Goal: Task Accomplishment & Management: Manage account settings

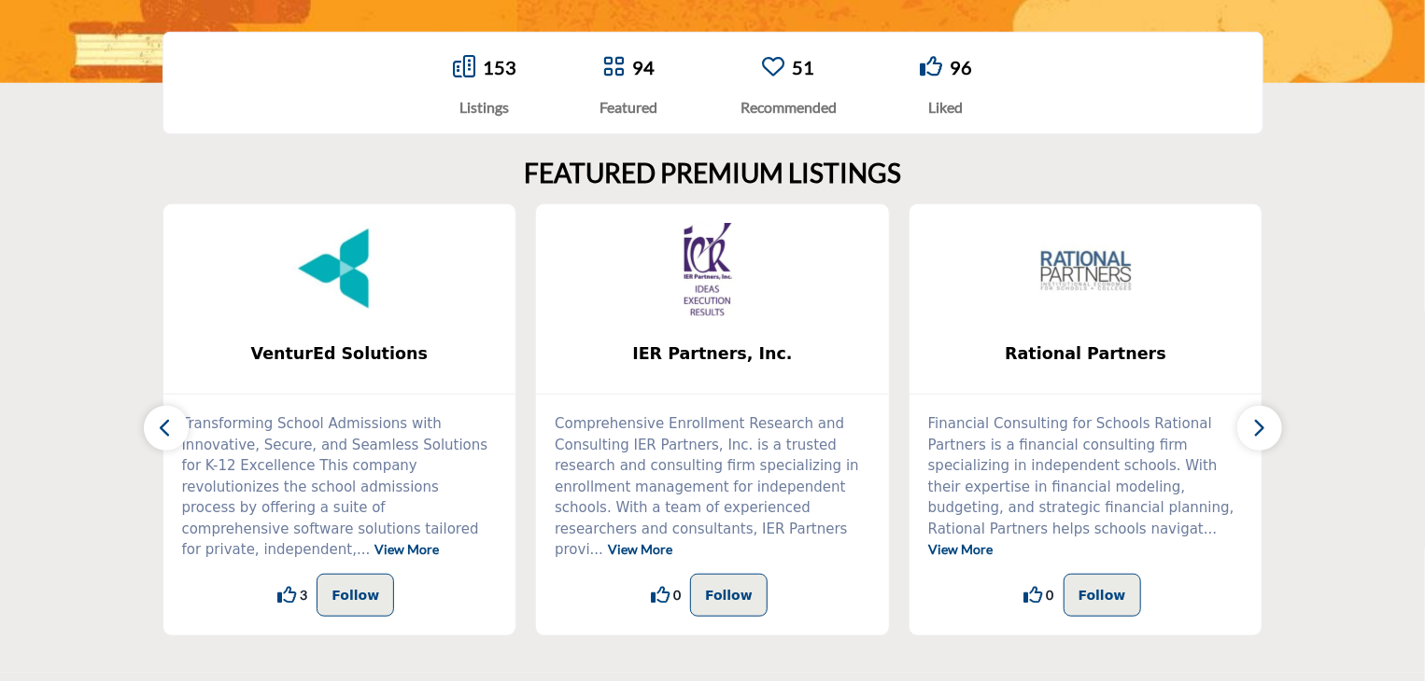
scroll to position [409, 0]
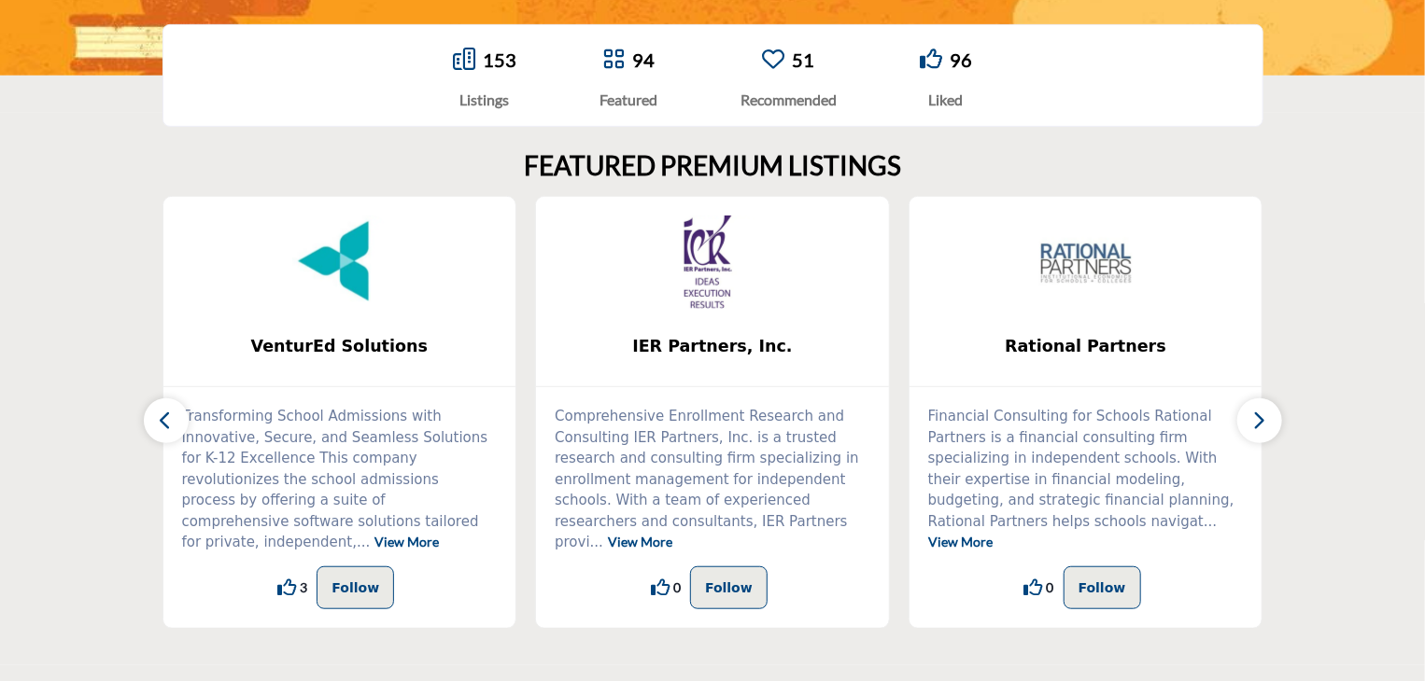
click at [1278, 414] on button "button" at bounding box center [1259, 421] width 45 height 45
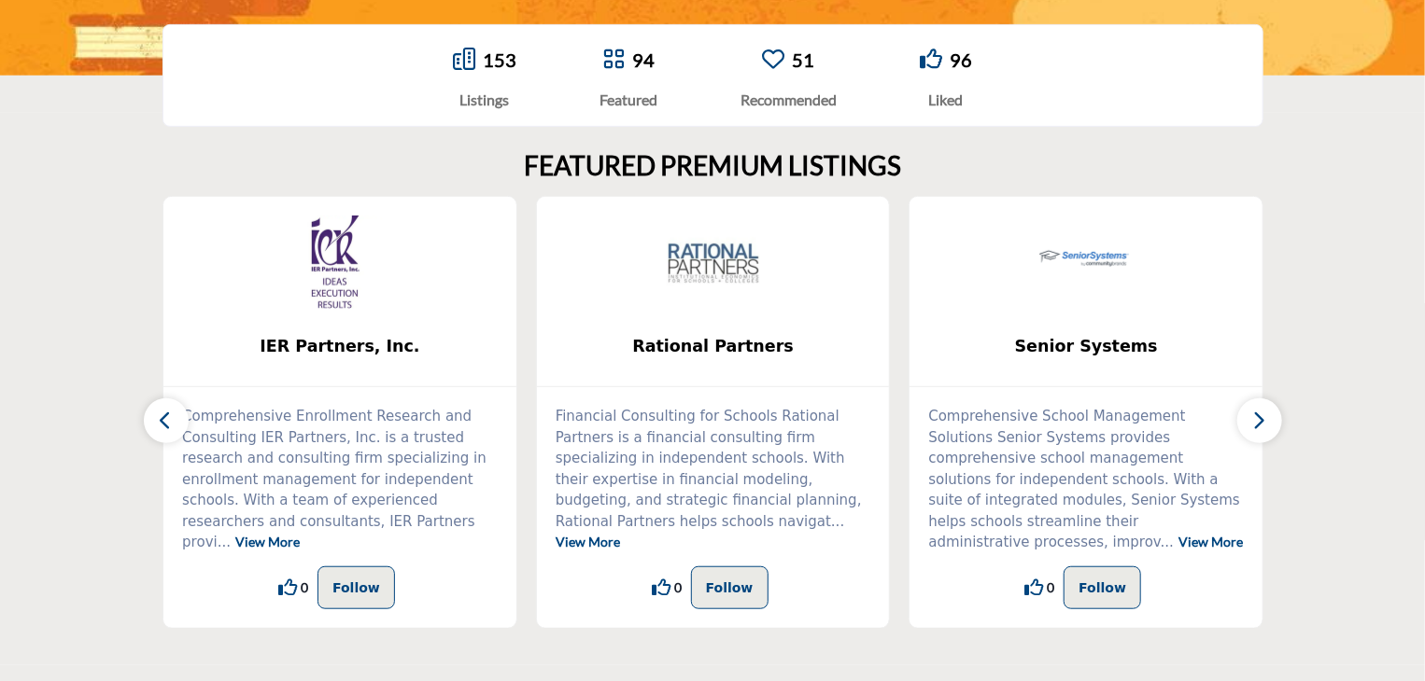
click at [1278, 414] on button "button" at bounding box center [1259, 421] width 45 height 45
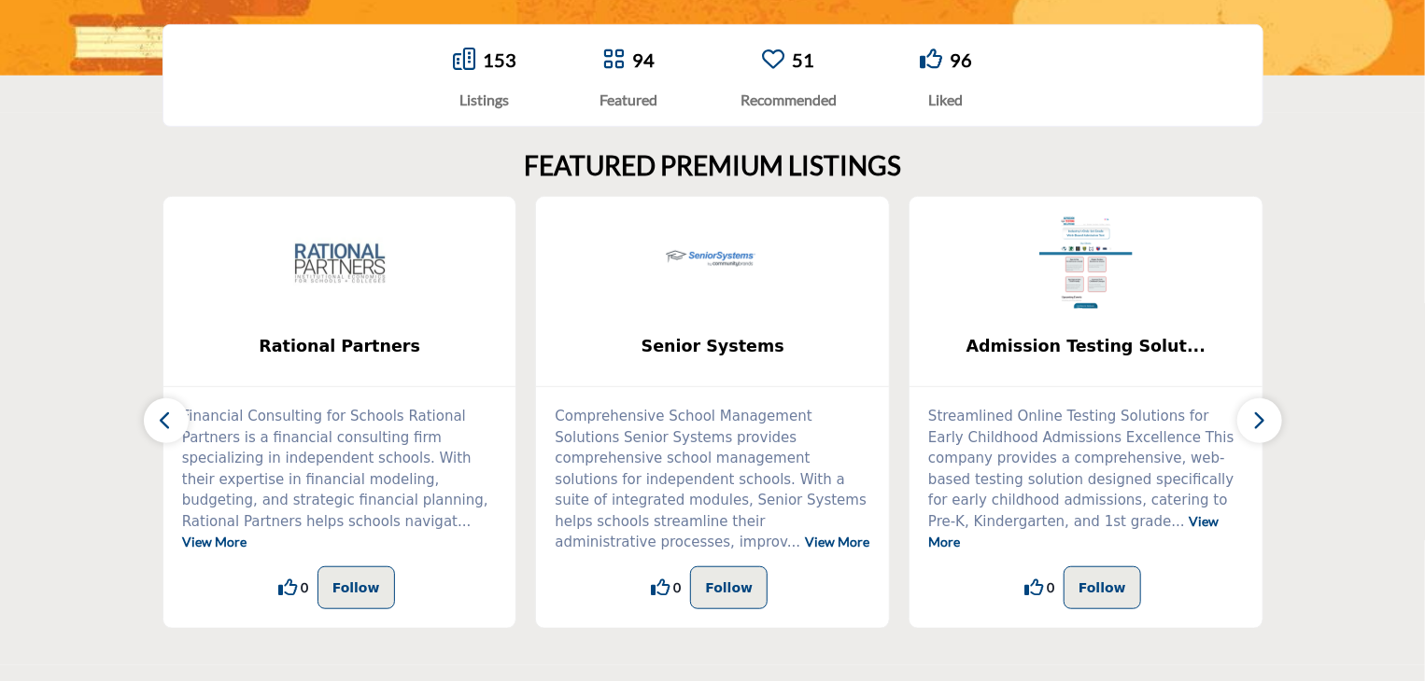
click at [1278, 414] on button "button" at bounding box center [1259, 421] width 45 height 45
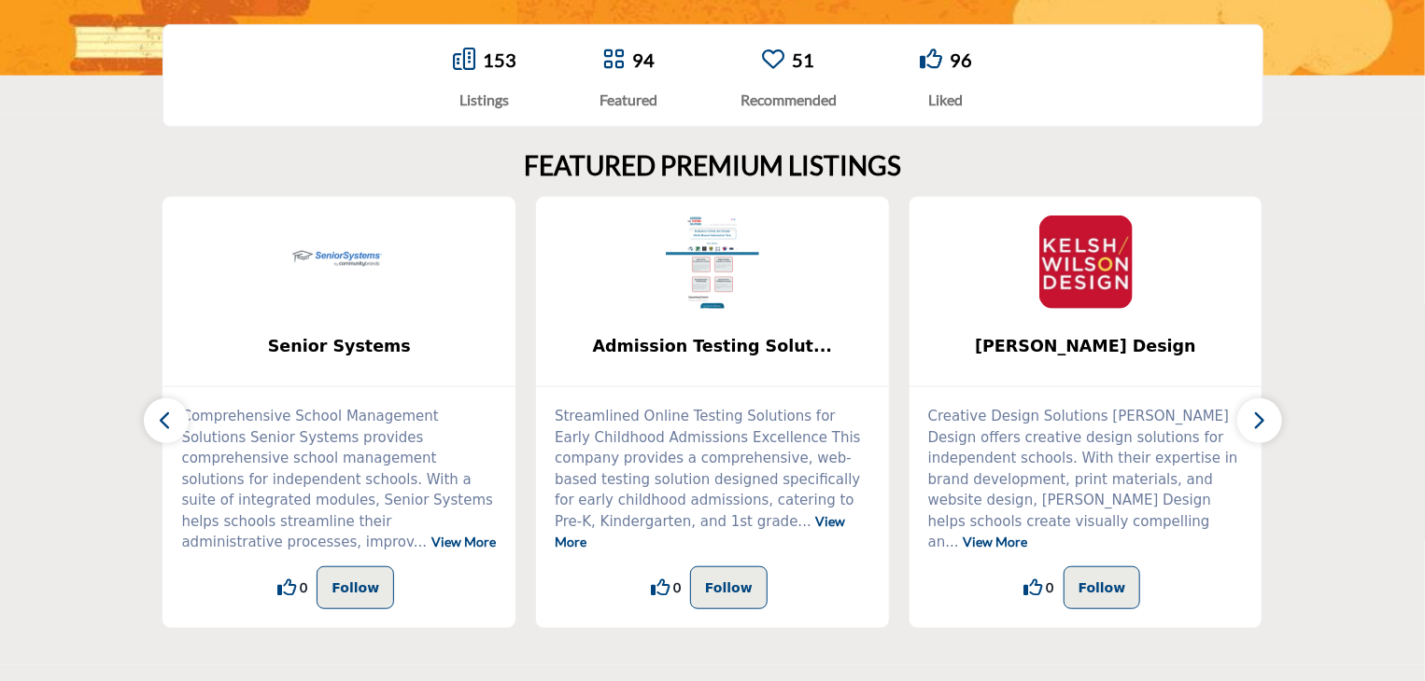
click at [1278, 414] on button "button" at bounding box center [1259, 421] width 45 height 45
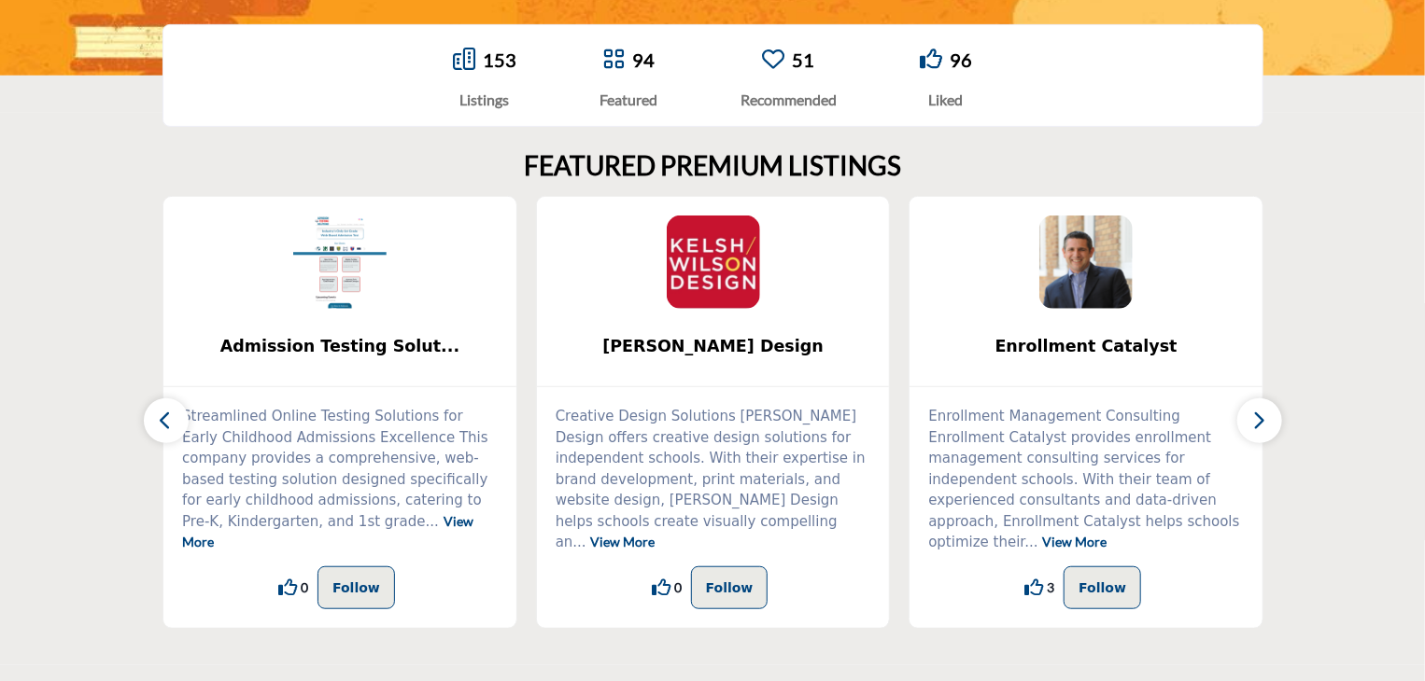
click at [1278, 414] on button "button" at bounding box center [1259, 421] width 45 height 45
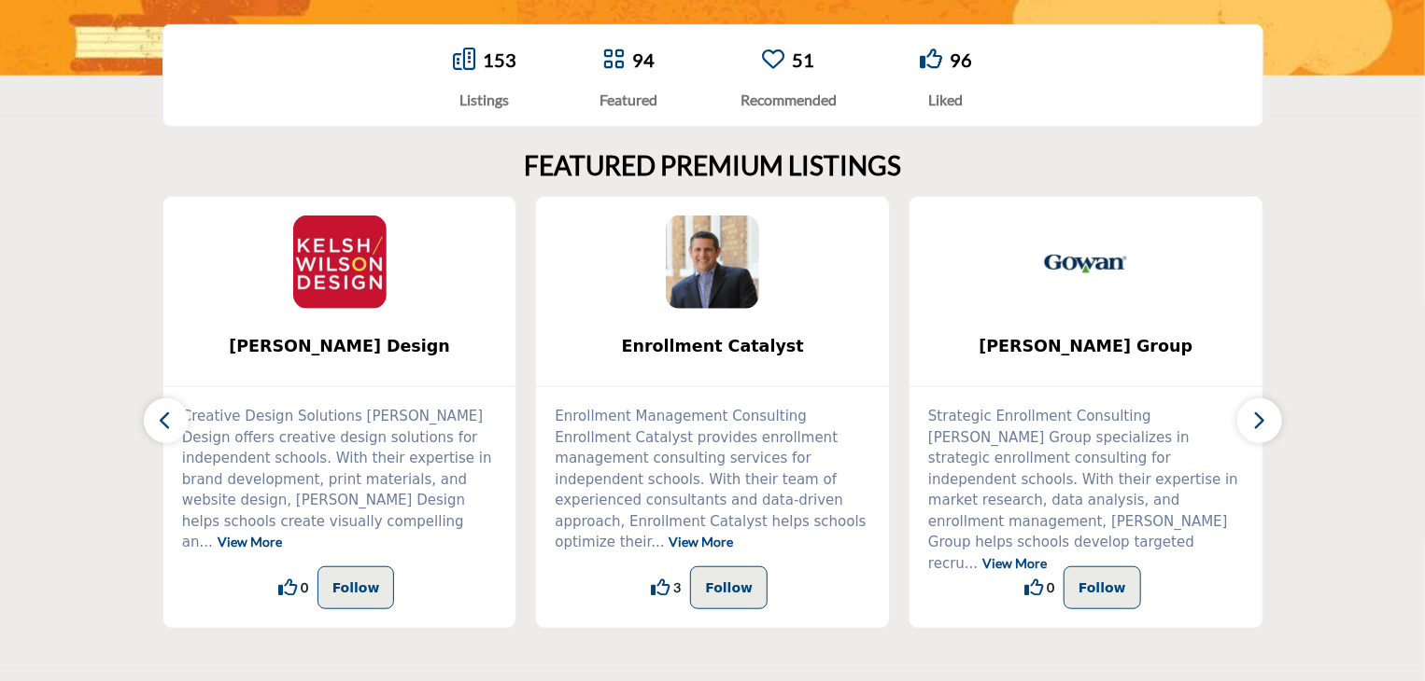
click at [1278, 414] on button "button" at bounding box center [1259, 421] width 45 height 45
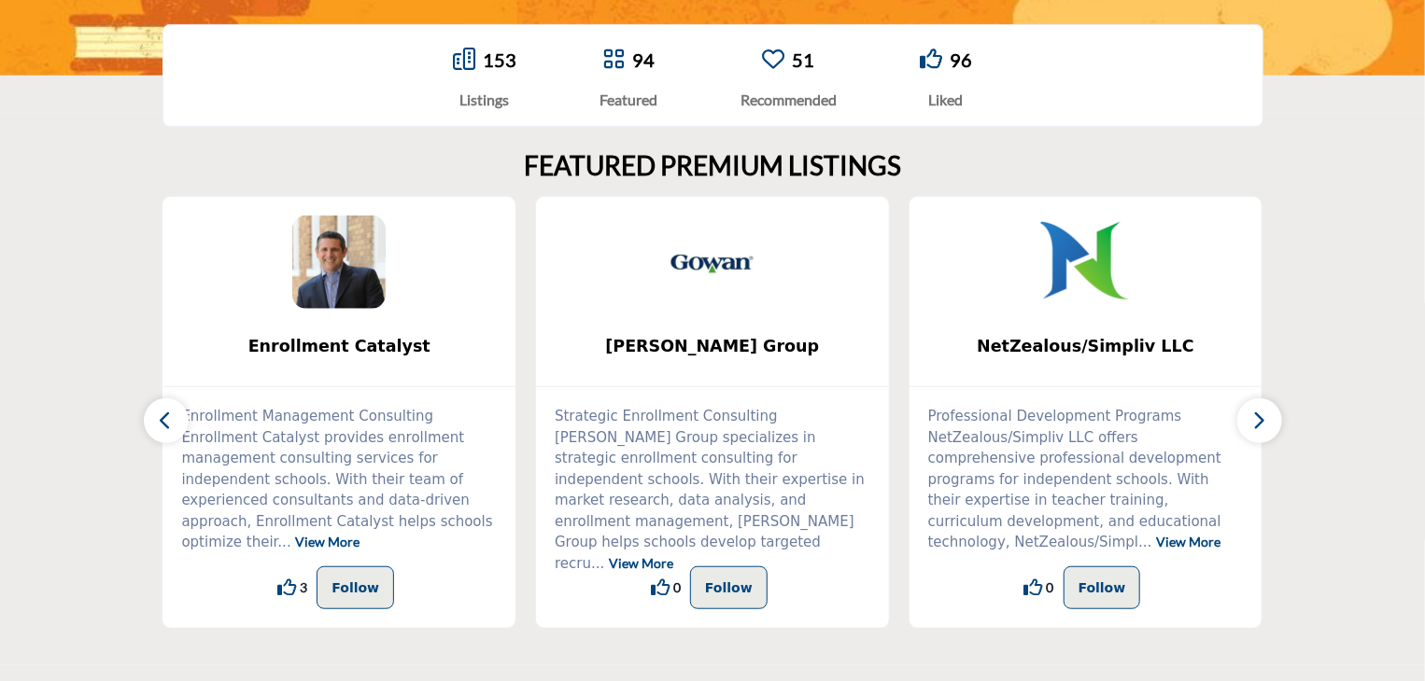
click at [1278, 414] on button "button" at bounding box center [1259, 421] width 45 height 45
click at [1256, 421] on icon "button" at bounding box center [1259, 420] width 15 height 23
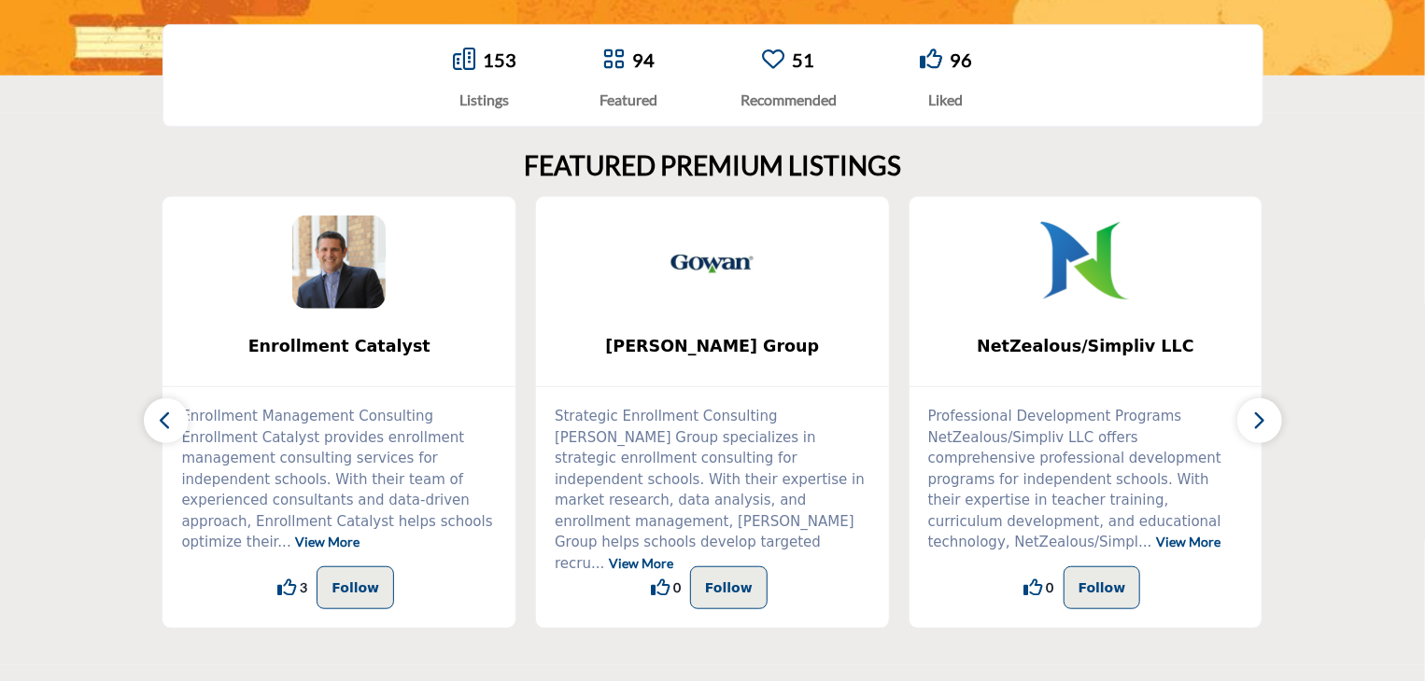
click at [1256, 421] on icon "button" at bounding box center [1259, 420] width 15 height 23
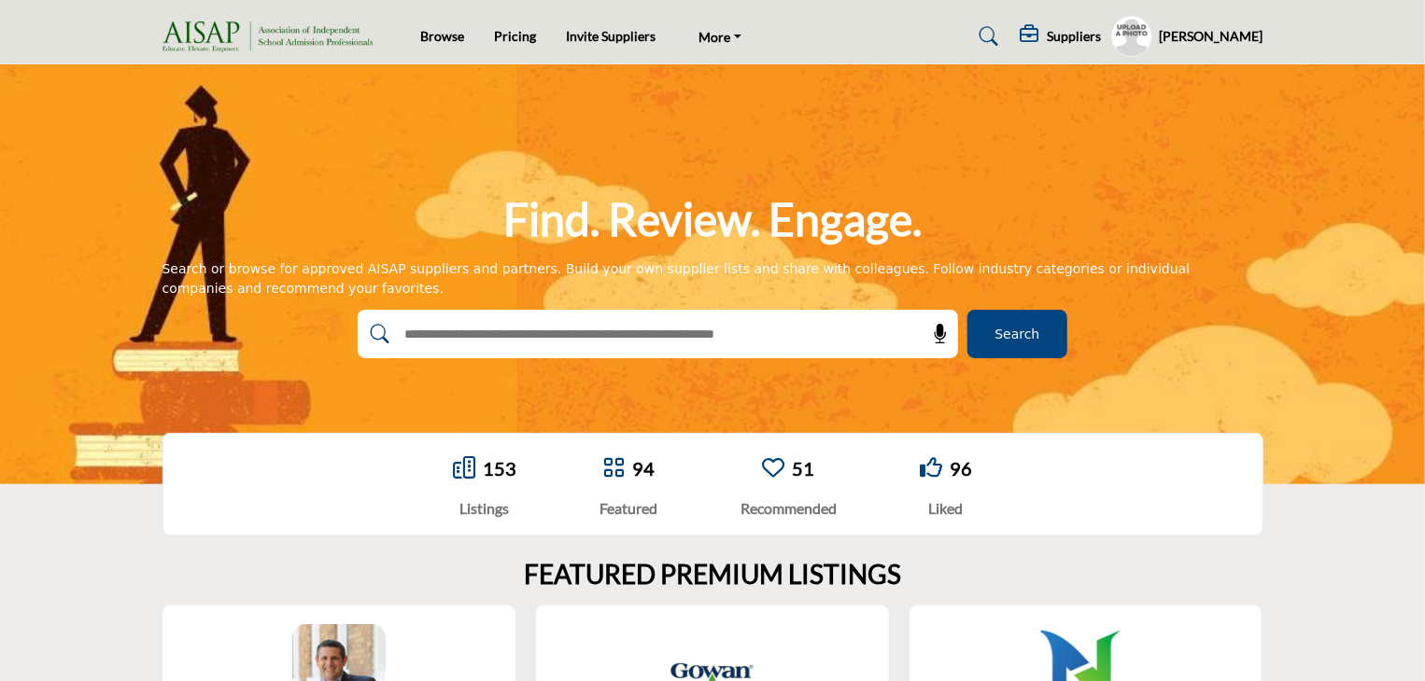
click at [712, 352] on div at bounding box center [638, 334] width 560 height 49
click at [700, 337] on input "text" at bounding box center [617, 334] width 445 height 28
type input "**********"
click at [967, 310] on button "Search" at bounding box center [1017, 334] width 100 height 49
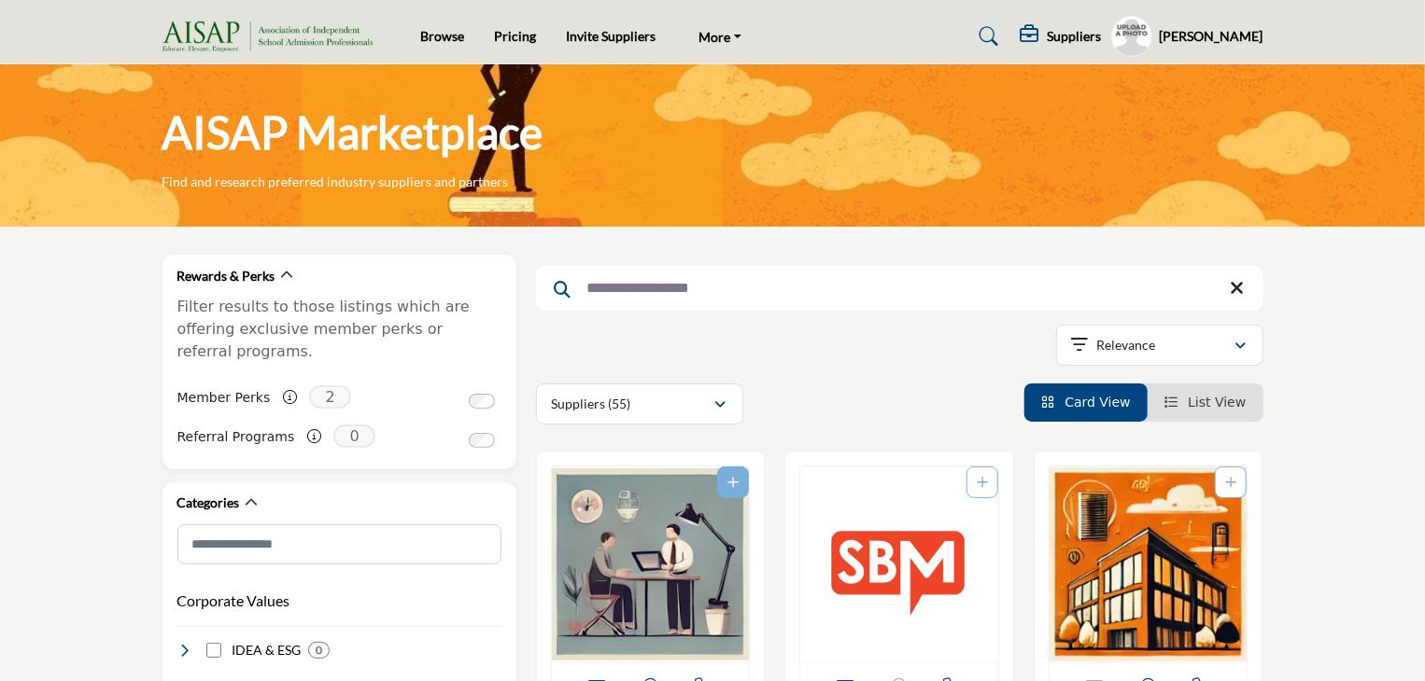
click at [698, 557] on img "Open Listing in new tab" at bounding box center [651, 565] width 198 height 196
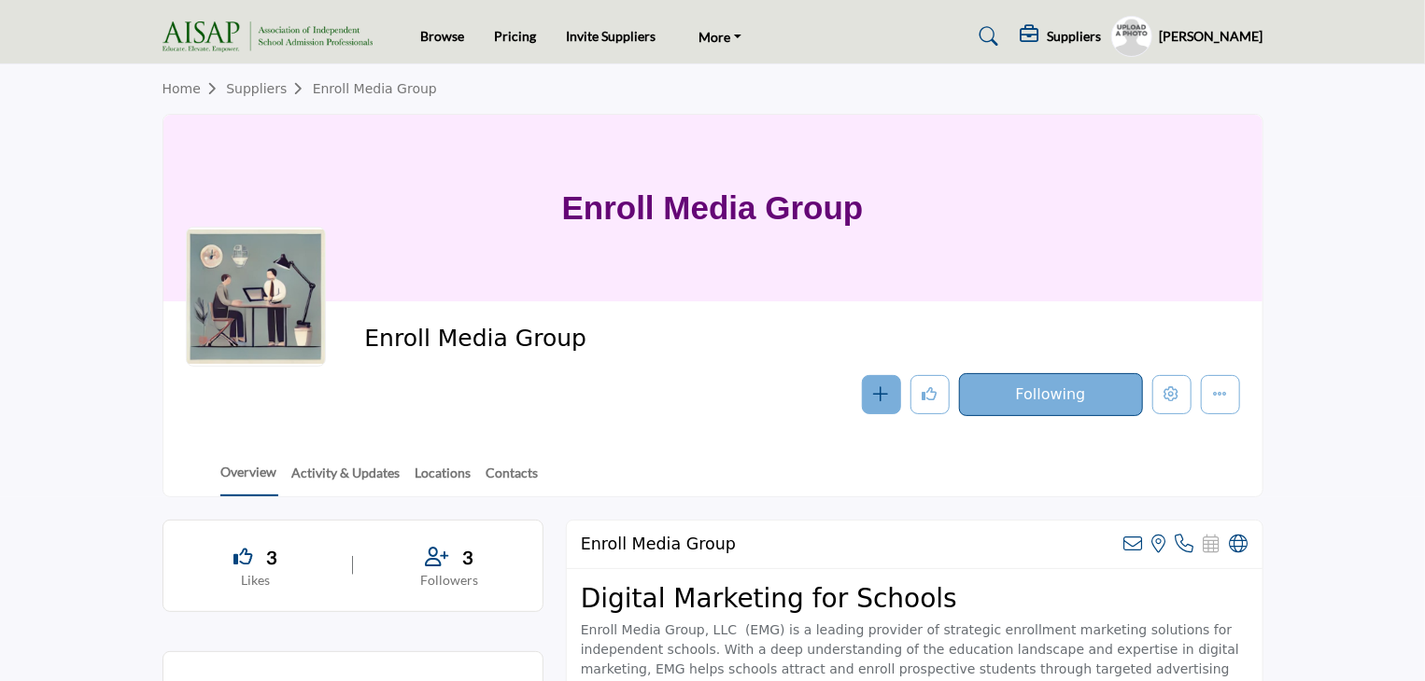
click at [241, 274] on div at bounding box center [256, 297] width 140 height 140
click at [394, 87] on link "Enroll Media Group" at bounding box center [375, 88] width 124 height 15
click at [1228, 35] on h5 "[PERSON_NAME]" at bounding box center [1211, 36] width 104 height 19
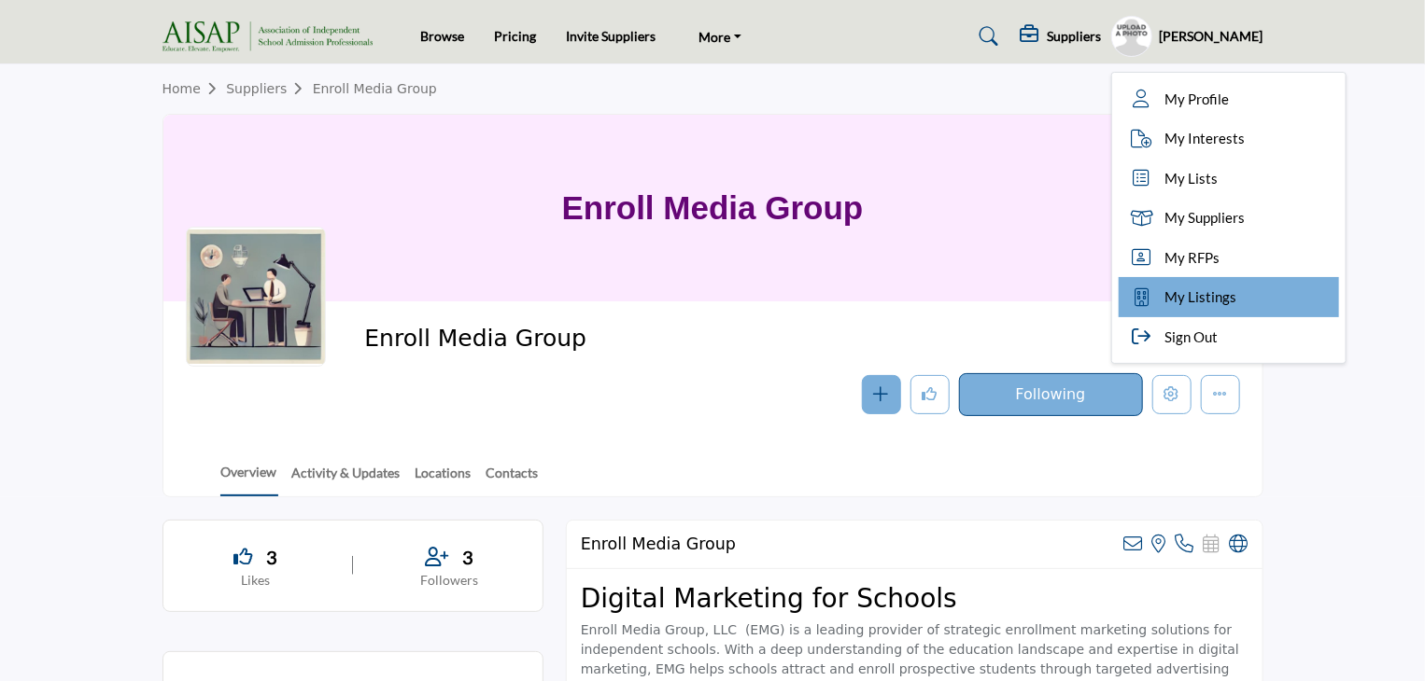
click at [1206, 292] on span "My Listings" at bounding box center [1201, 297] width 72 height 21
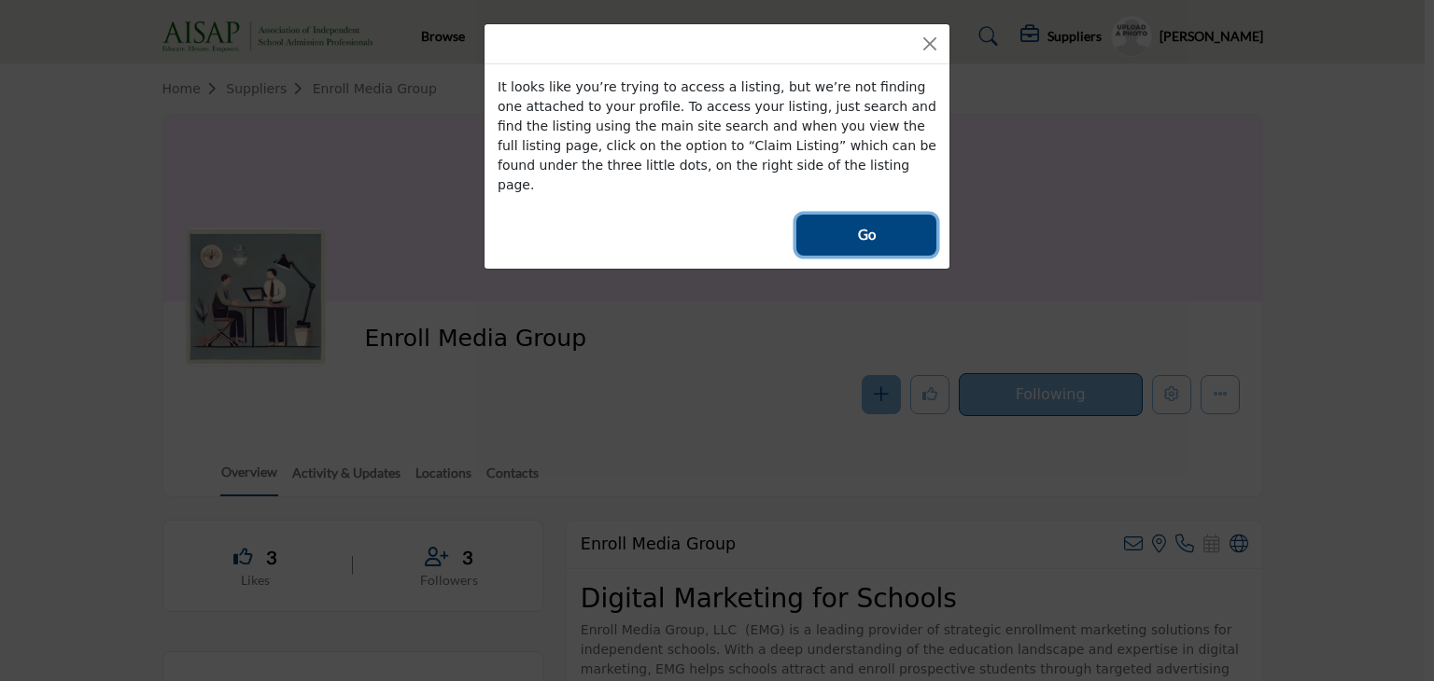
click at [876, 215] on button "Go" at bounding box center [866, 235] width 140 height 41
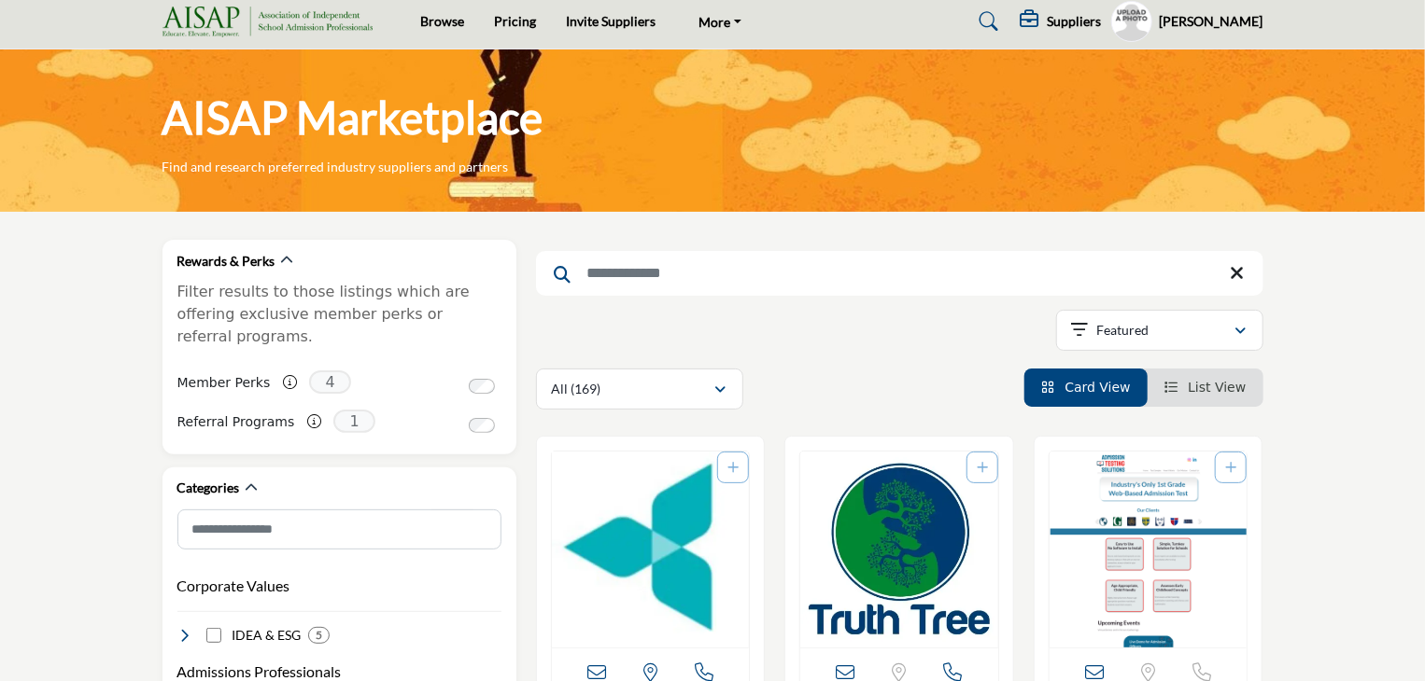
scroll to position [21, 0]
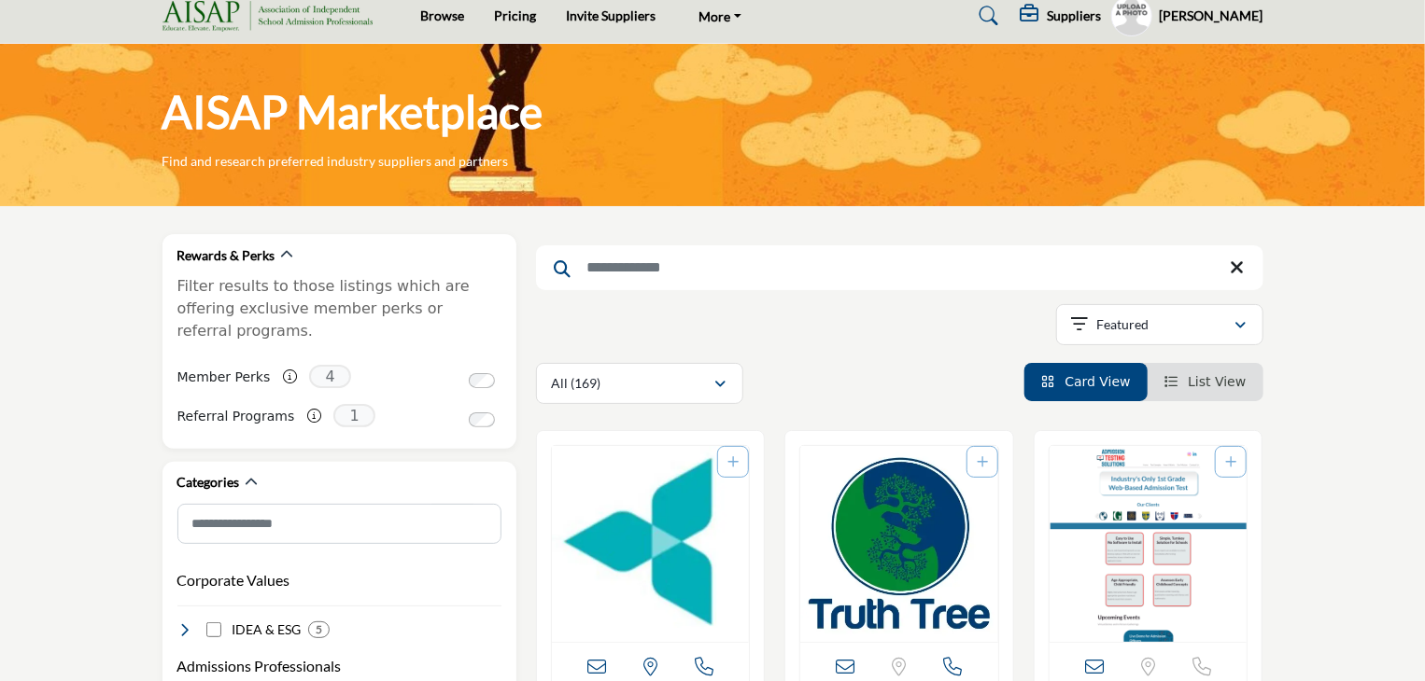
click at [717, 269] on input "Search Keyword" at bounding box center [899, 268] width 727 height 45
type input "**********"
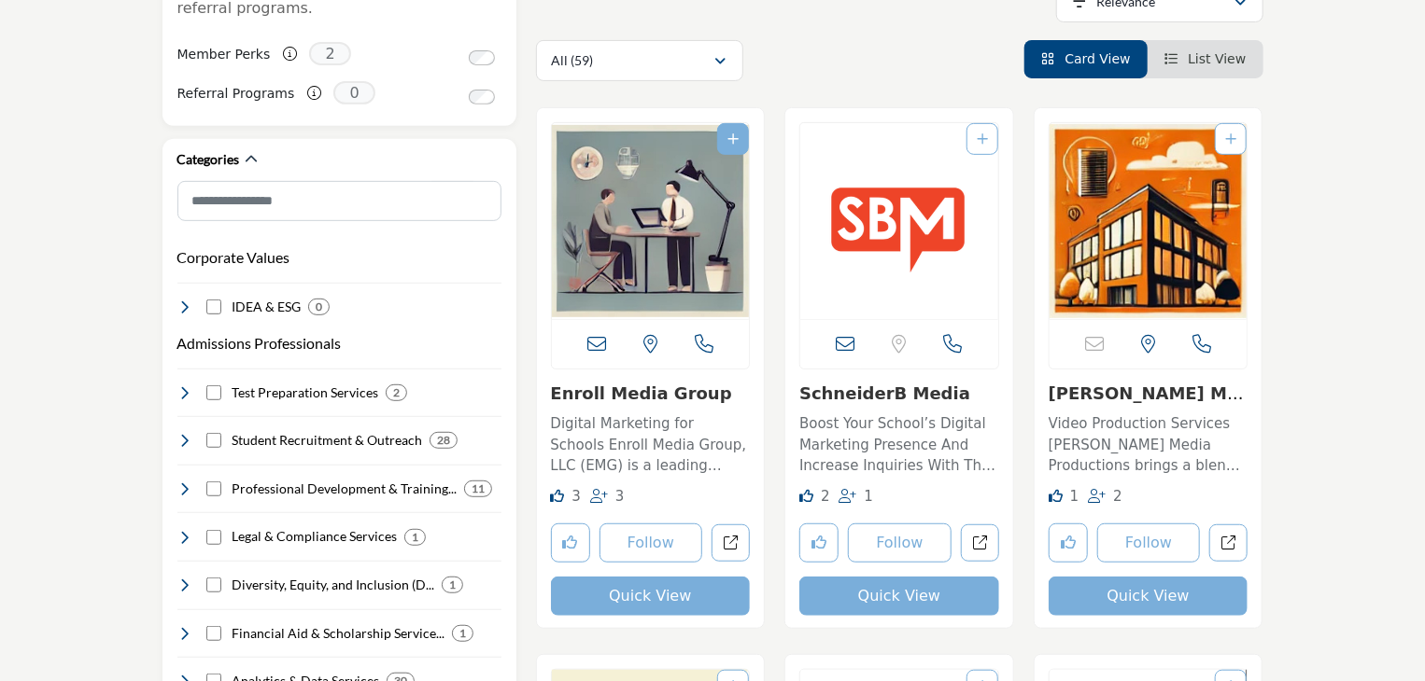
scroll to position [324, 0]
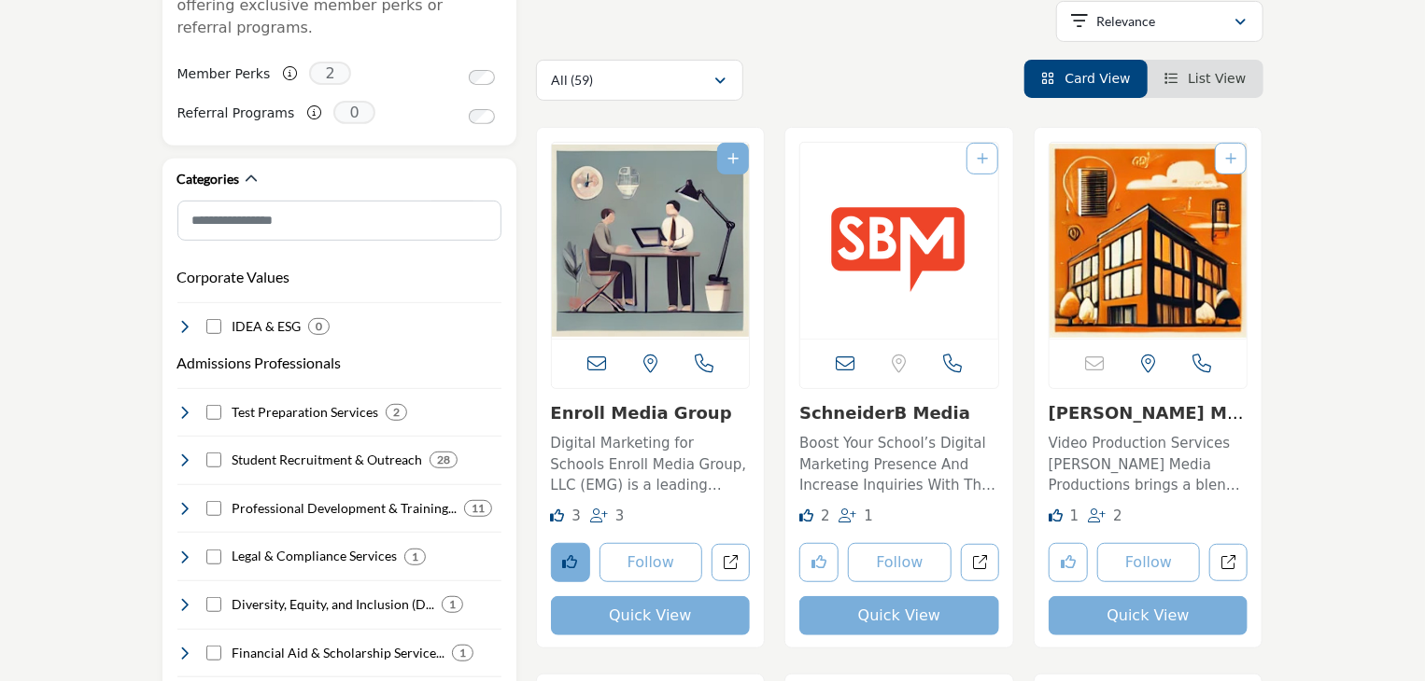
click at [565, 566] on icon "Like listing" at bounding box center [570, 561] width 15 height 15
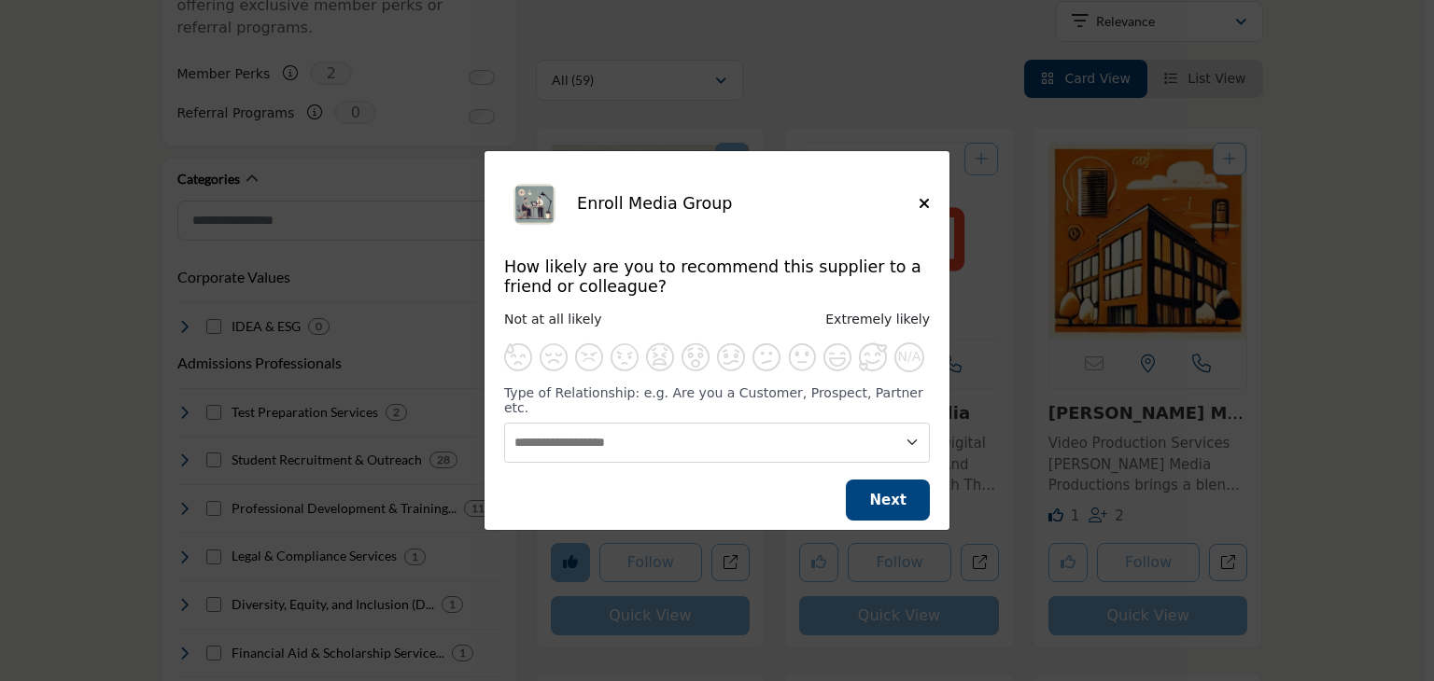
click at [624, 295] on h5 "How likely are you to recommend this supplier to a friend or colleague?" at bounding box center [717, 277] width 426 height 39
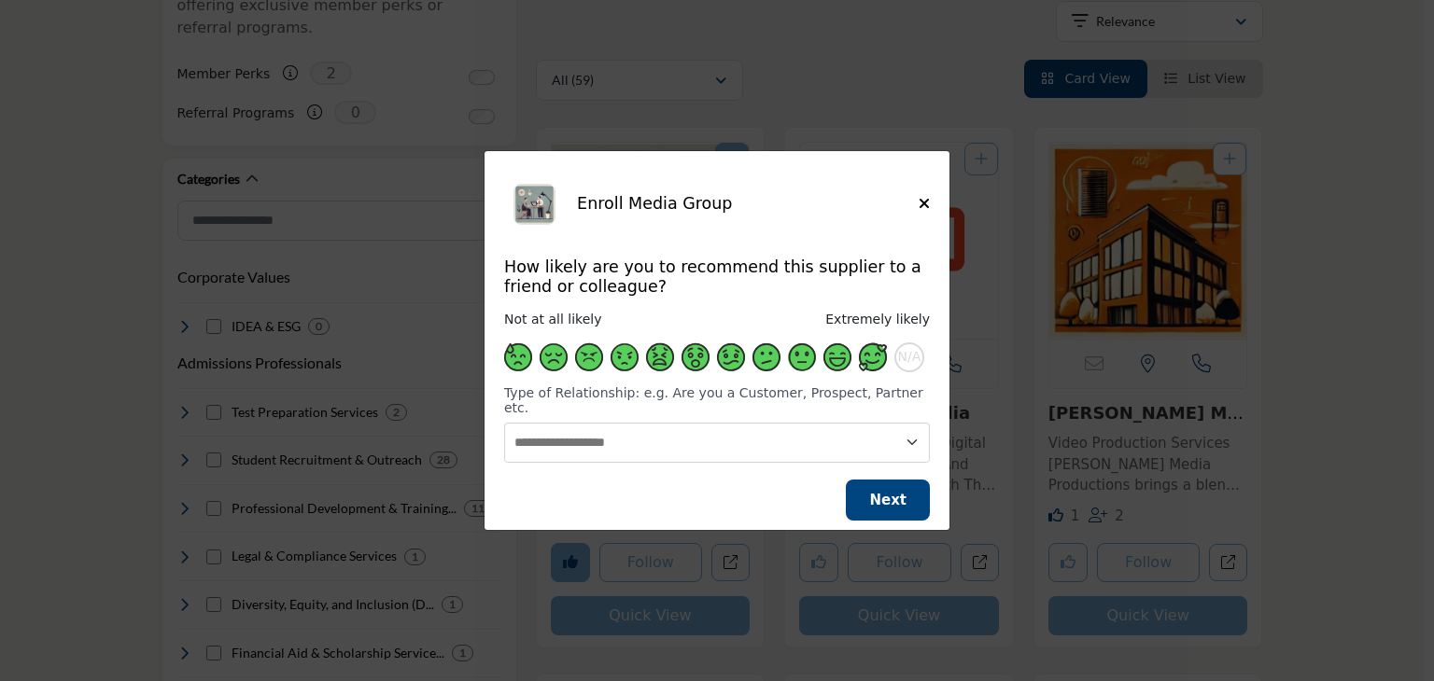
click at [875, 364] on span "Supplier Rating and Recommendation Modal for Enroll Media Group" at bounding box center [873, 358] width 28 height 28
click at [881, 481] on button "Next" at bounding box center [888, 501] width 84 height 42
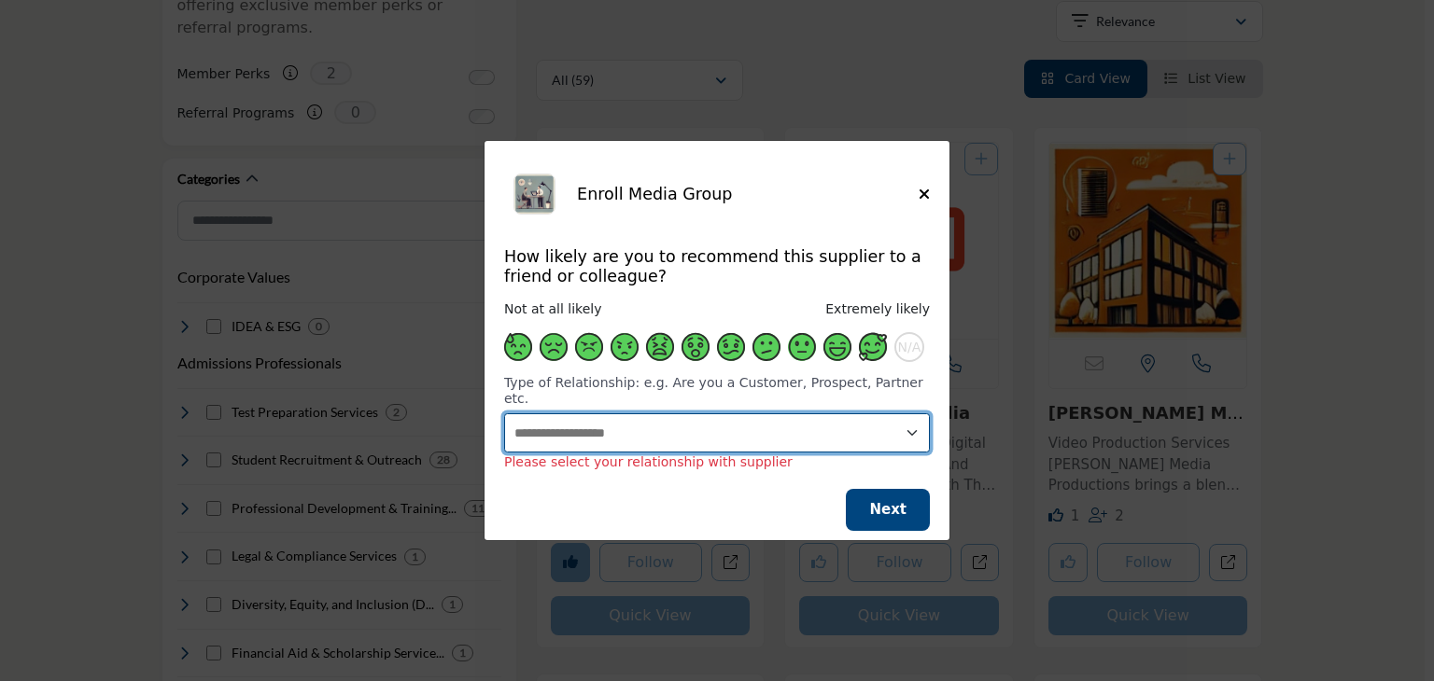
click at [853, 423] on select "**********" at bounding box center [717, 434] width 426 height 40
select select "**********"
click at [504, 414] on select "**********" at bounding box center [717, 434] width 426 height 40
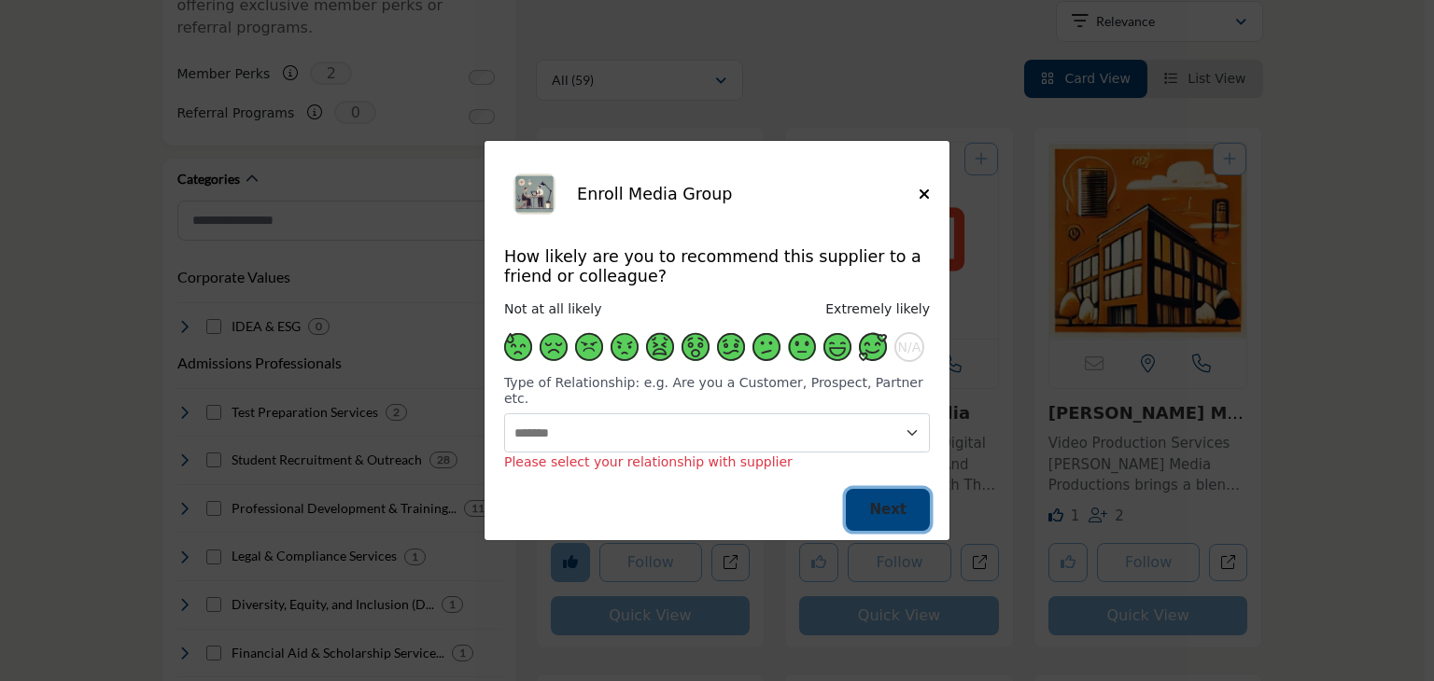
click at [892, 501] on span "Next" at bounding box center [887, 509] width 37 height 17
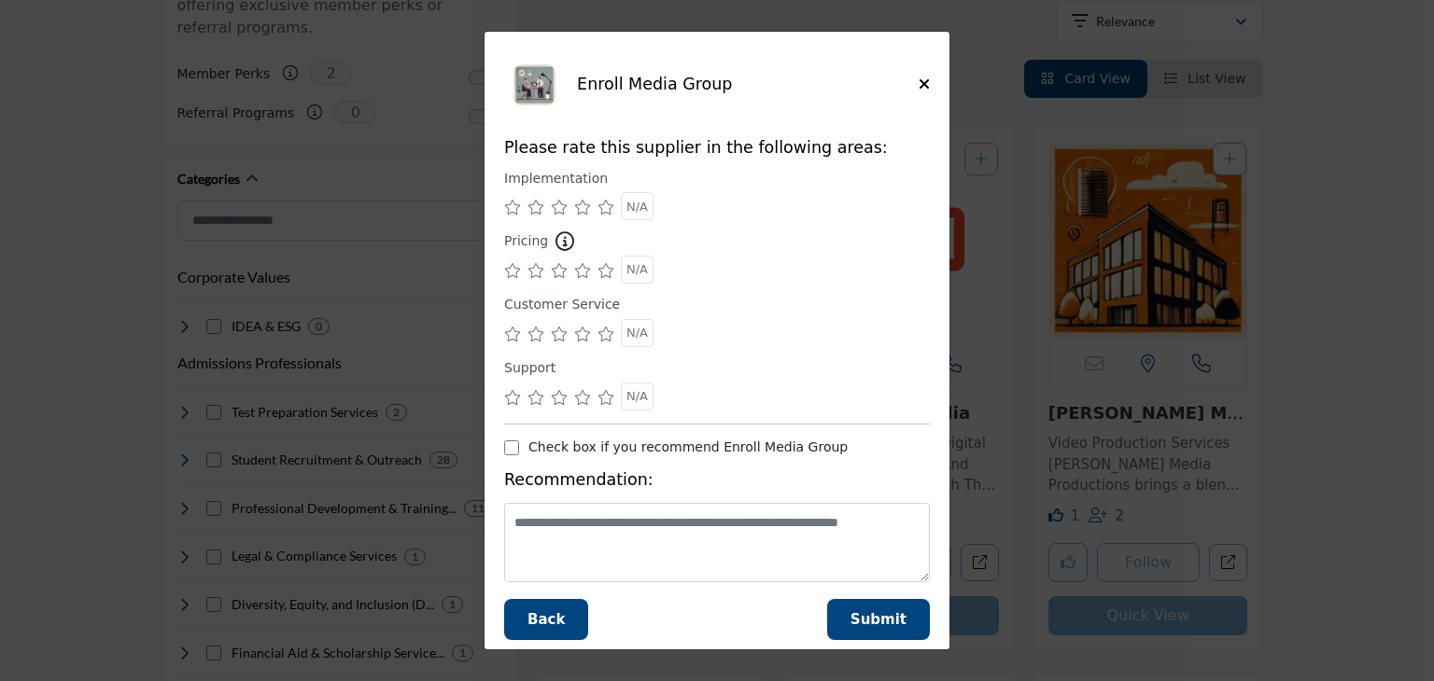
click at [609, 206] on icon "Supplier Rating and Recommendation Modal for Enroll Media Group" at bounding box center [605, 207] width 17 height 15
click at [601, 271] on icon "Supplier Rating and Recommendation Modal for Enroll Media Group" at bounding box center [605, 270] width 17 height 15
click at [607, 333] on icon "Supplier Rating and Recommendation Modal for Enroll Media Group" at bounding box center [605, 334] width 17 height 15
click at [607, 395] on icon "Supplier Rating and Recommendation Modal for Enroll Media Group" at bounding box center [605, 397] width 17 height 15
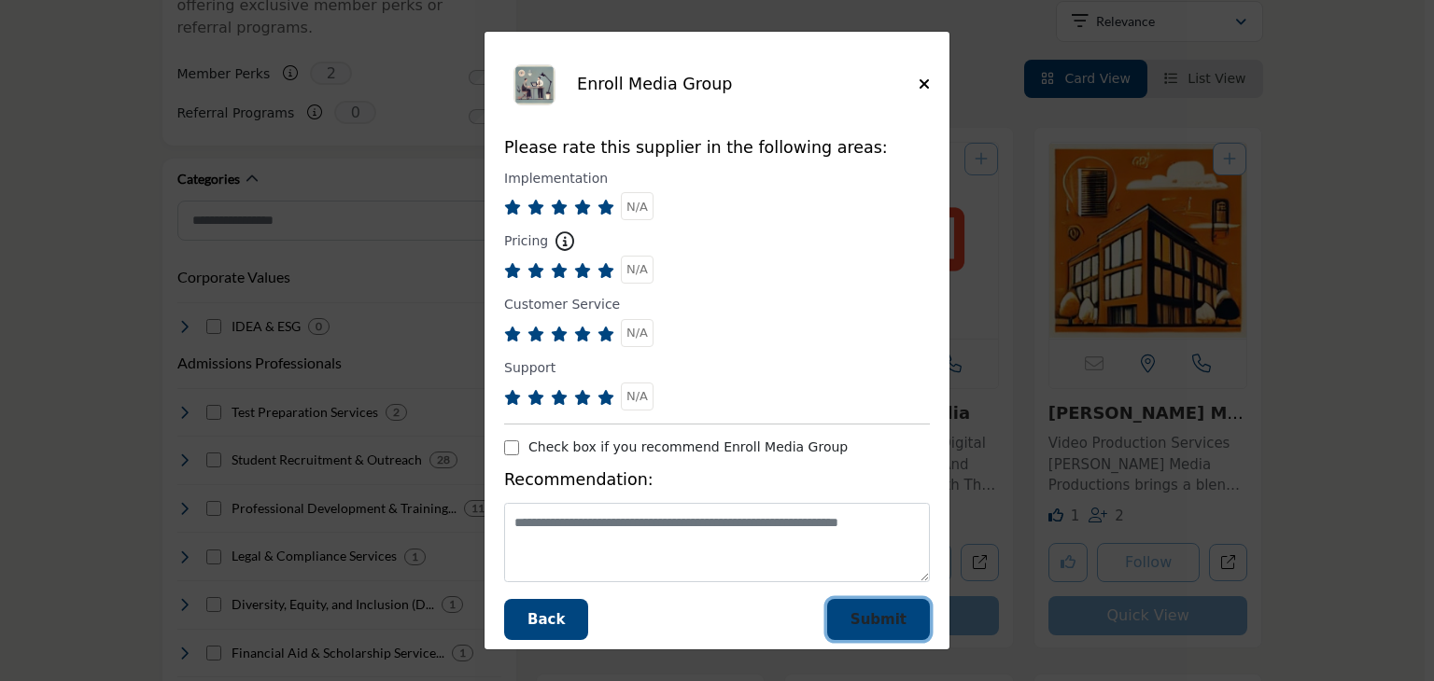
click at [883, 611] on span "Submit" at bounding box center [878, 619] width 56 height 17
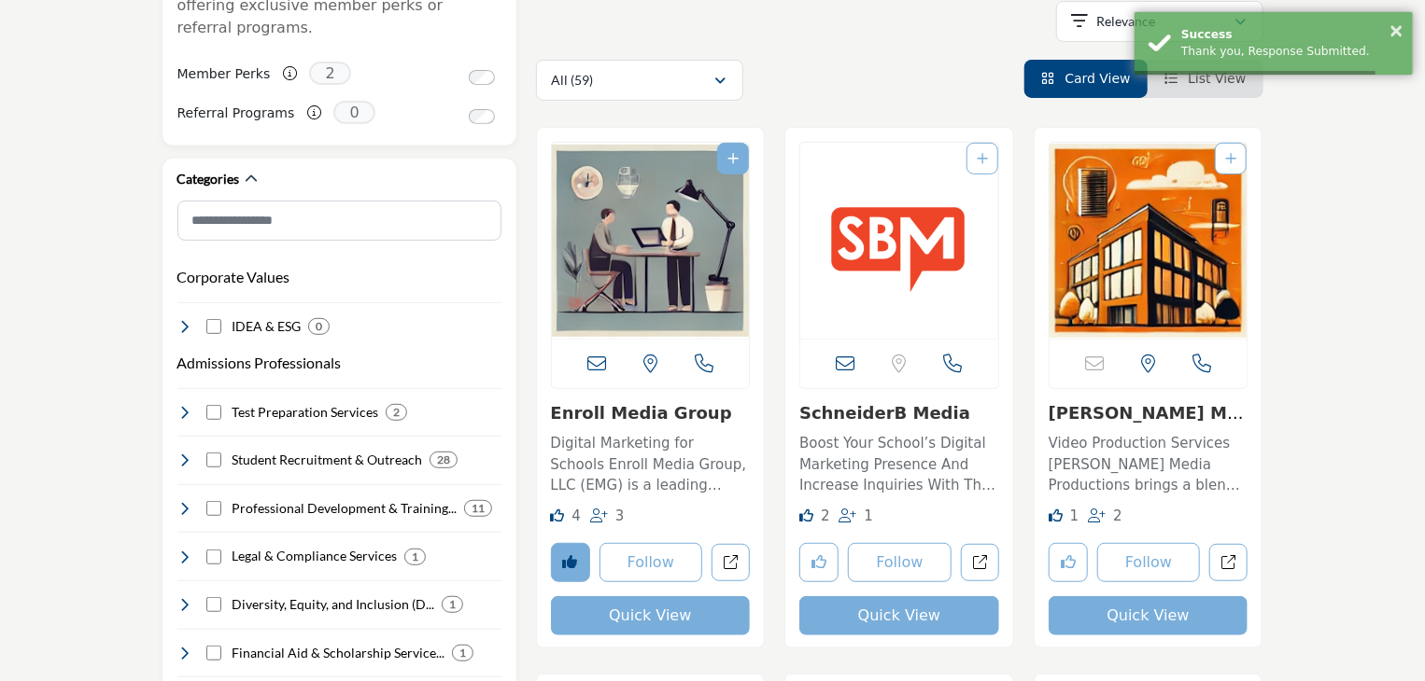
click at [883, 611] on button "Quick View" at bounding box center [899, 615] width 200 height 39
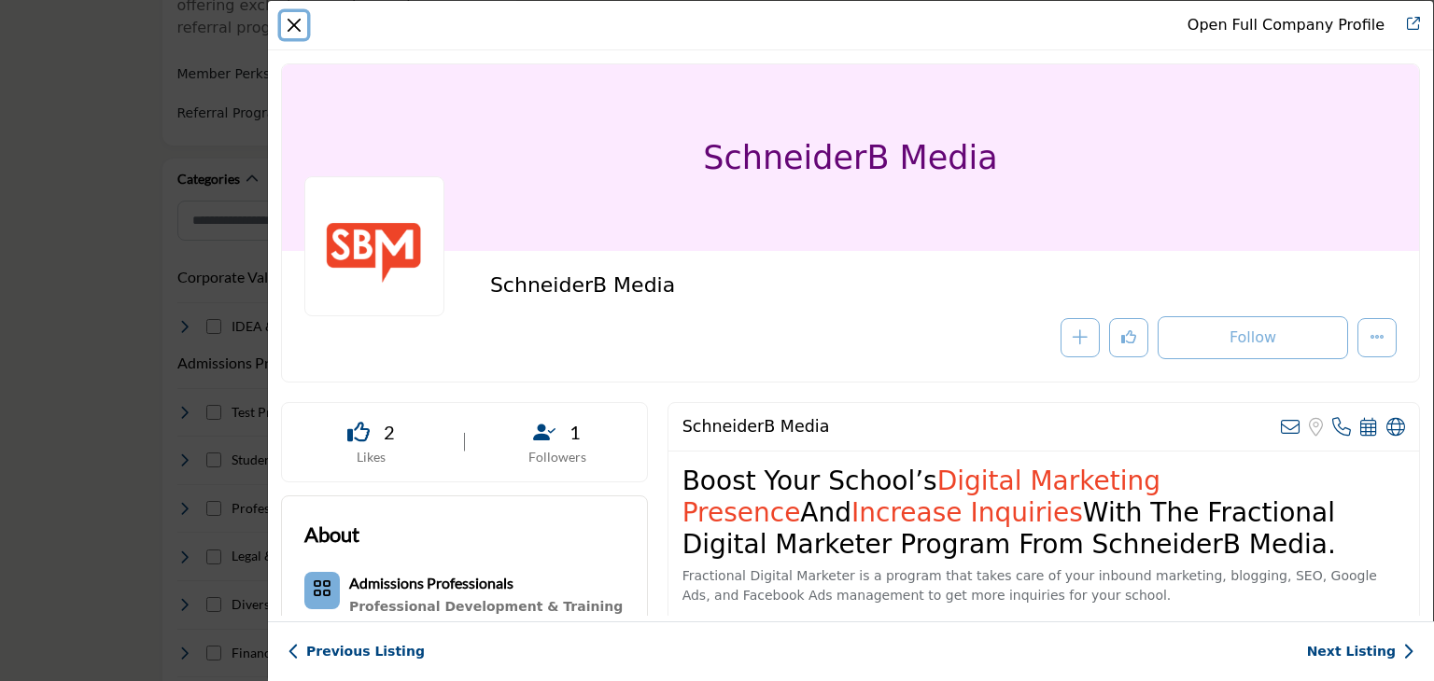
click at [288, 25] on button "Close" at bounding box center [294, 25] width 26 height 26
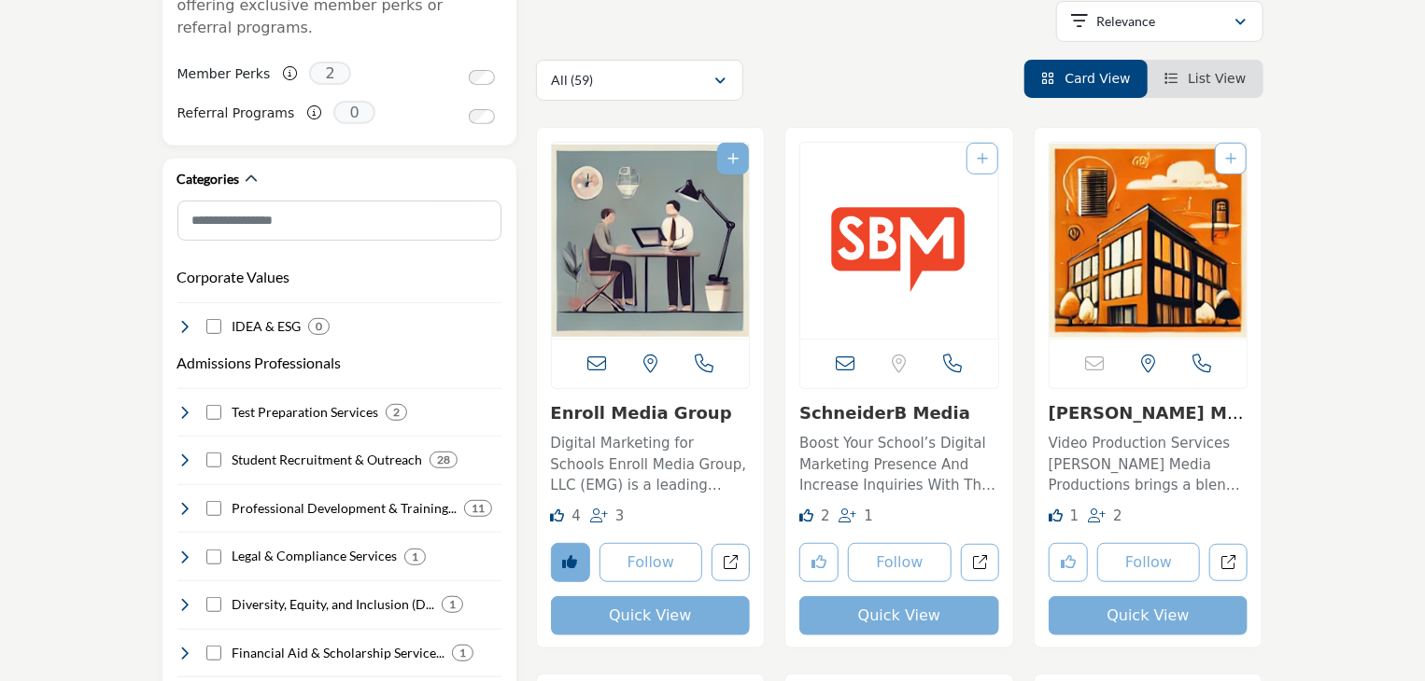
click at [691, 229] on img "Open Listing in new tab" at bounding box center [651, 241] width 198 height 196
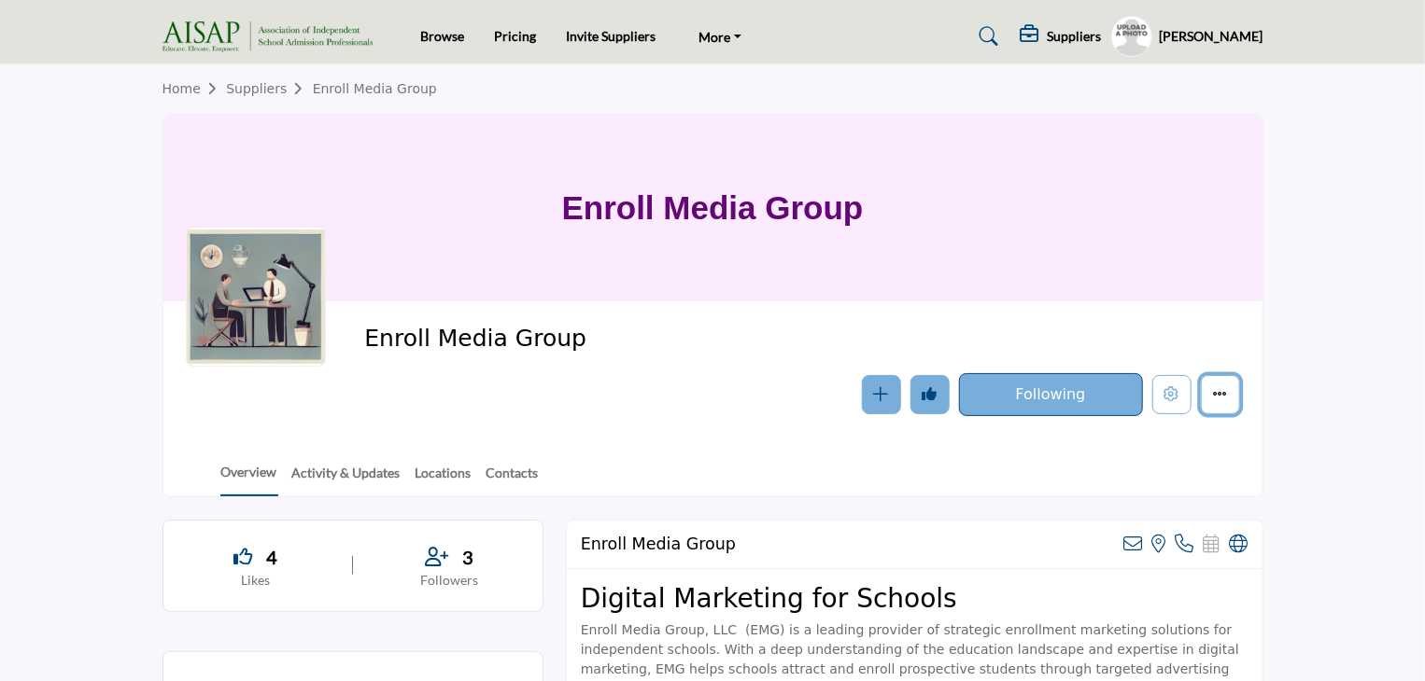
click at [1214, 395] on icon "More details" at bounding box center [1220, 393] width 15 height 15
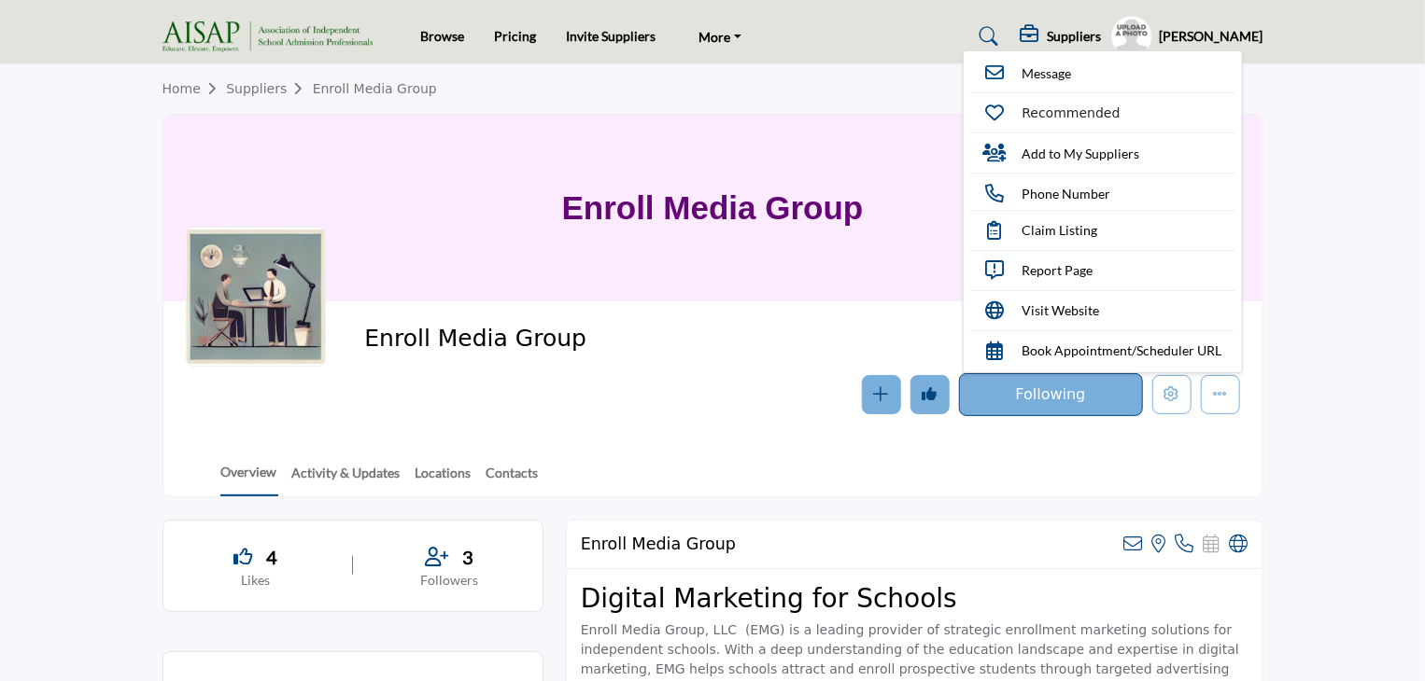
click at [717, 410] on div "Follow Following Message Recommended Add to My Suppliers Phone Number Claim Lis…" at bounding box center [933, 394] width 612 height 43
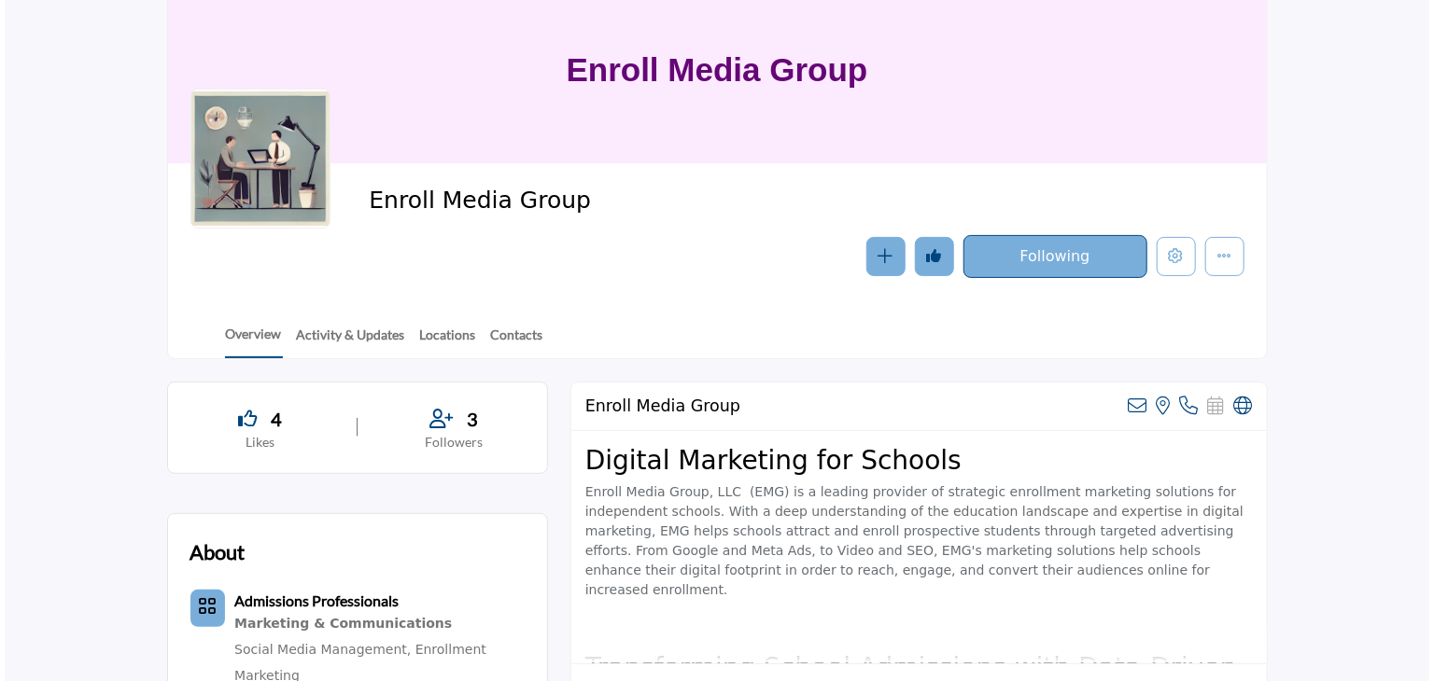
scroll to position [49, 0]
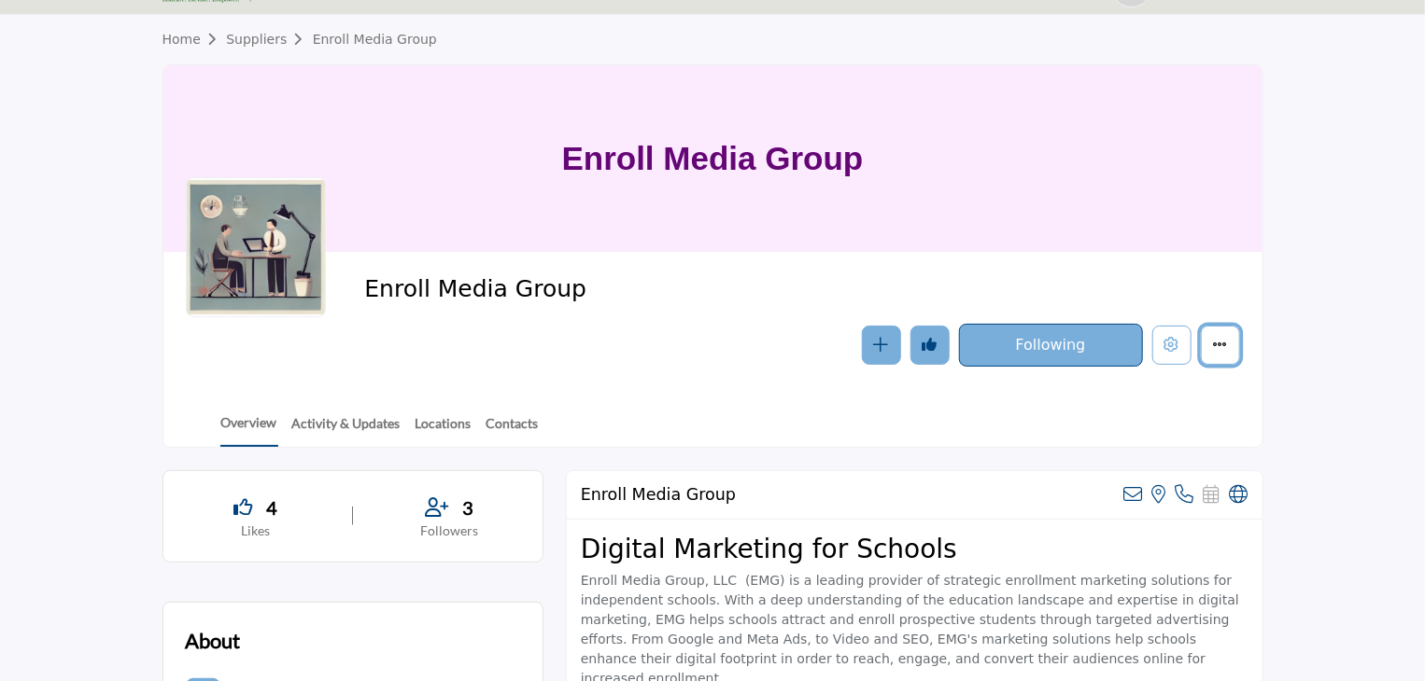
click at [1233, 343] on button "More details" at bounding box center [1219, 345] width 39 height 39
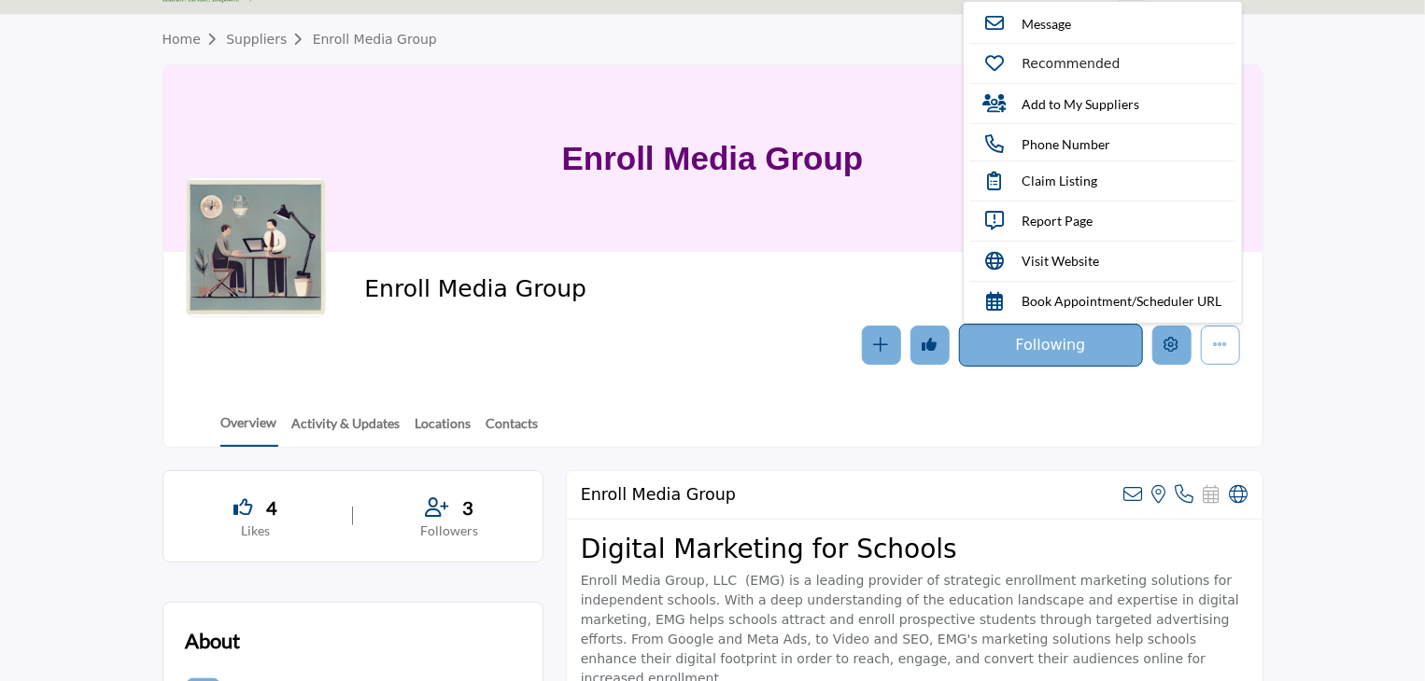
click at [1184, 344] on button "Edit company" at bounding box center [1171, 345] width 39 height 39
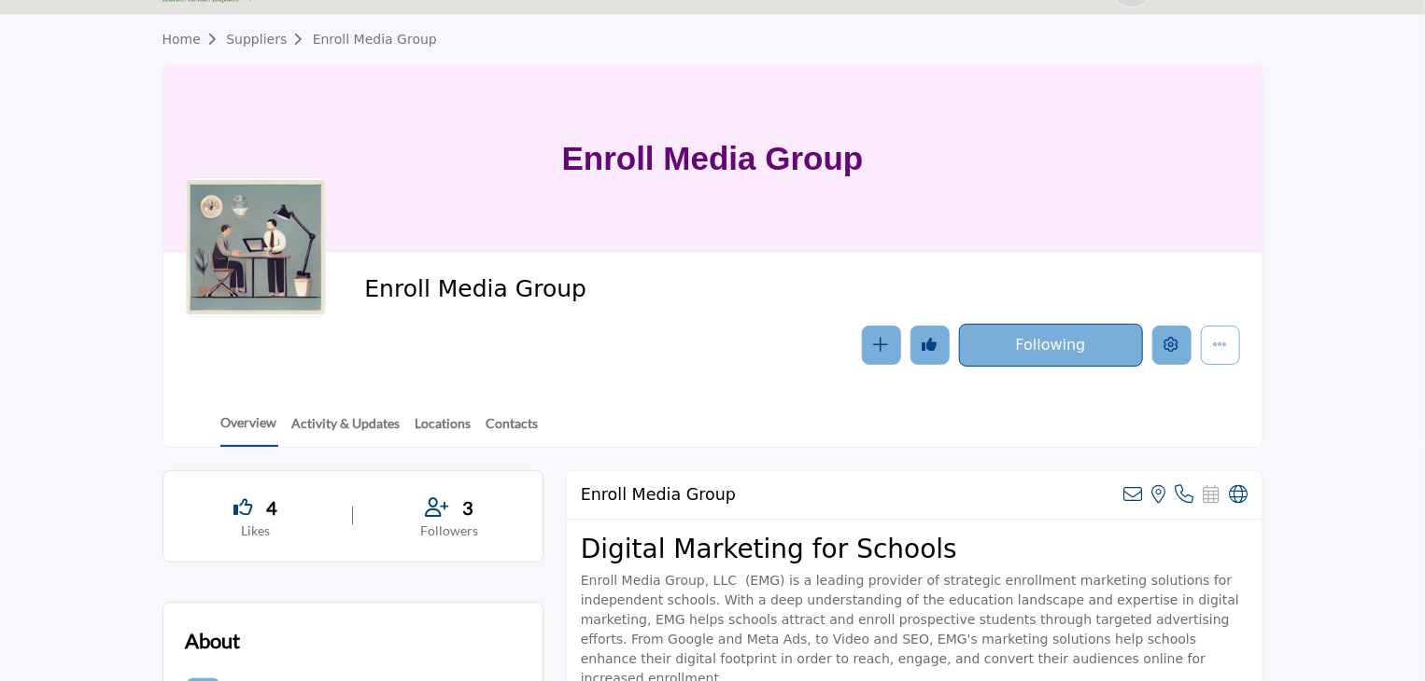
click at [1169, 337] on icon "Edit company" at bounding box center [1171, 344] width 15 height 15
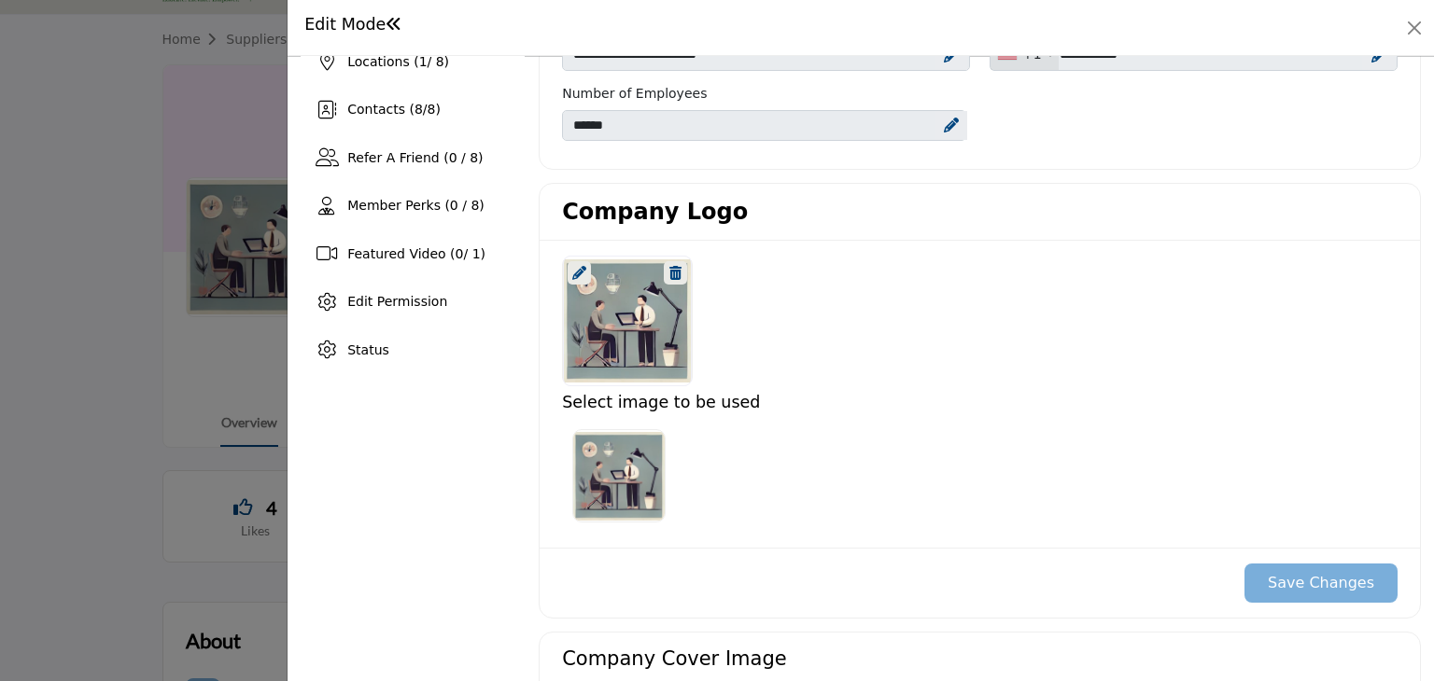
scroll to position [314, 0]
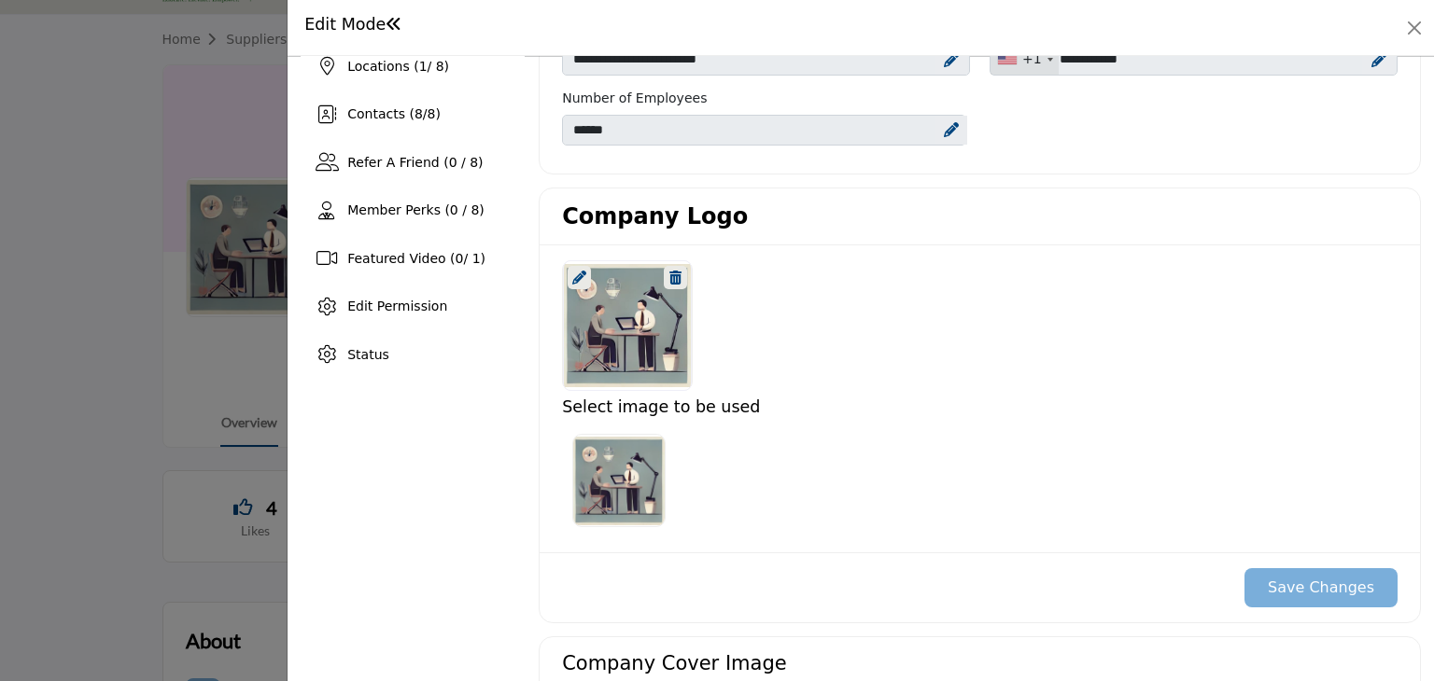
click at [575, 271] on icon at bounding box center [579, 278] width 14 height 14
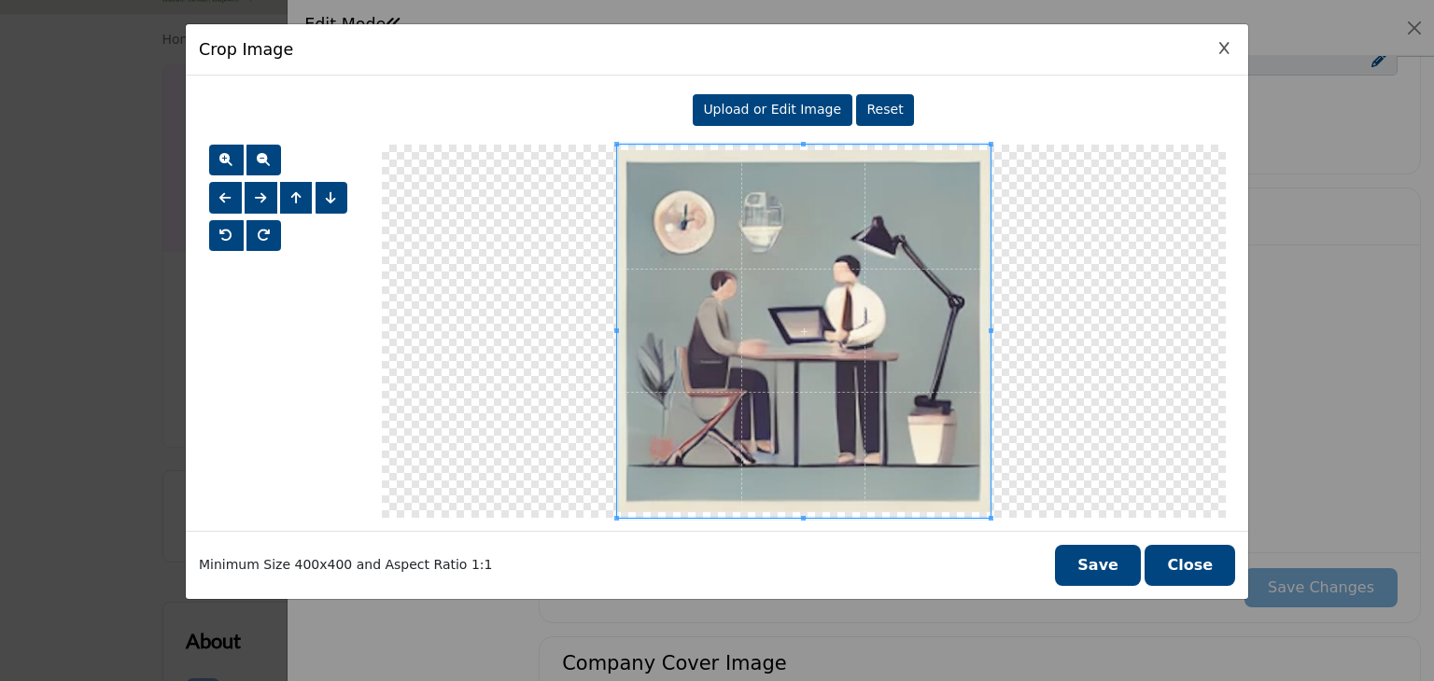
click at [784, 106] on span "Upload or Edit Image" at bounding box center [772, 109] width 138 height 15
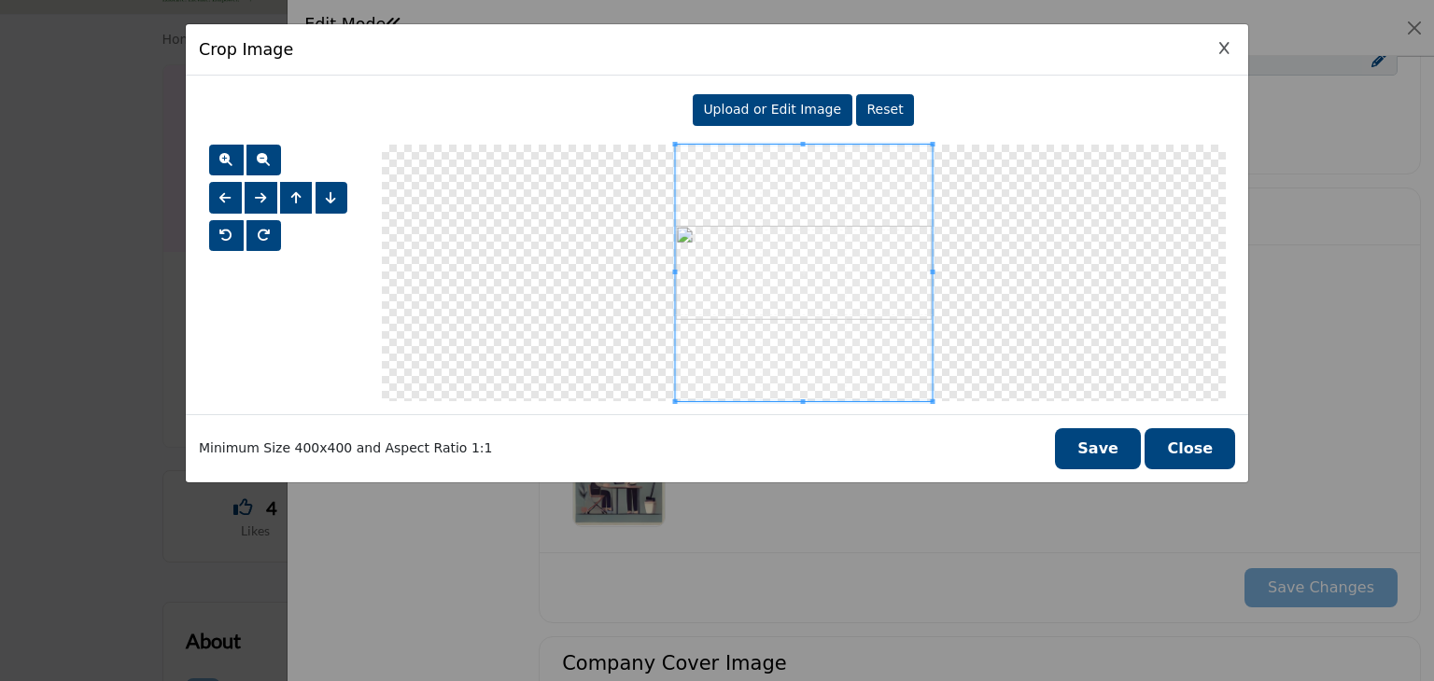
click at [1111, 445] on button "Save" at bounding box center [1098, 448] width 86 height 41
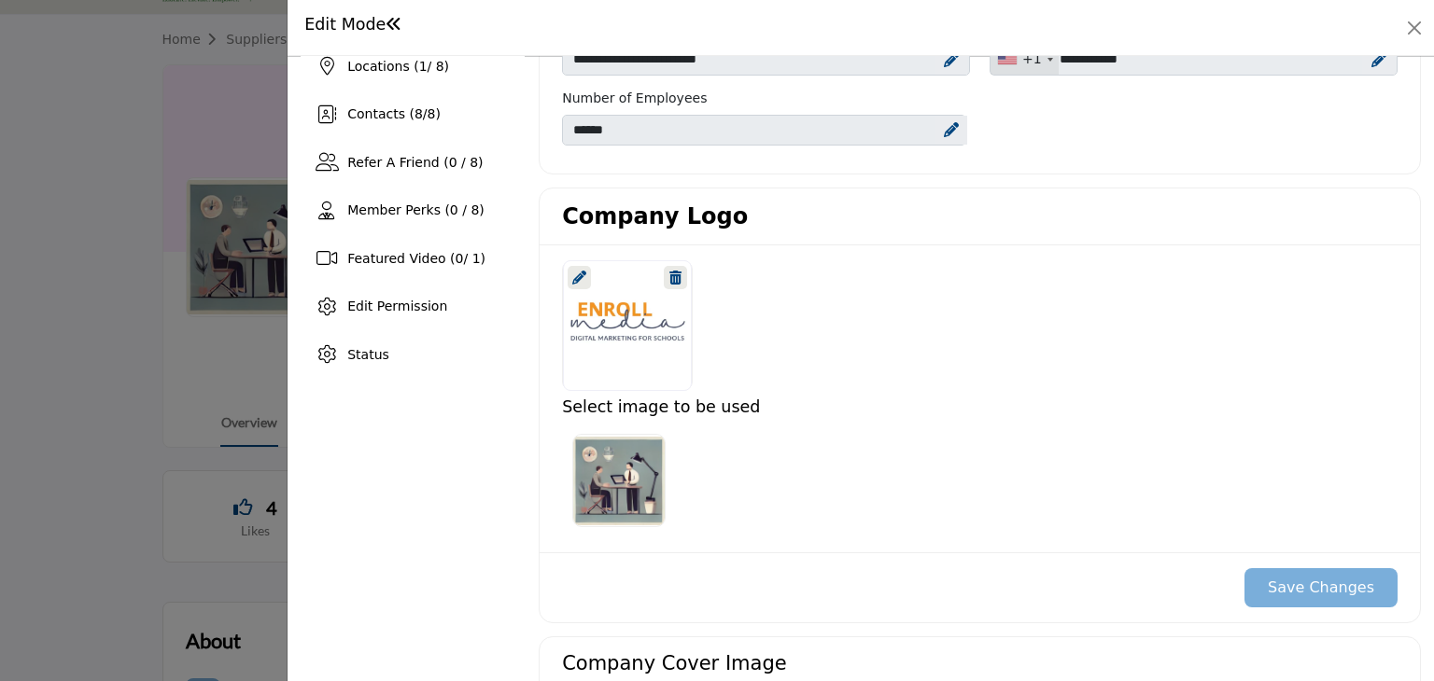
click at [606, 483] on img at bounding box center [618, 480] width 93 height 93
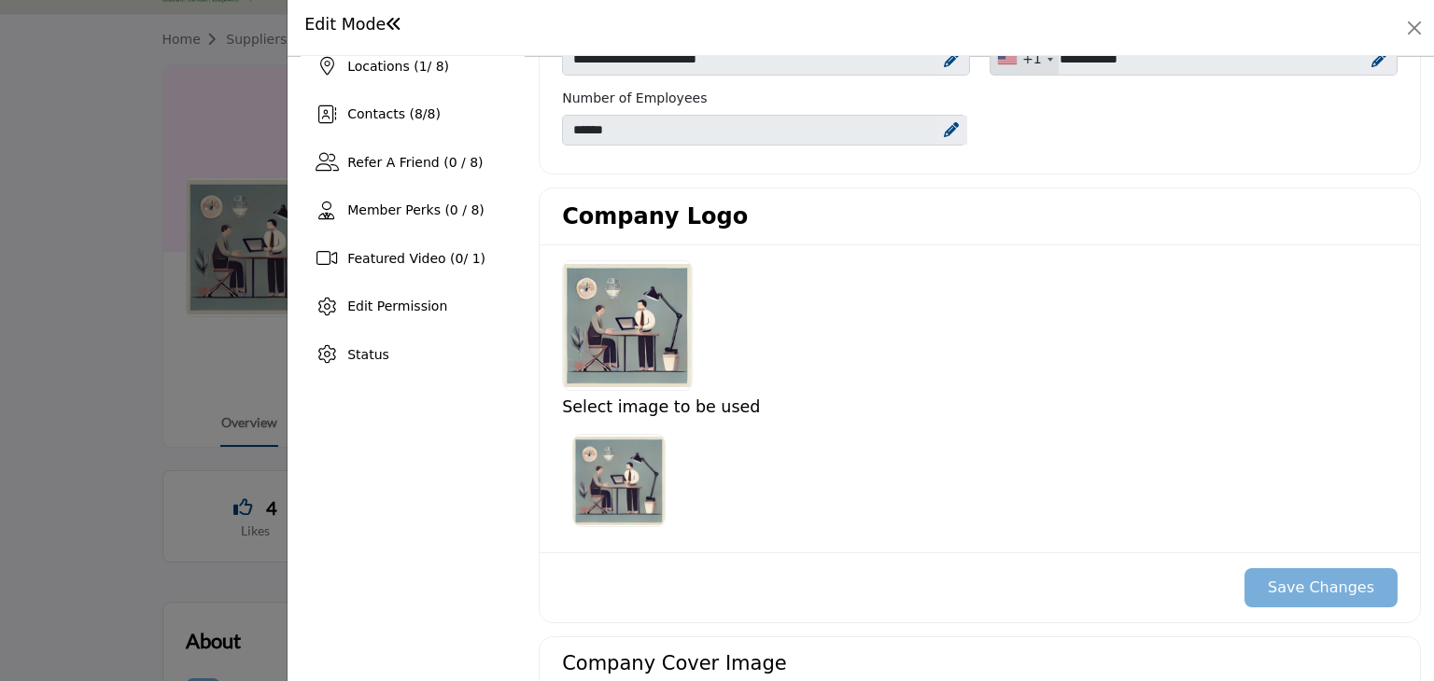
click at [593, 444] on img at bounding box center [618, 480] width 93 height 93
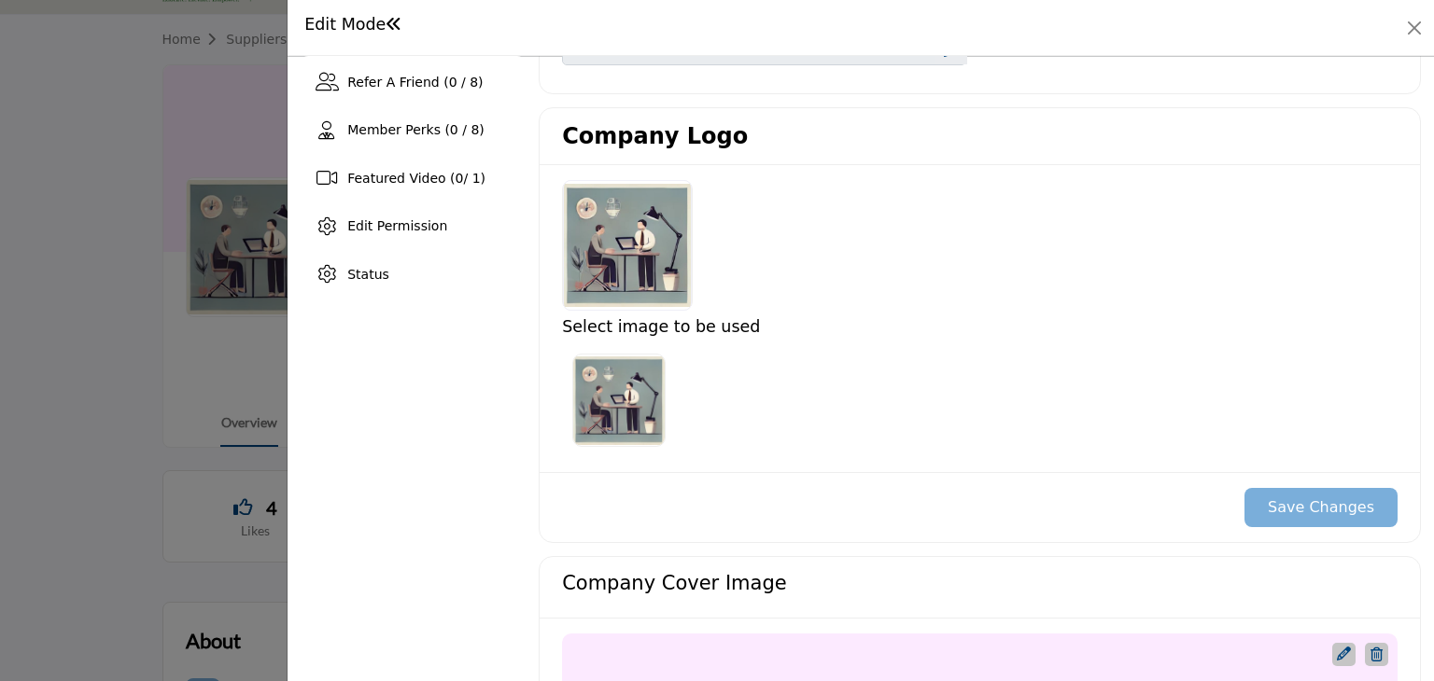
scroll to position [355, 0]
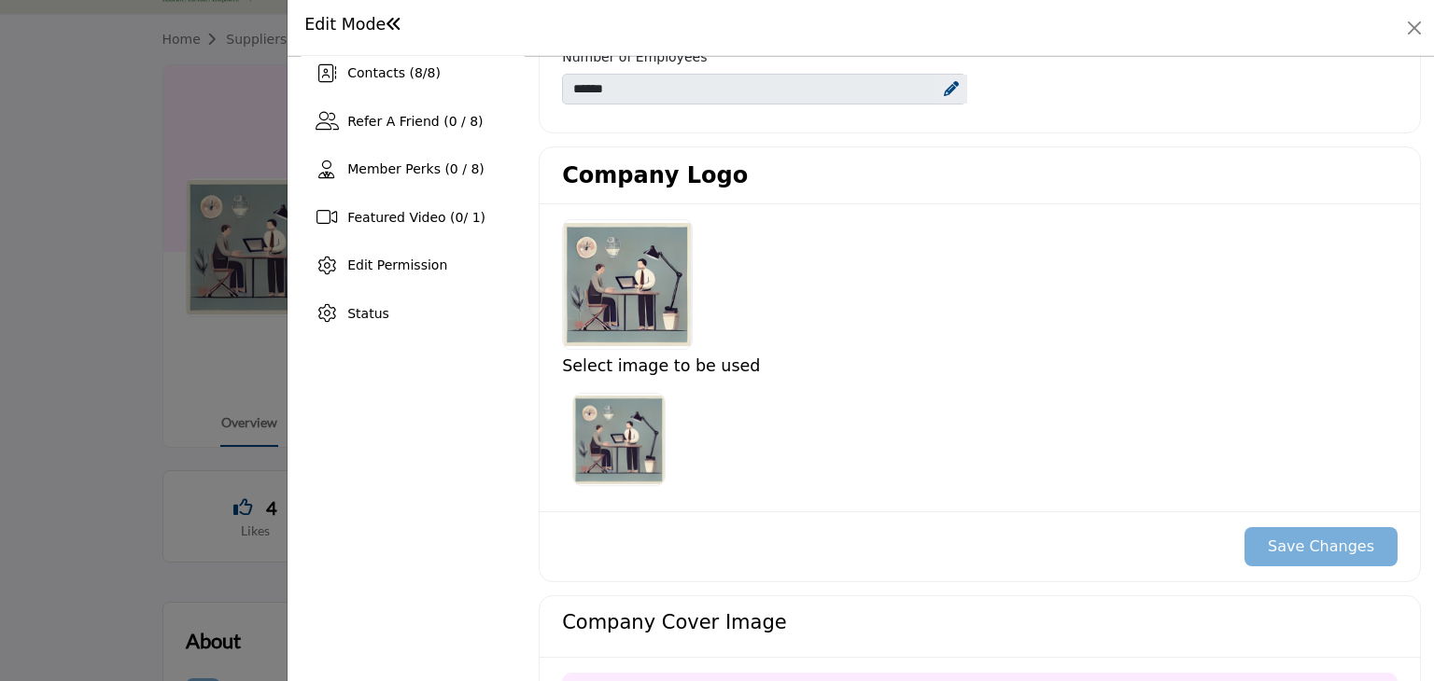
click at [612, 307] on div at bounding box center [627, 284] width 129 height 131
click at [637, 260] on div at bounding box center [627, 284] width 129 height 131
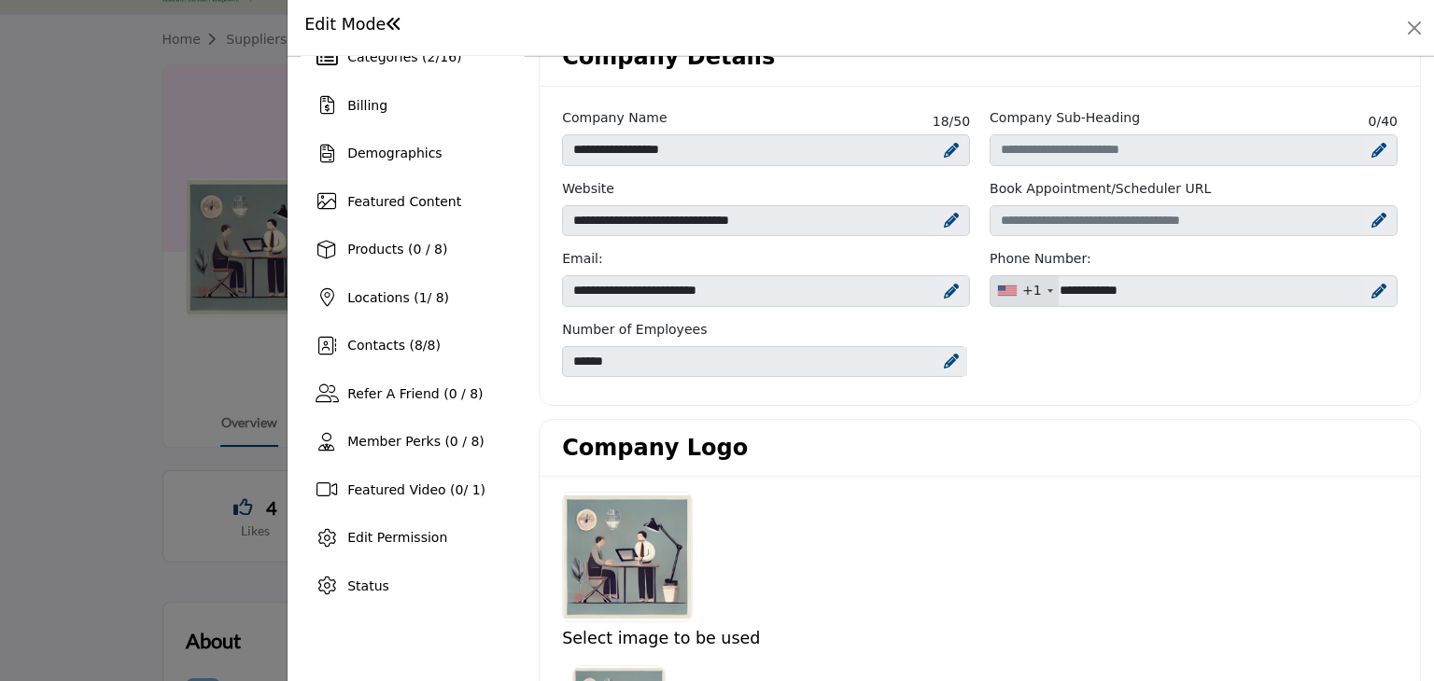
scroll to position [79, 0]
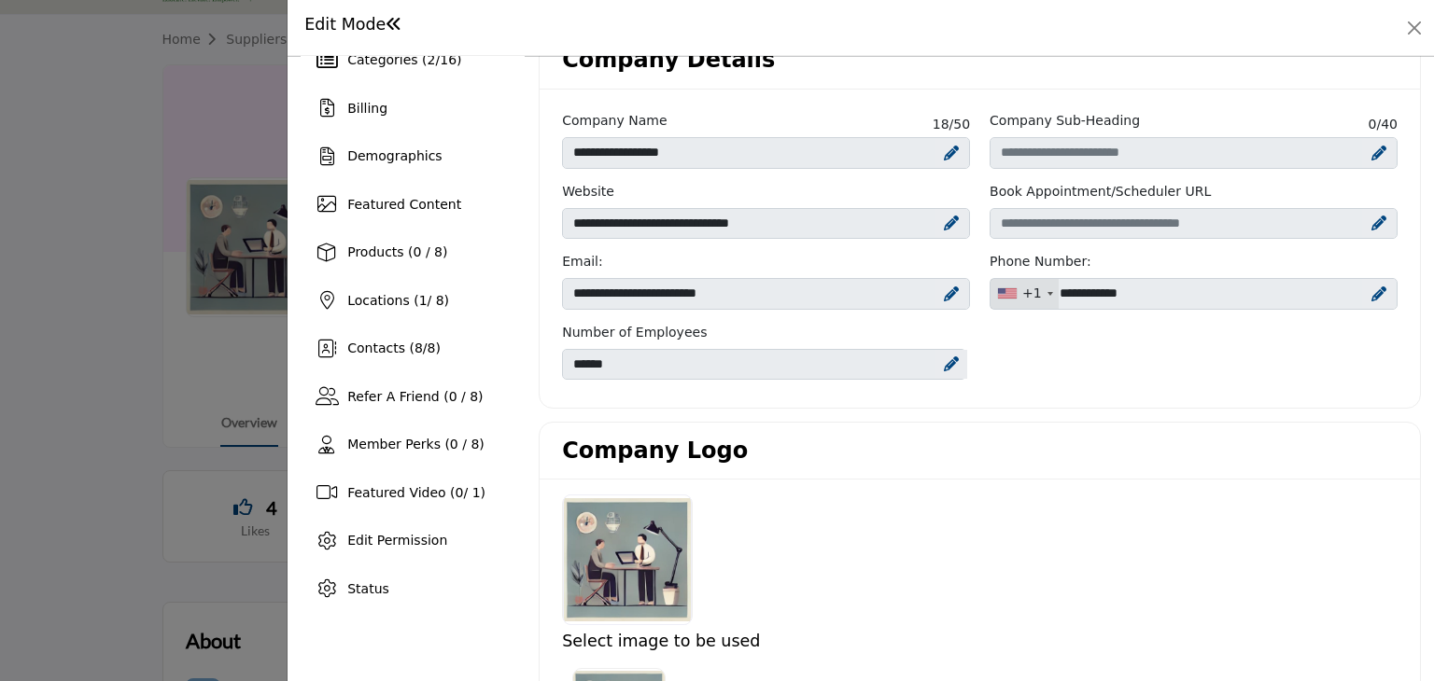
click at [395, 27] on span at bounding box center [394, 24] width 17 height 17
click at [601, 514] on div at bounding box center [627, 560] width 129 height 131
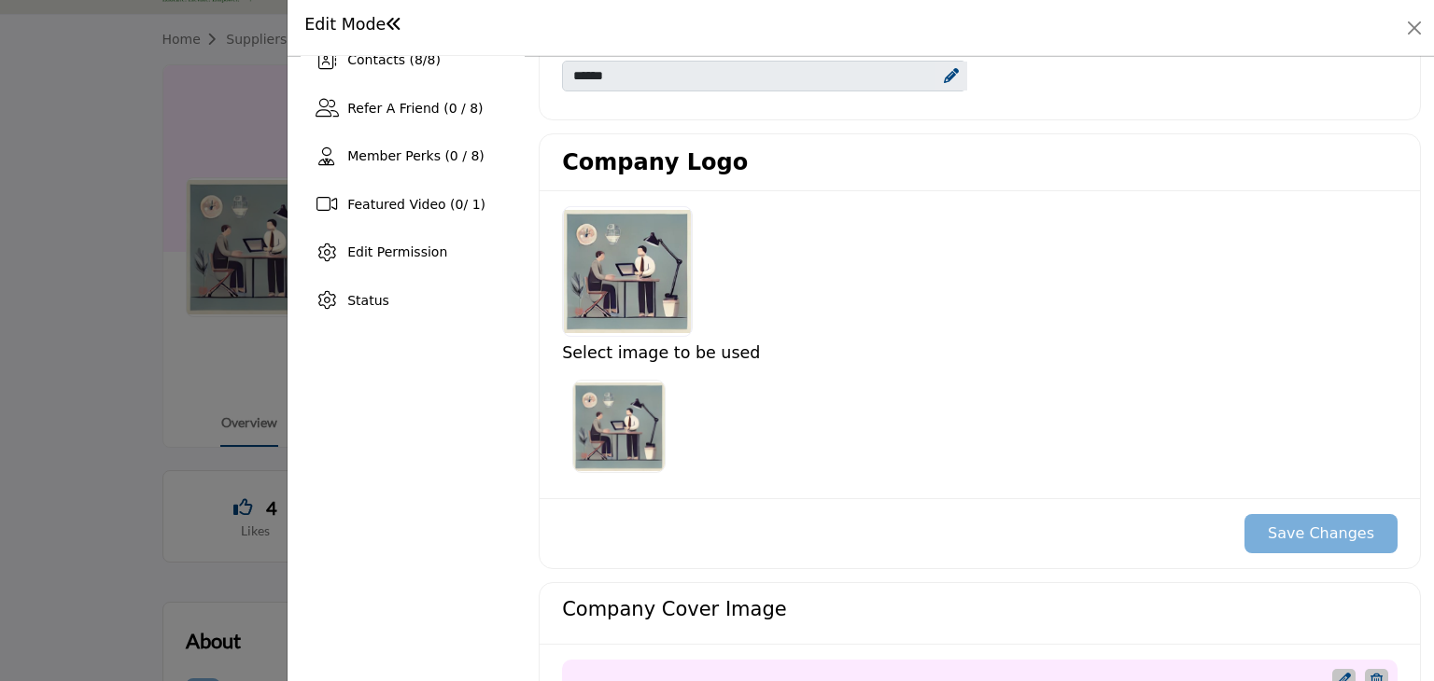
scroll to position [437, 0]
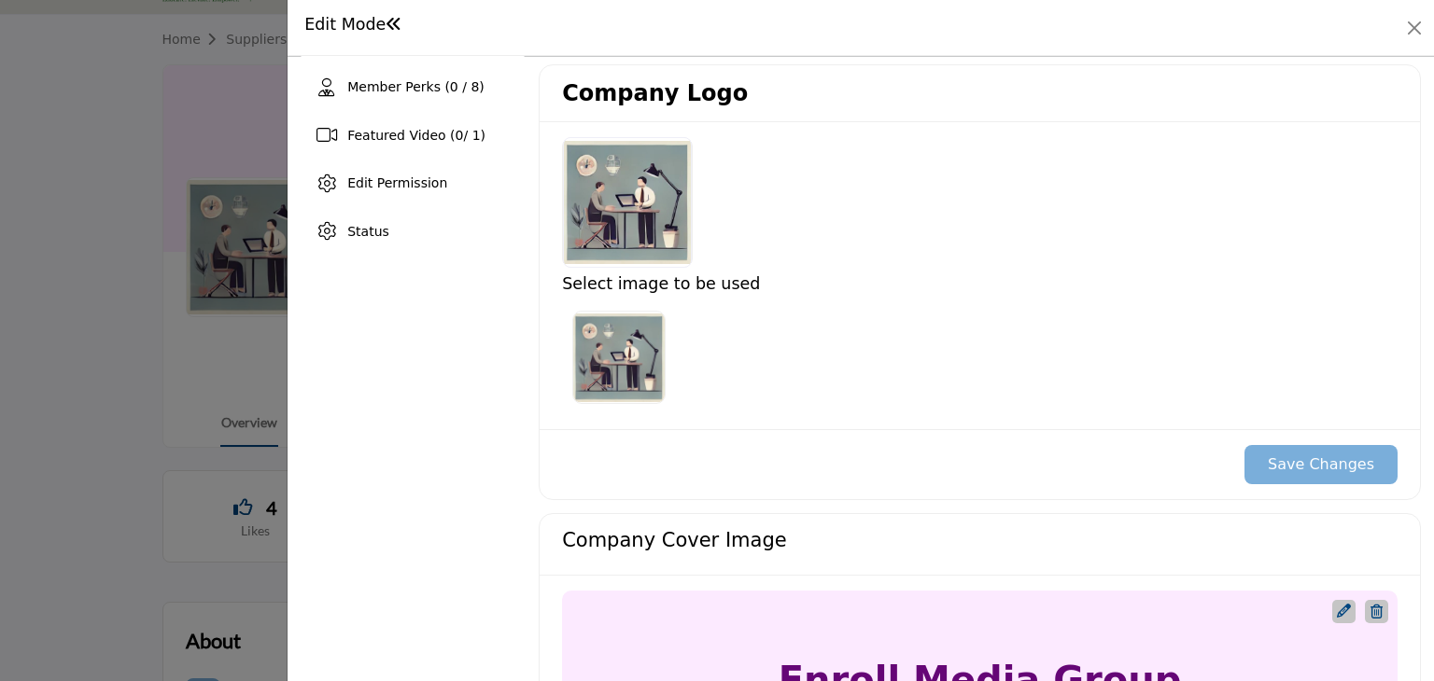
click at [615, 341] on img at bounding box center [618, 357] width 93 height 93
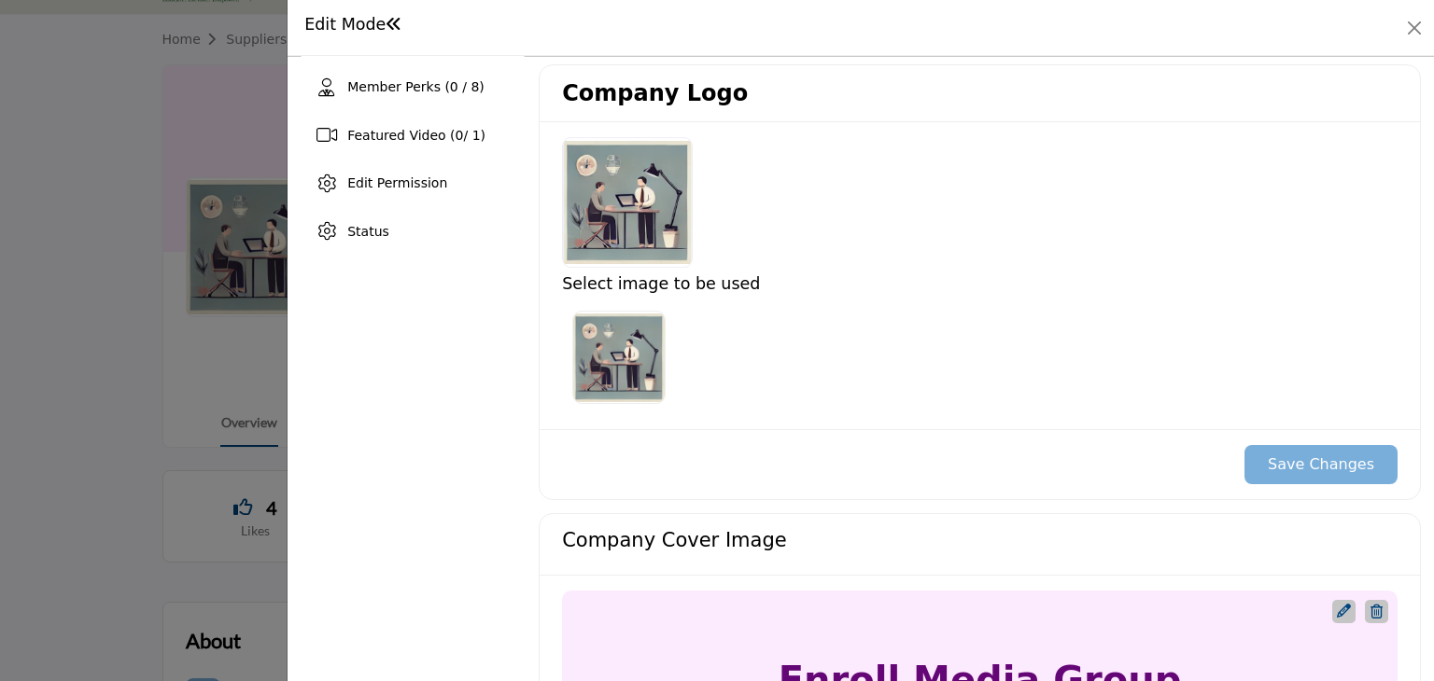
click at [615, 341] on img at bounding box center [618, 357] width 93 height 93
drag, startPoint x: 615, startPoint y: 341, endPoint x: 1332, endPoint y: 485, distance: 731.4
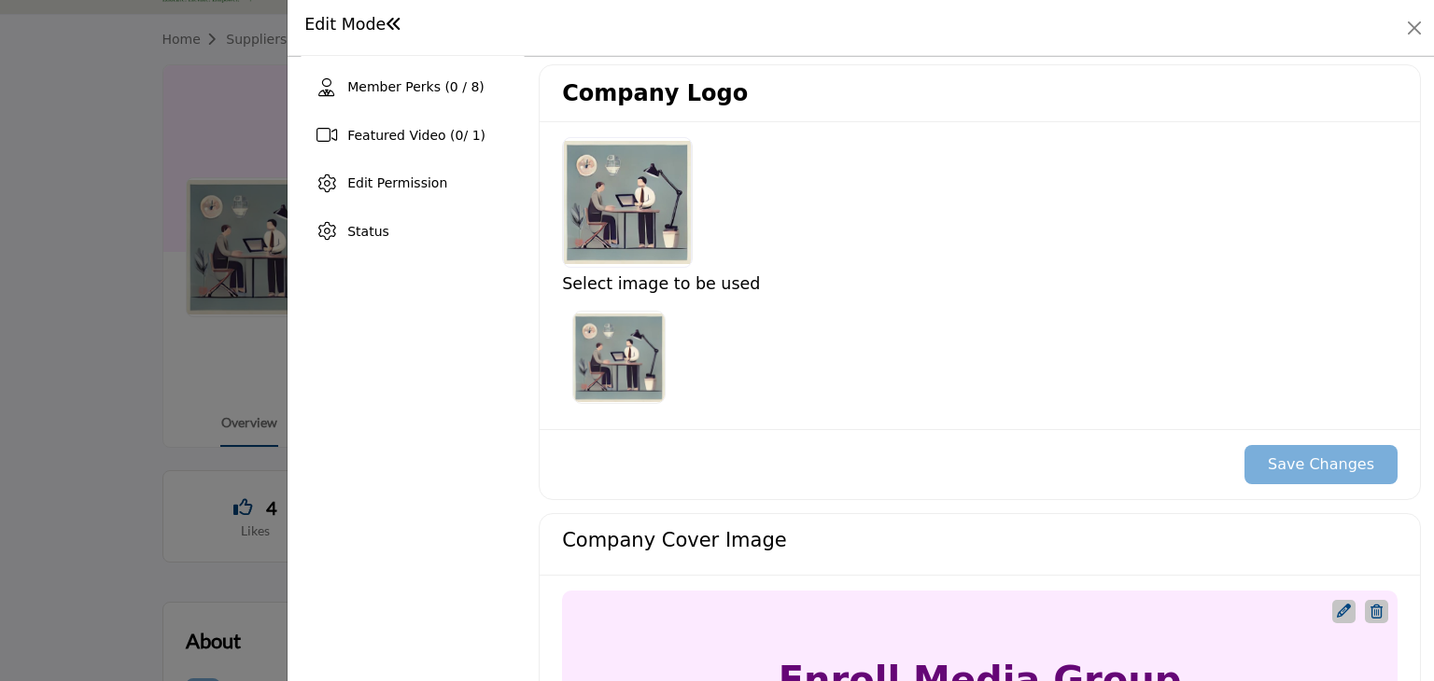
click at [1332, 485] on div "Company Logo Select image to be used" at bounding box center [980, 282] width 882 height 437
click at [960, 483] on div "Save Changes" at bounding box center [980, 464] width 880 height 70
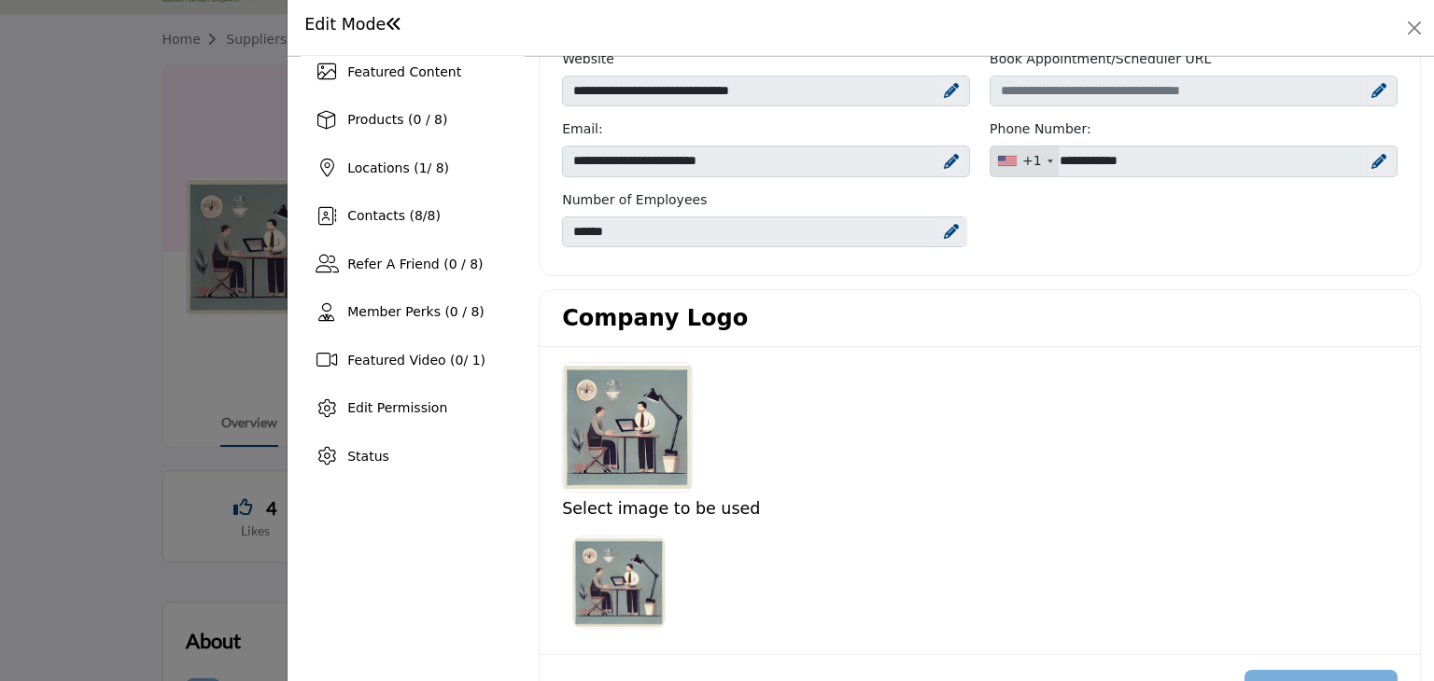
scroll to position [0, 0]
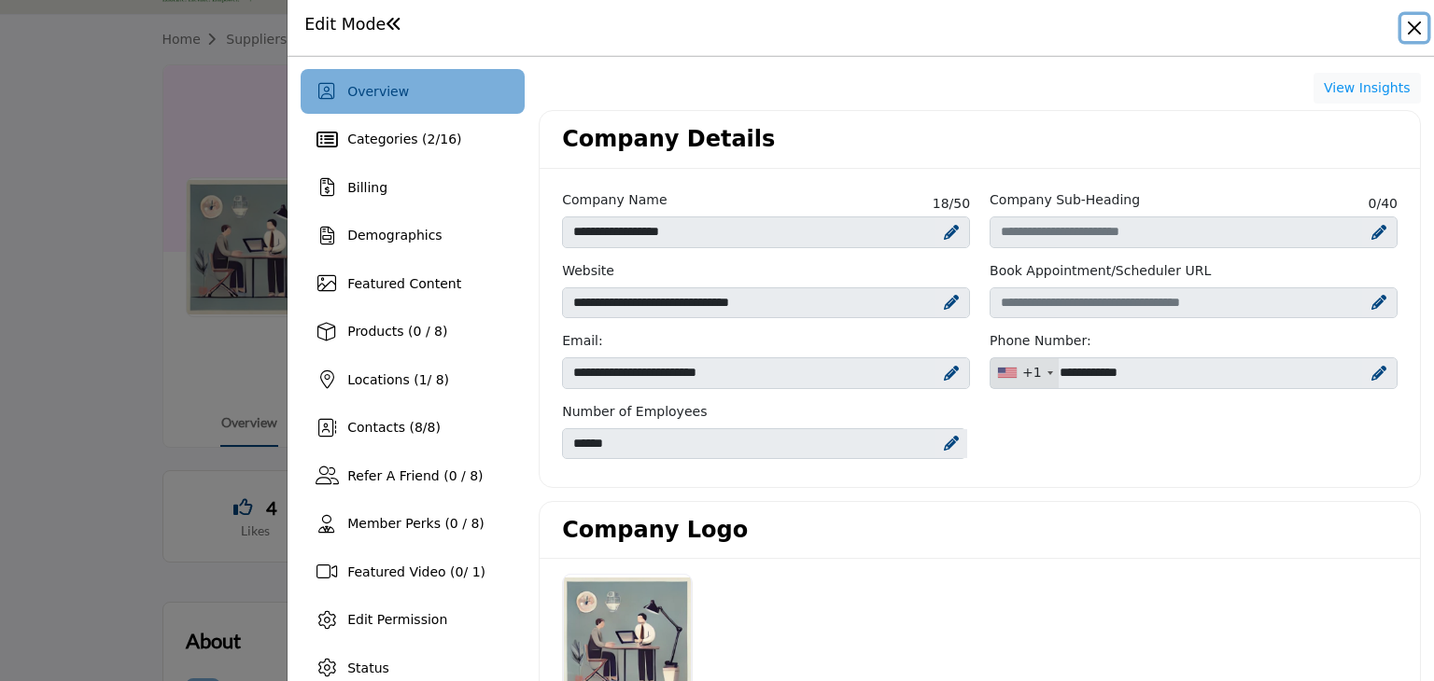
click at [1413, 35] on button "Close" at bounding box center [1414, 28] width 26 height 26
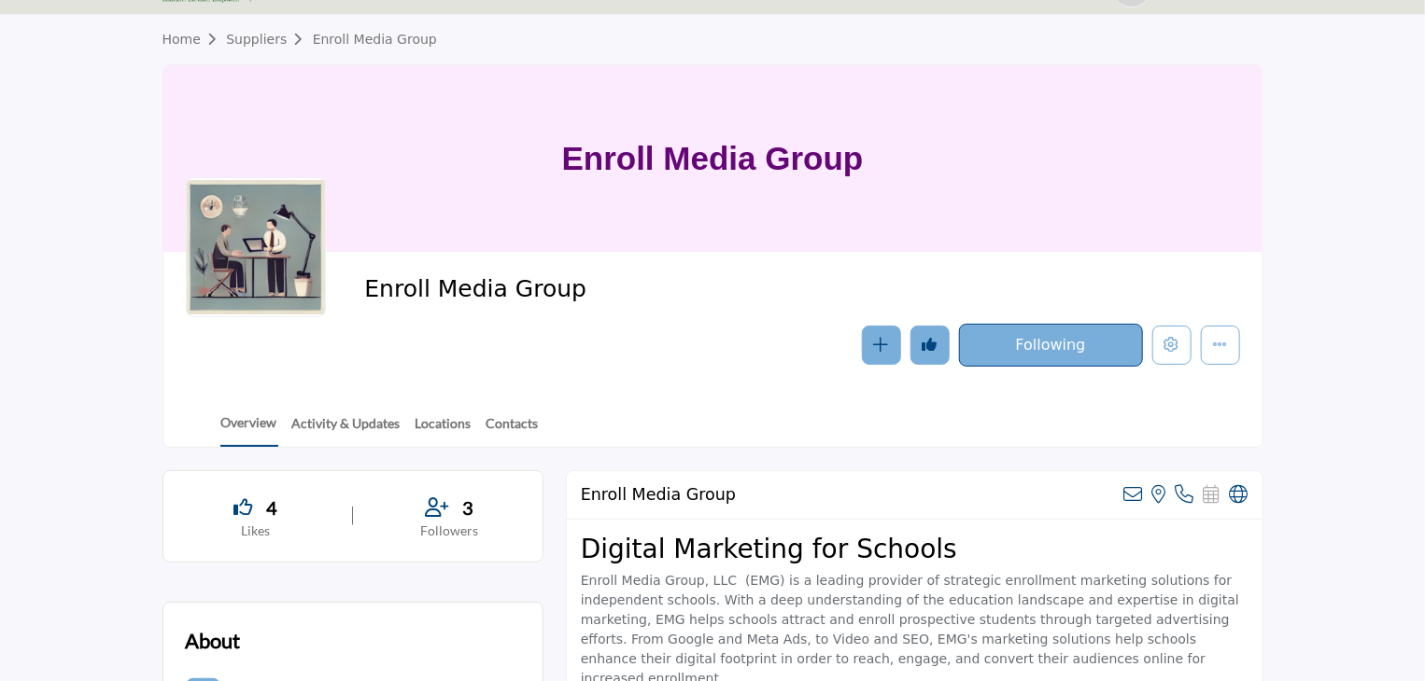
click at [268, 236] on div at bounding box center [256, 247] width 140 height 140
click at [1169, 338] on icon "Edit company" at bounding box center [1171, 344] width 15 height 15
click at [1167, 349] on icon "Edit company" at bounding box center [1171, 344] width 15 height 15
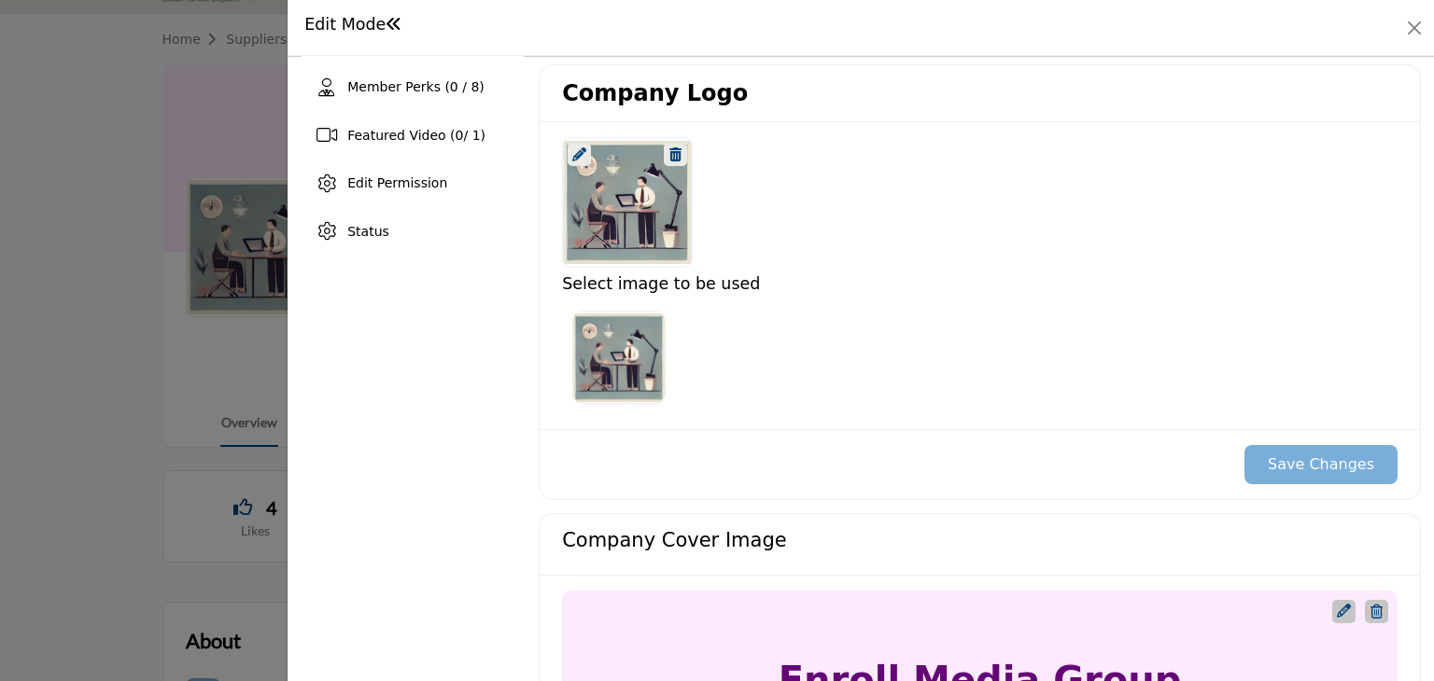
scroll to position [447, 0]
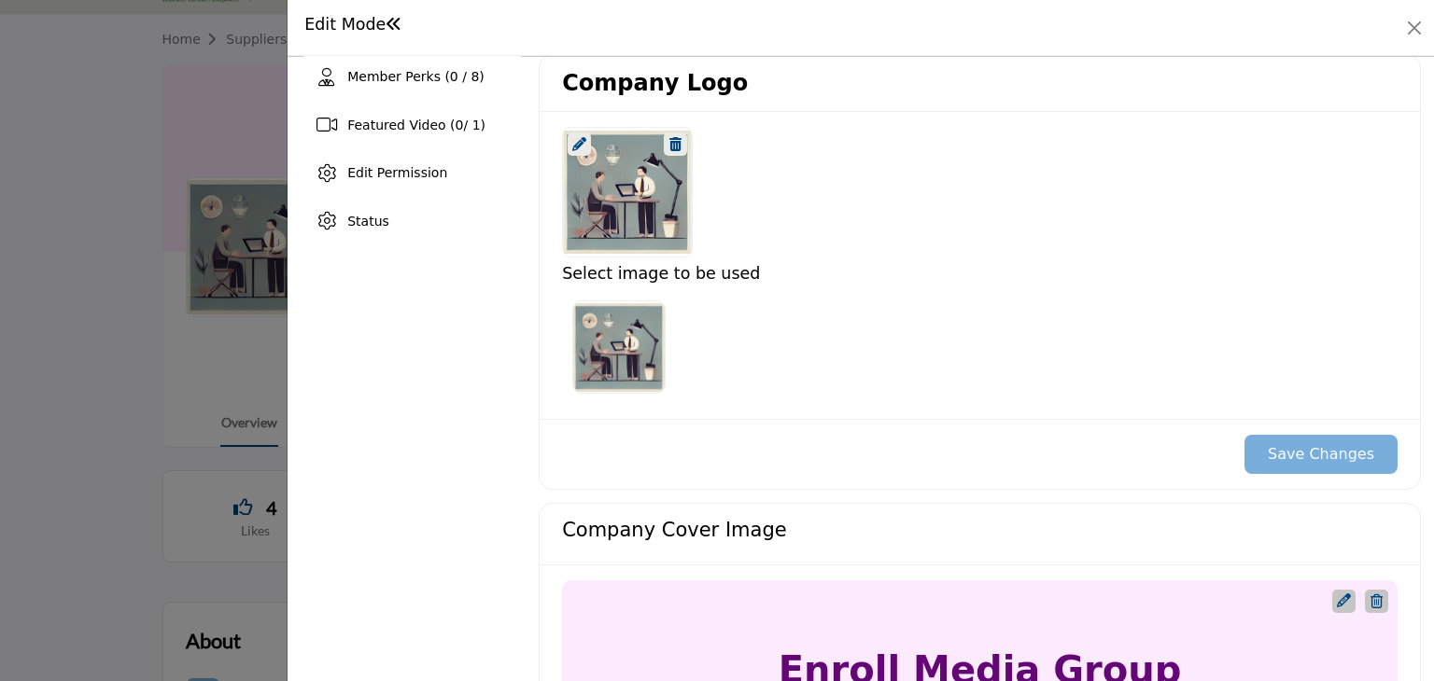
click at [678, 139] on icon at bounding box center [675, 144] width 12 height 14
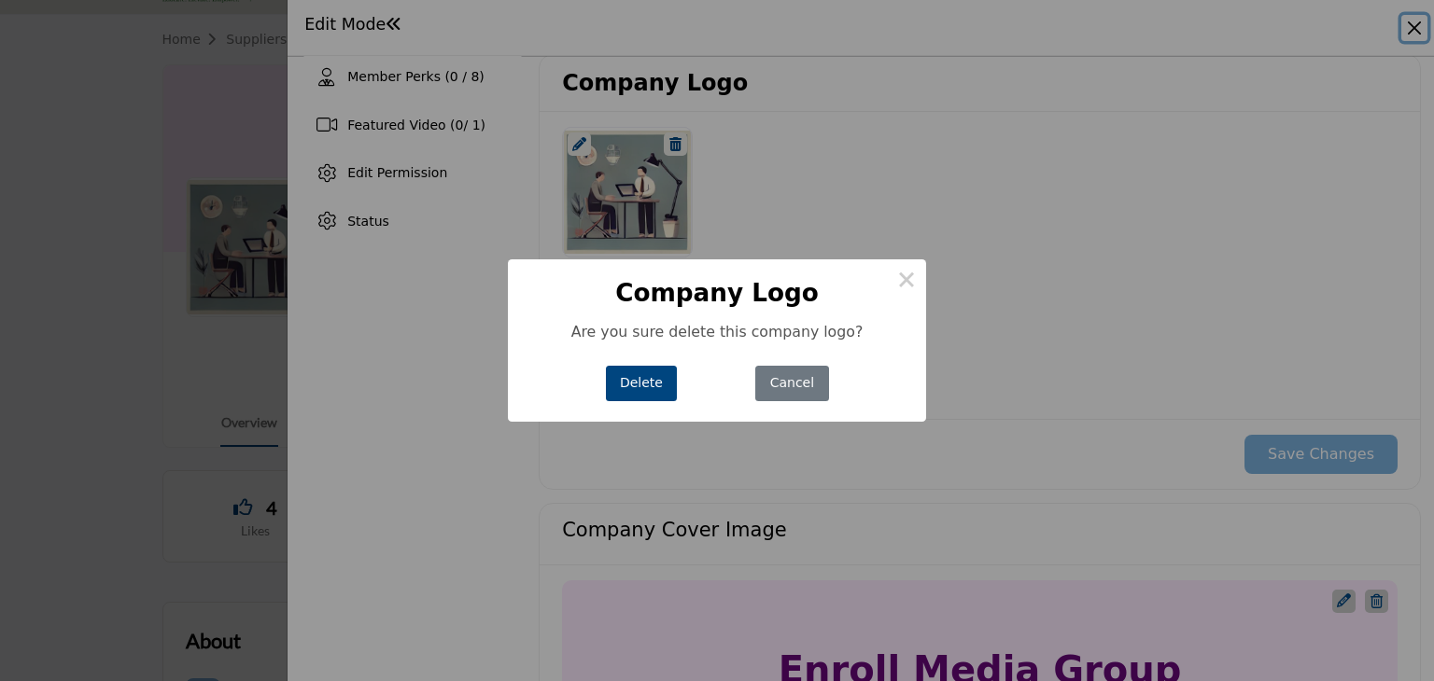
click at [648, 378] on button "Delete" at bounding box center [642, 384] width 72 height 36
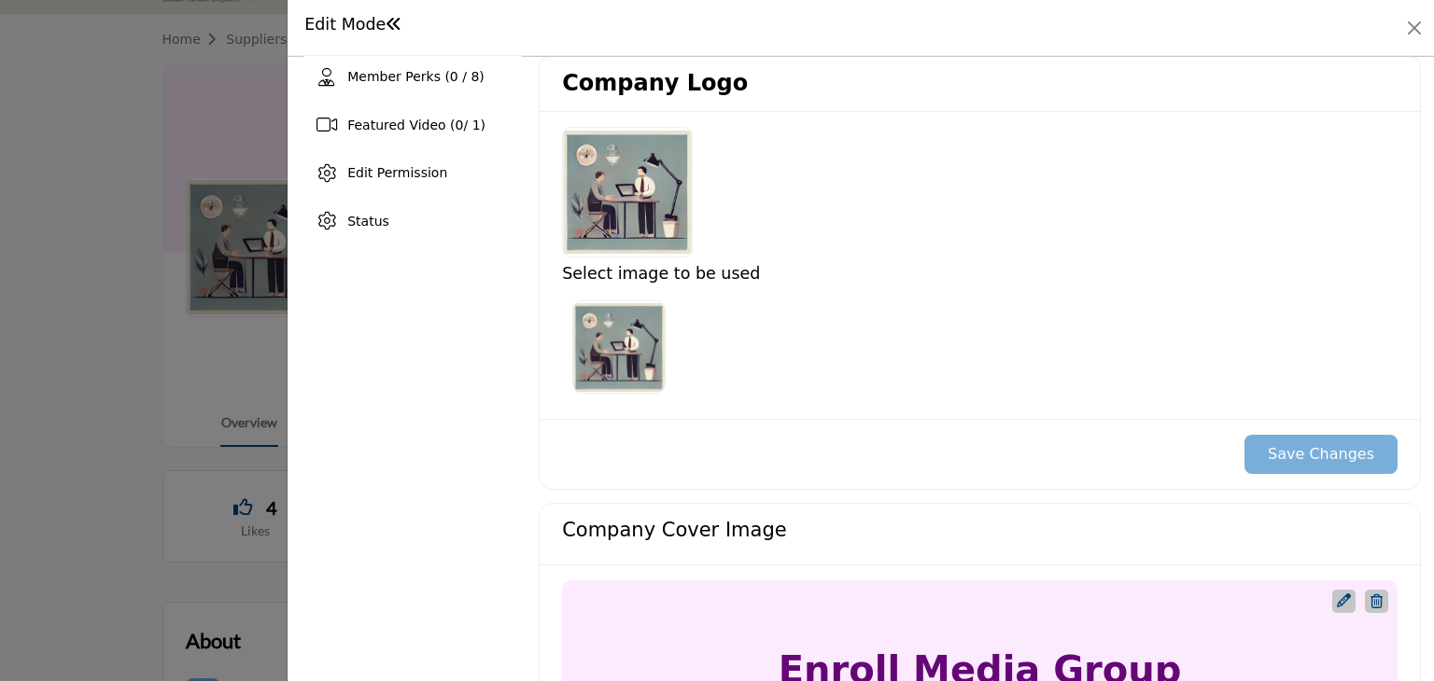
click at [633, 210] on div at bounding box center [627, 192] width 129 height 131
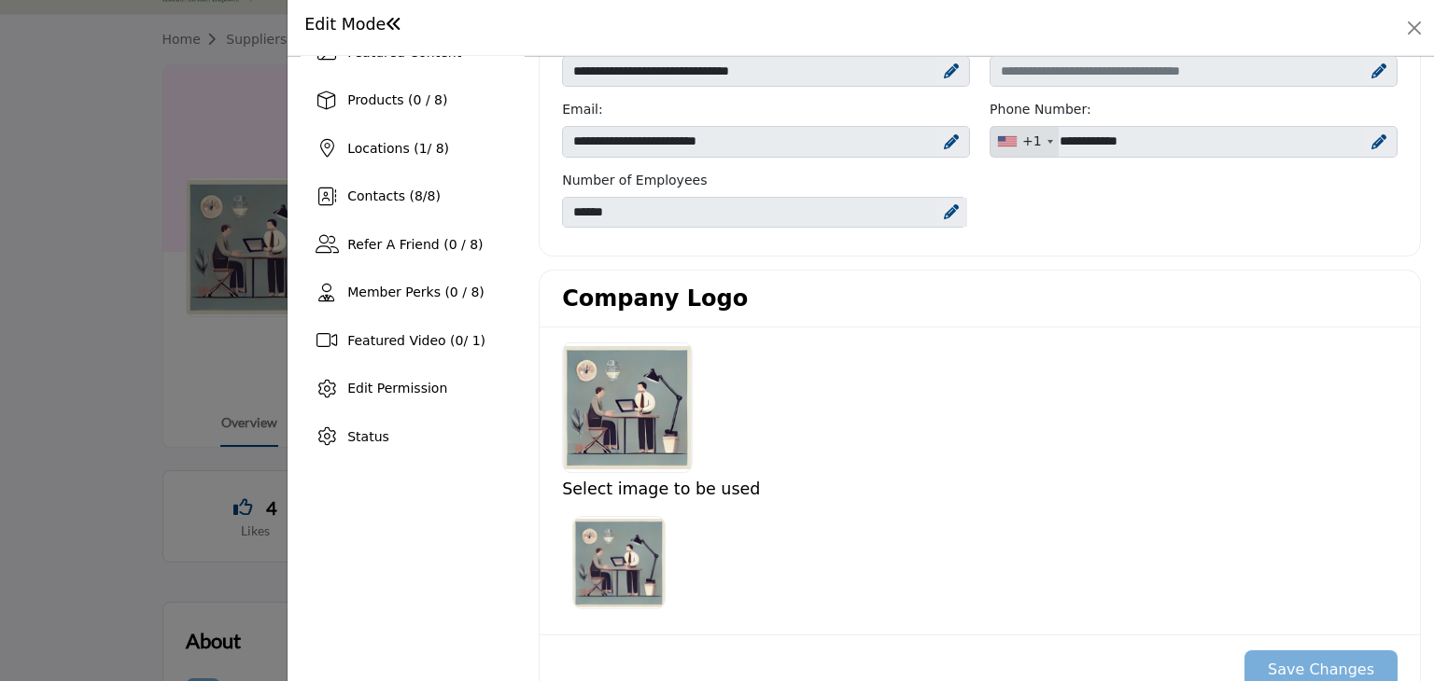
scroll to position [239, 0]
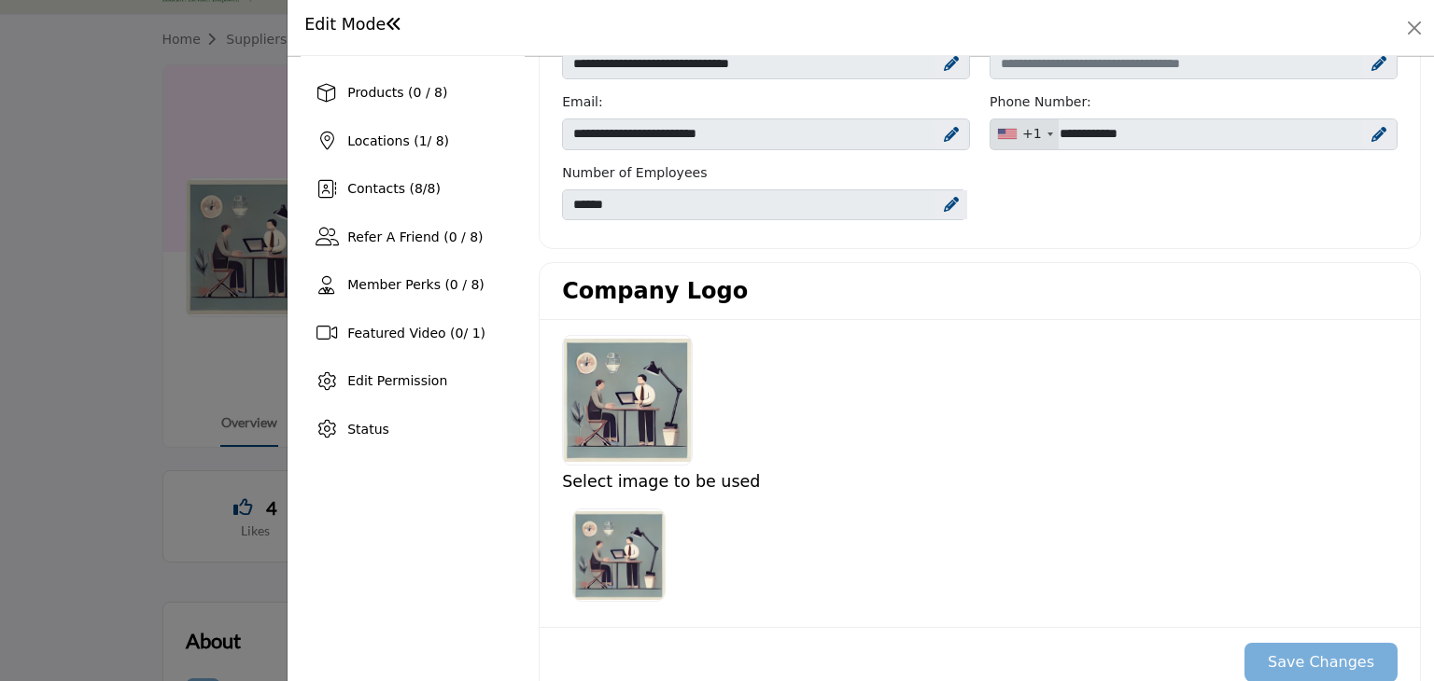
click at [657, 386] on div at bounding box center [627, 400] width 129 height 131
drag, startPoint x: 717, startPoint y: 396, endPoint x: 1100, endPoint y: 7, distance: 545.2
click at [1100, 7] on div "Edit Mode" at bounding box center [861, 28] width 1146 height 56
click at [1416, 20] on button "Close" at bounding box center [1414, 28] width 26 height 26
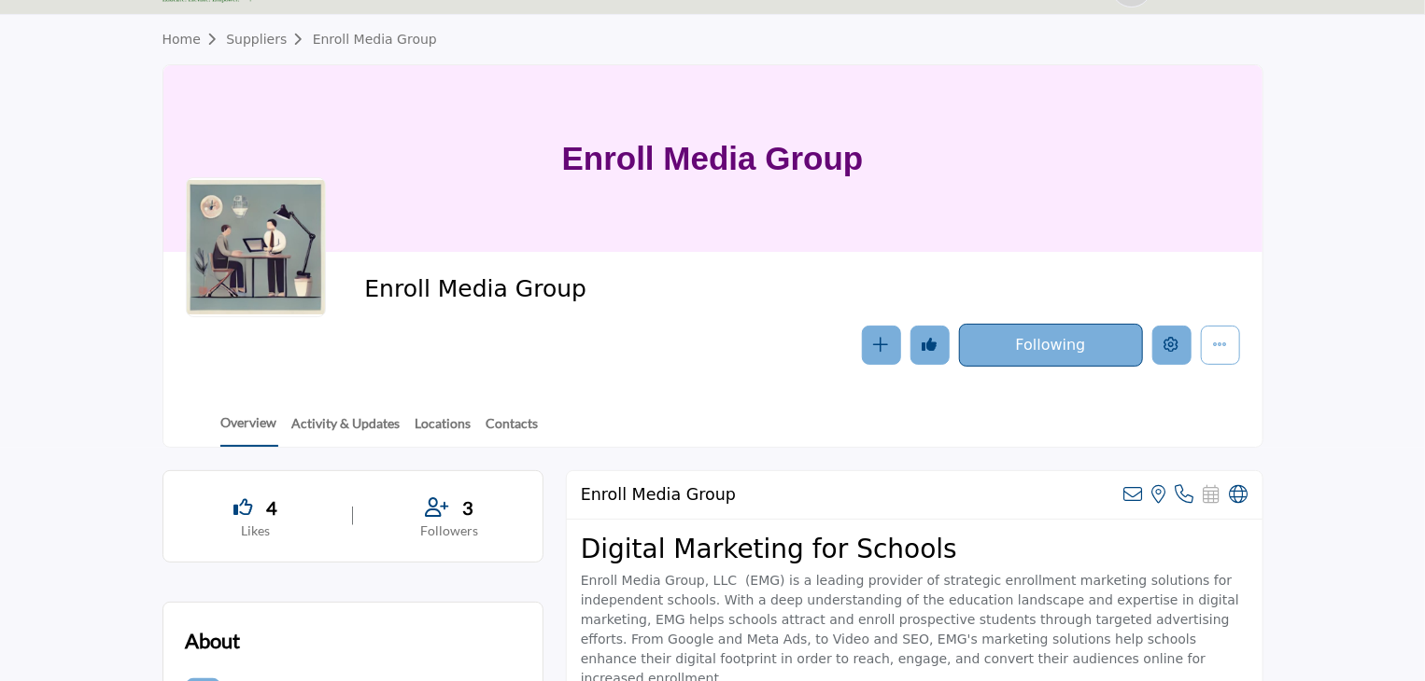
click at [1165, 348] on icon "Edit company" at bounding box center [1171, 344] width 15 height 15
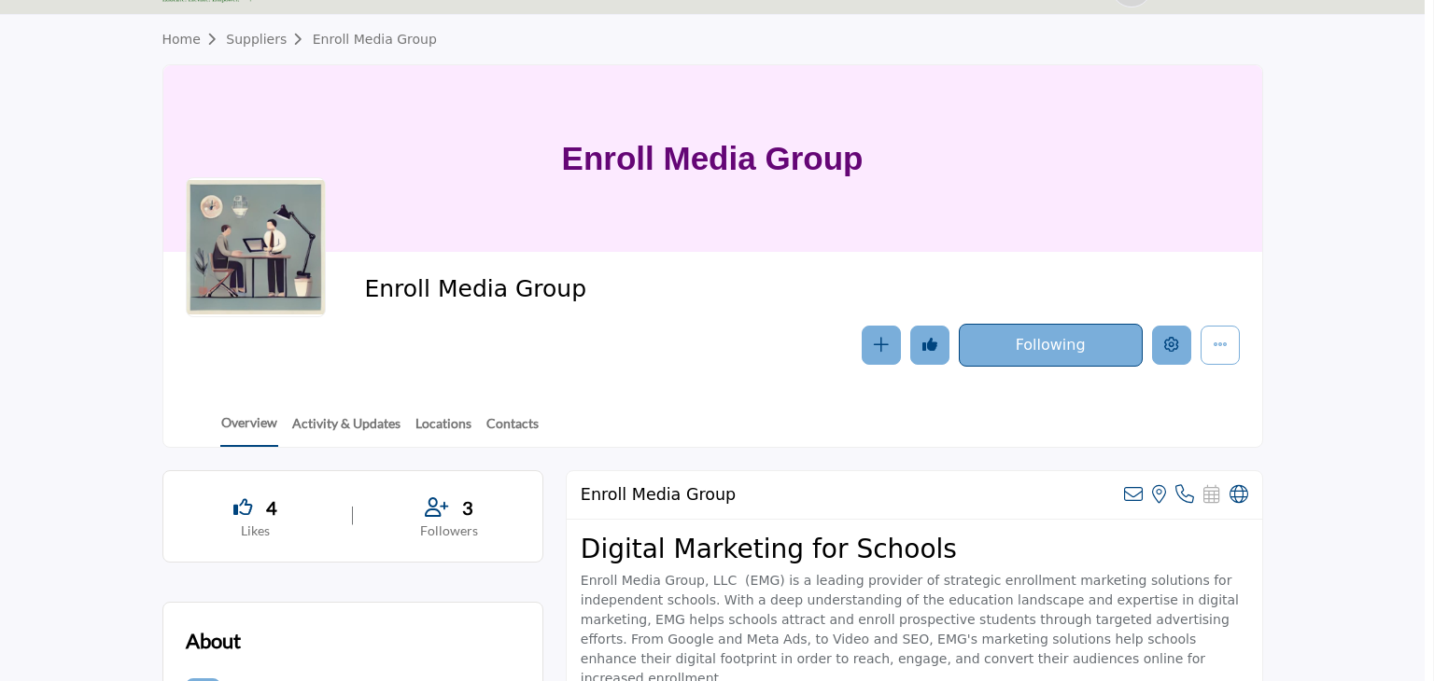
click at [1165, 348] on div at bounding box center [717, 340] width 1434 height 681
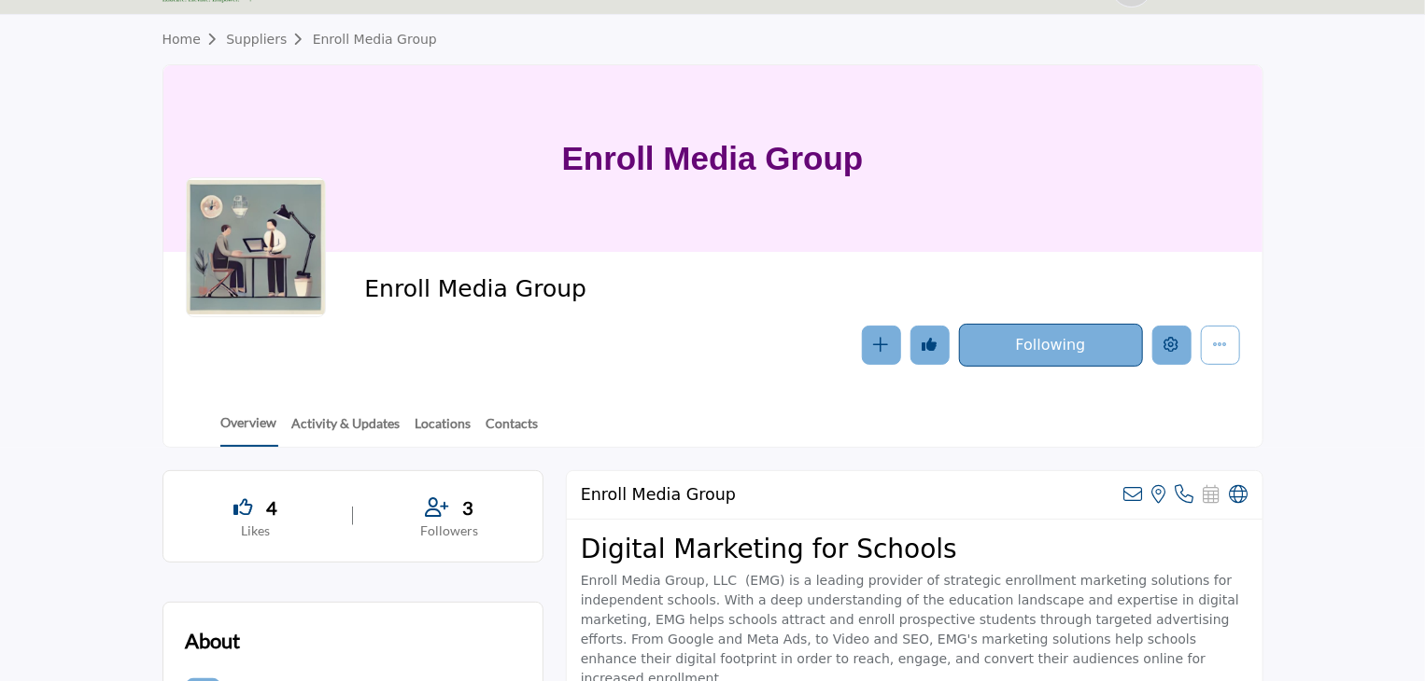
click at [1165, 348] on icon "Edit company" at bounding box center [1171, 344] width 15 height 15
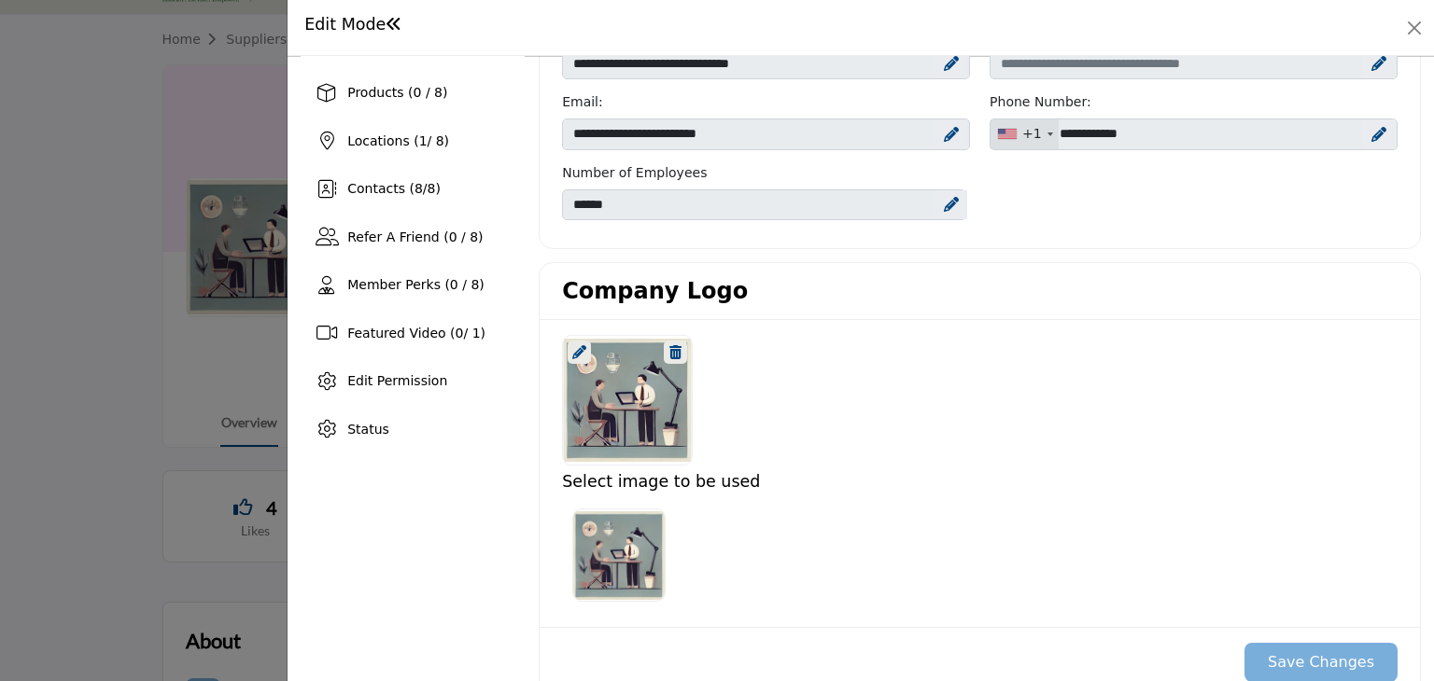
click at [578, 349] on icon at bounding box center [579, 352] width 14 height 14
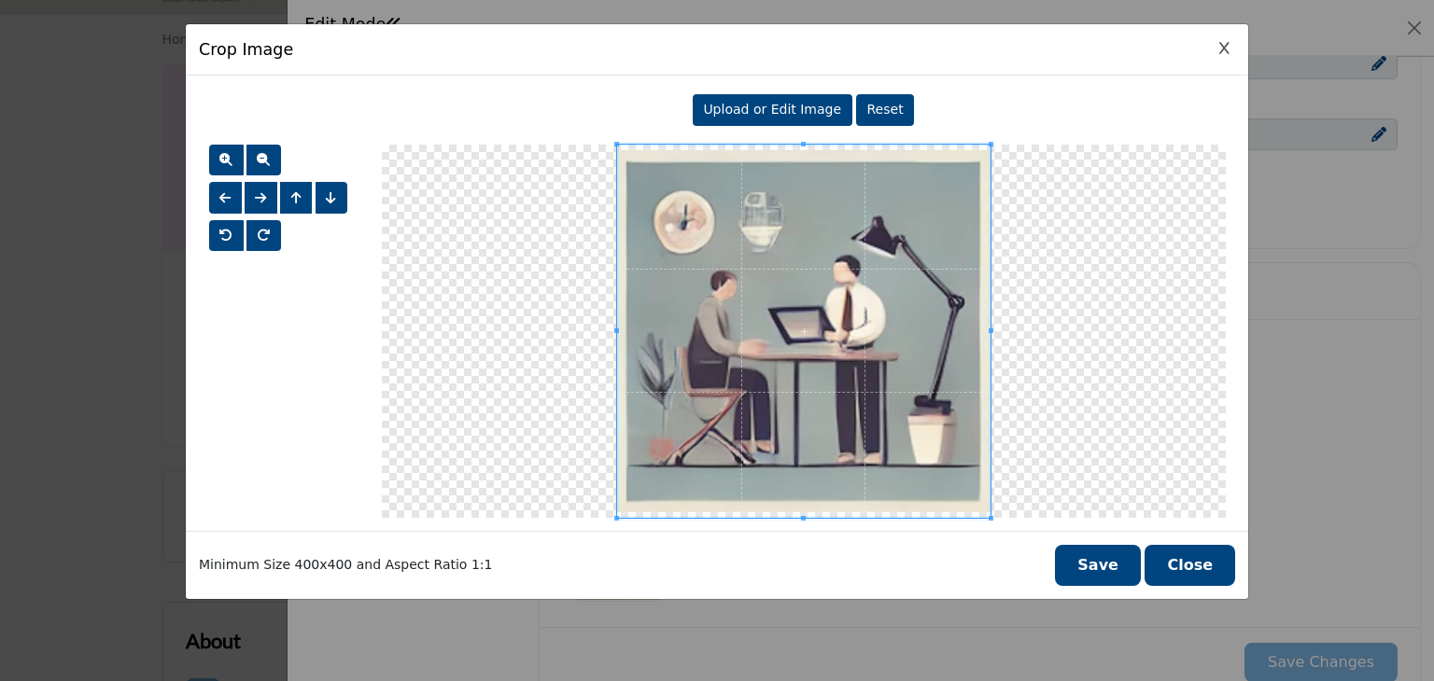
click at [783, 102] on span "Upload or Edit Image" at bounding box center [772, 109] width 138 height 15
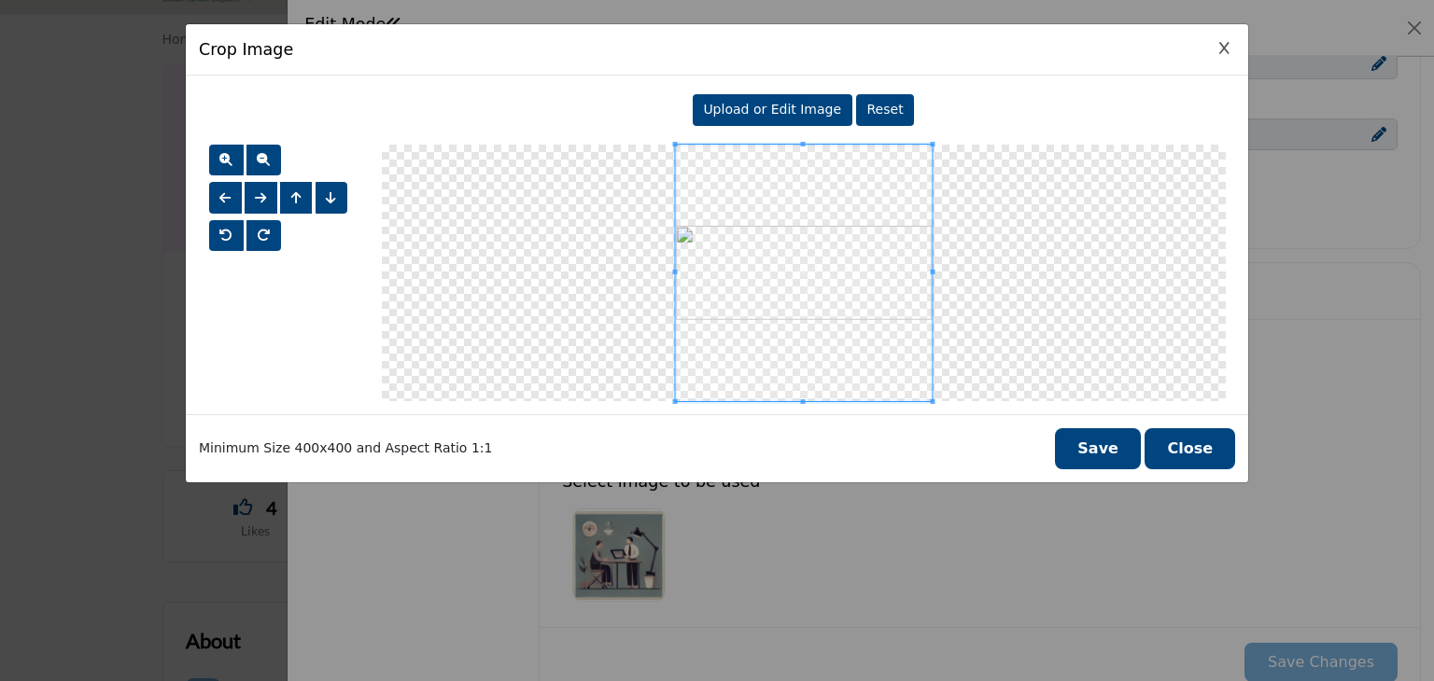
click at [1095, 429] on button "Save" at bounding box center [1098, 448] width 86 height 41
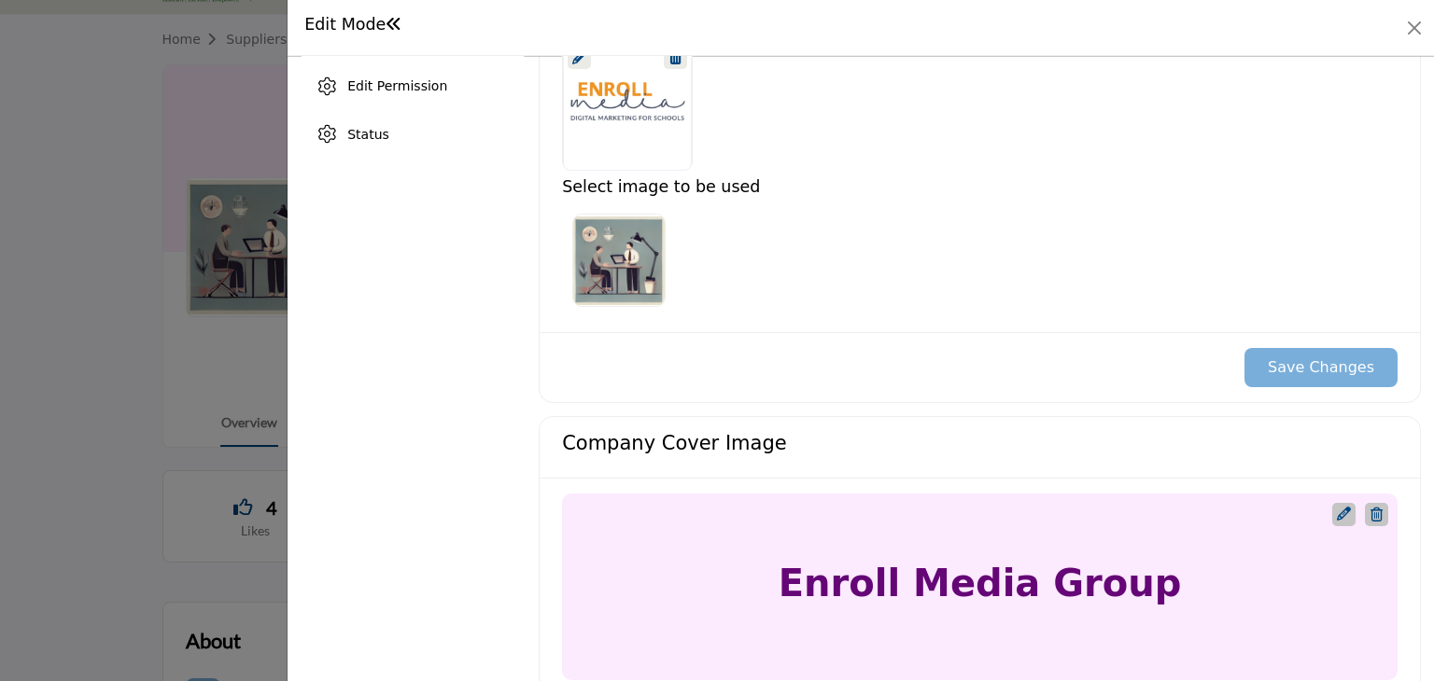
scroll to position [524, 0]
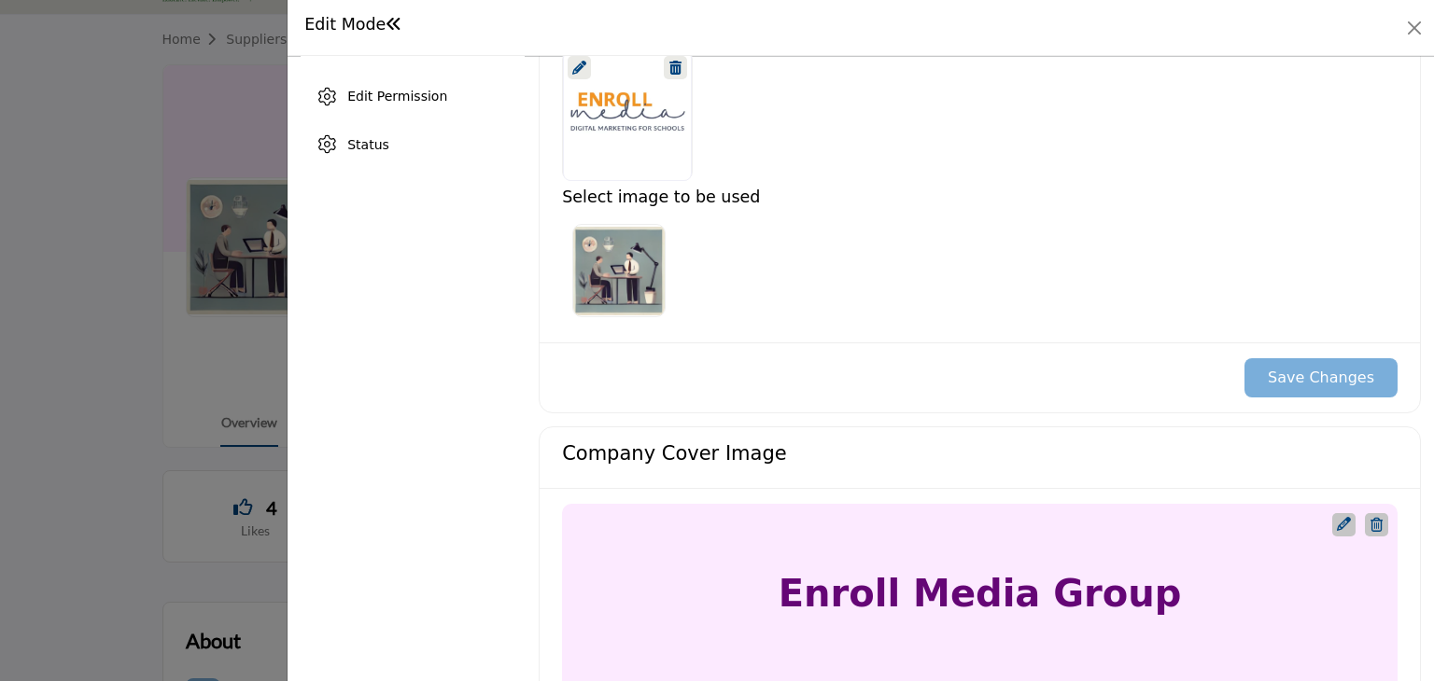
click at [799, 201] on h3 "Select image to be used" at bounding box center [979, 198] width 835 height 20
click at [765, 139] on div at bounding box center [980, 115] width 855 height 131
click at [1278, 376] on button "Save Changes" at bounding box center [1320, 377] width 153 height 39
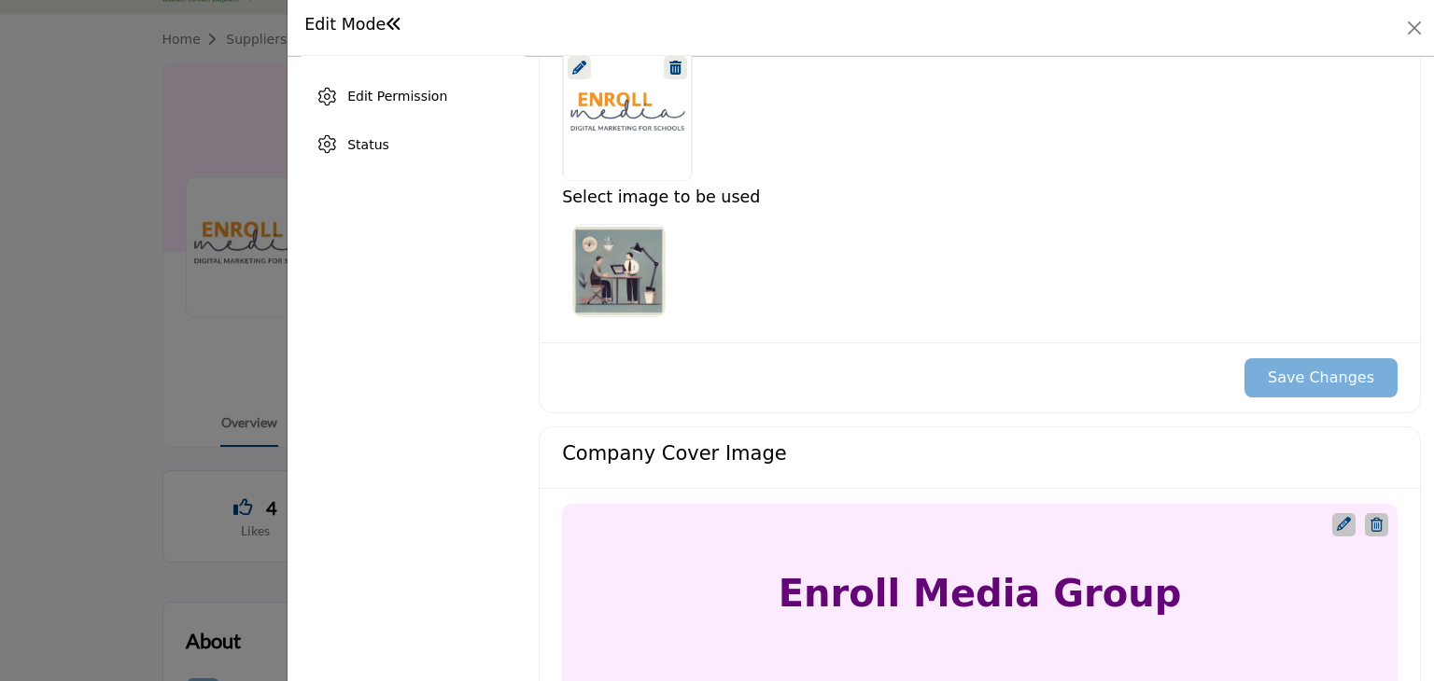
click at [1337, 520] on icon "Upgrade Custom Cover Text" at bounding box center [1344, 524] width 14 height 14
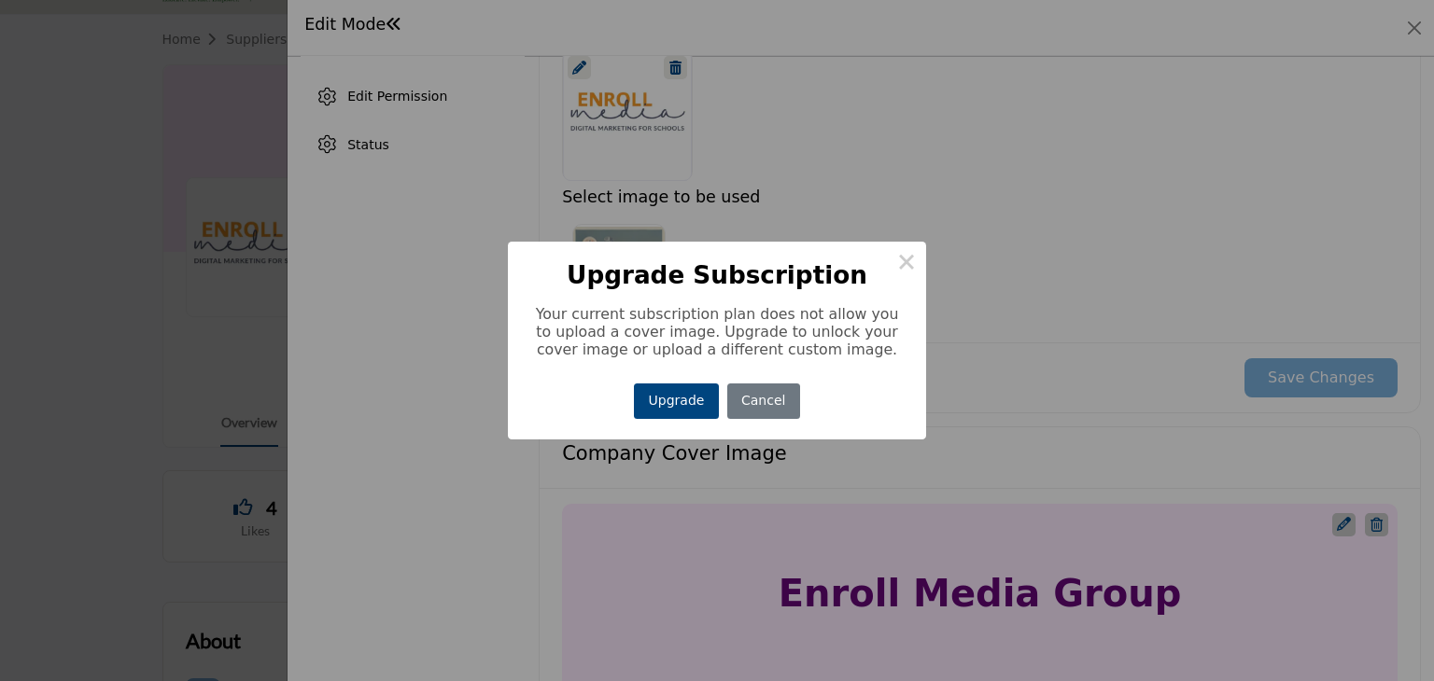
click at [1060, 309] on div "× Upgrade Subscription Your current subscription plan does not allow you to upl…" at bounding box center [717, 340] width 1434 height 681
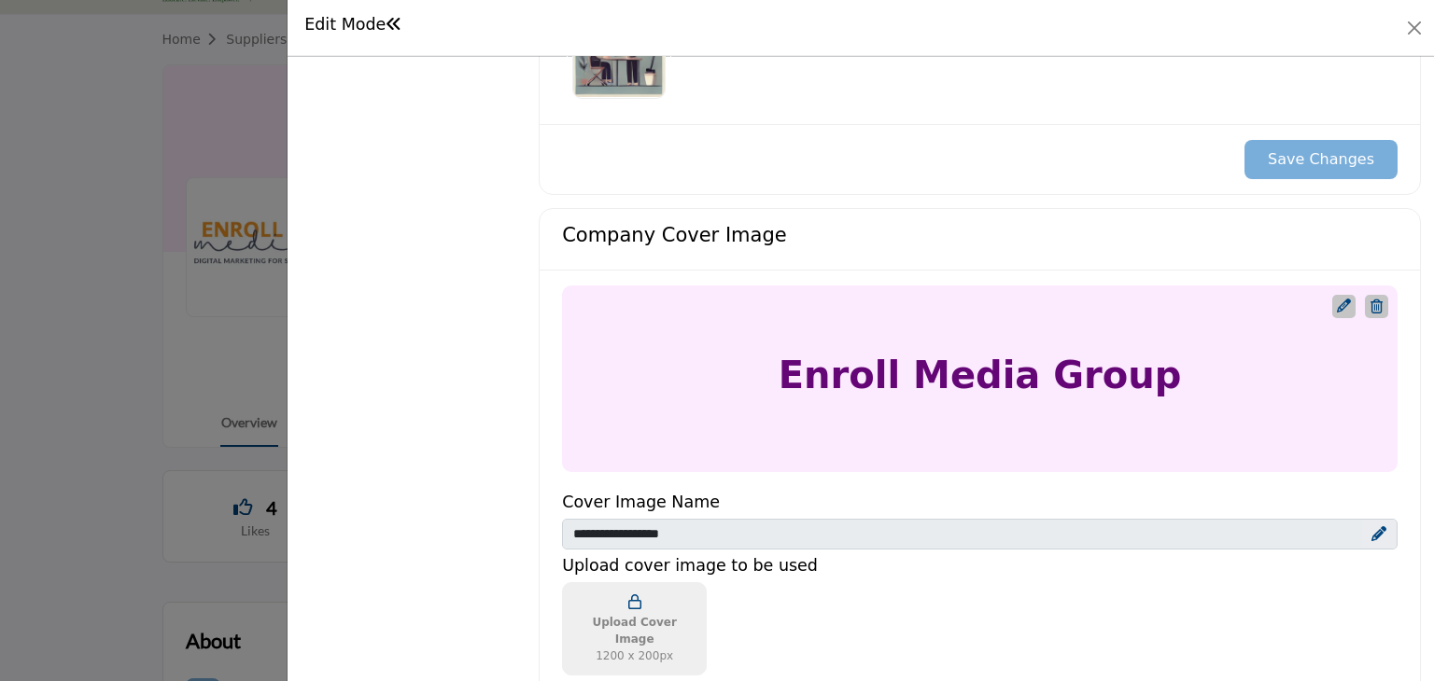
scroll to position [732, 0]
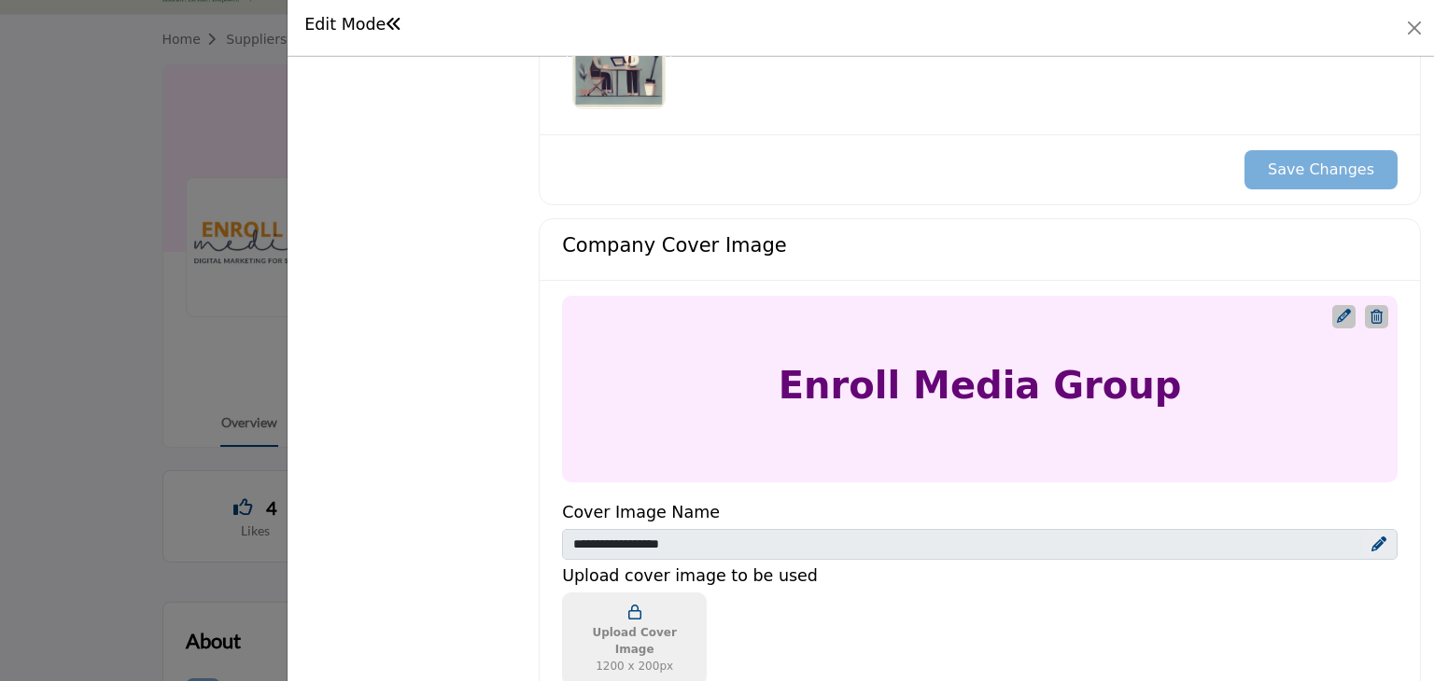
click at [1337, 316] on icon "Upgrade Custom Cover Text" at bounding box center [1344, 316] width 14 height 14
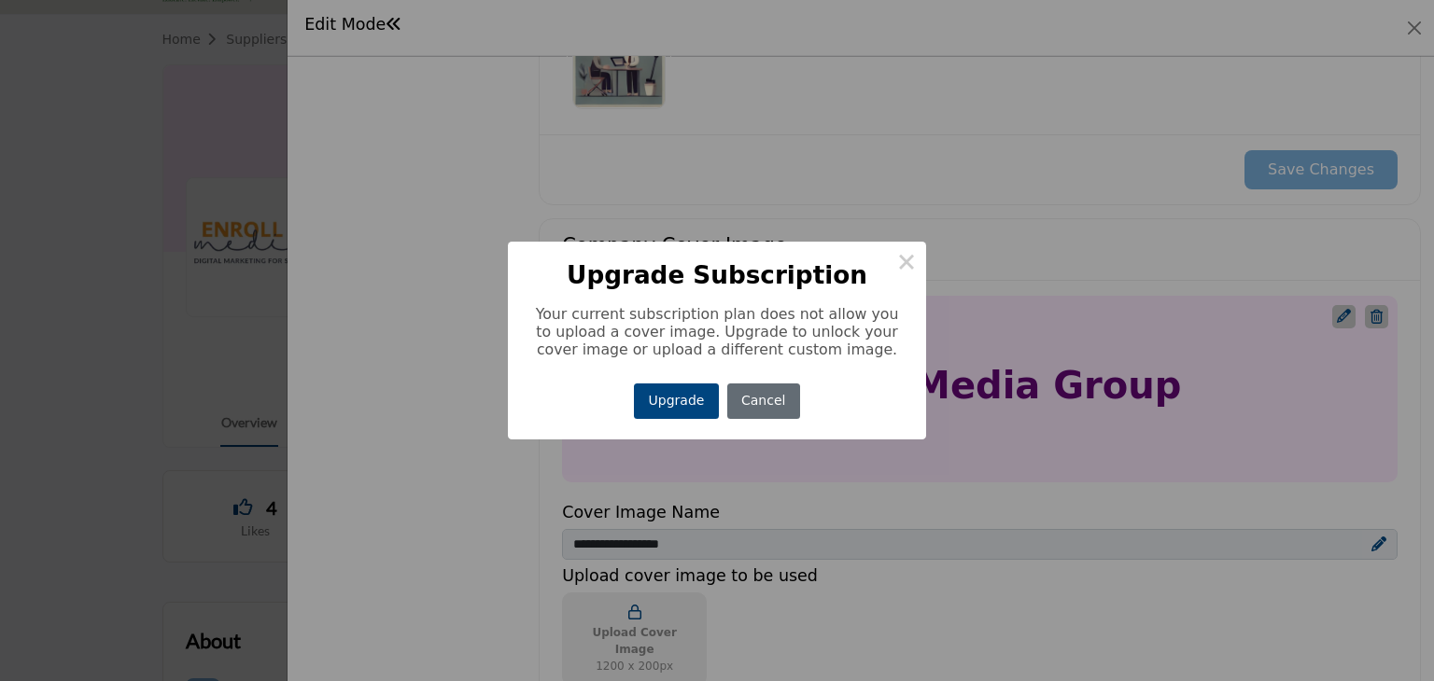
click at [769, 397] on button "Cancel" at bounding box center [763, 402] width 73 height 36
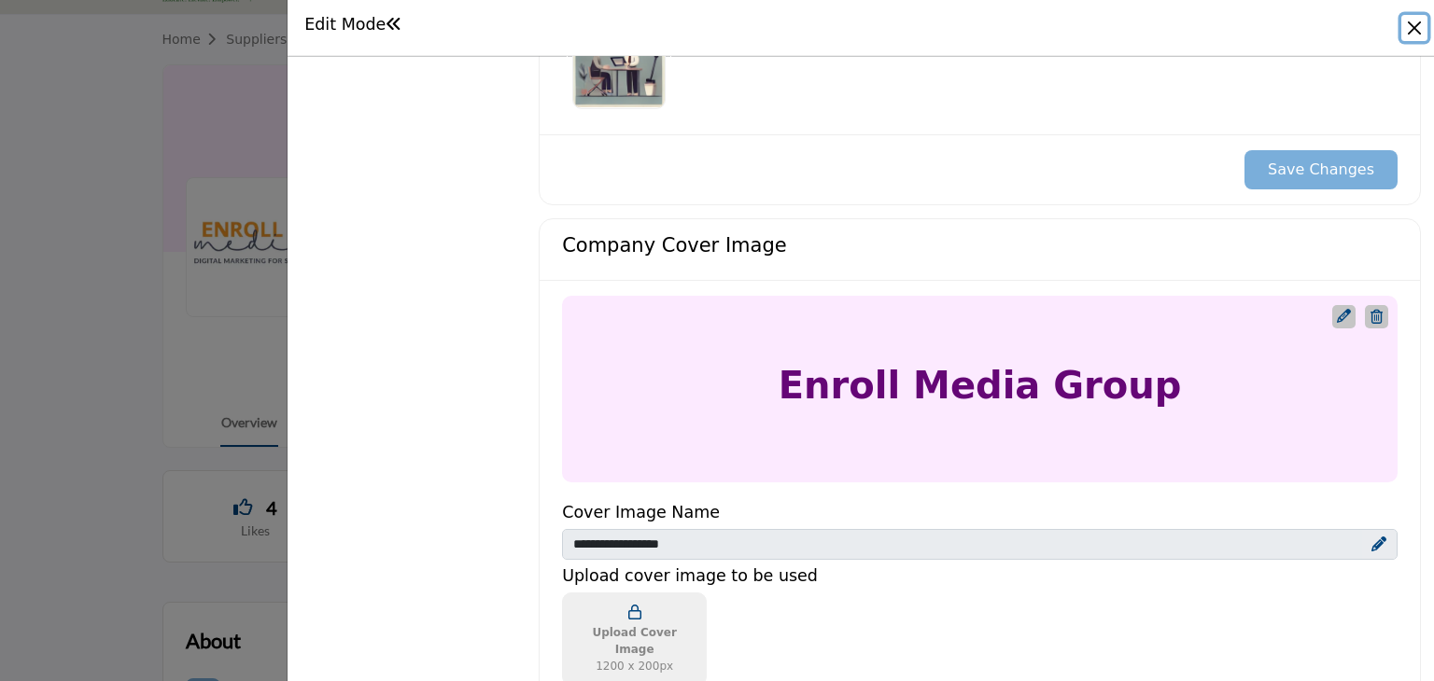
click at [1411, 30] on button "Close" at bounding box center [1414, 28] width 26 height 26
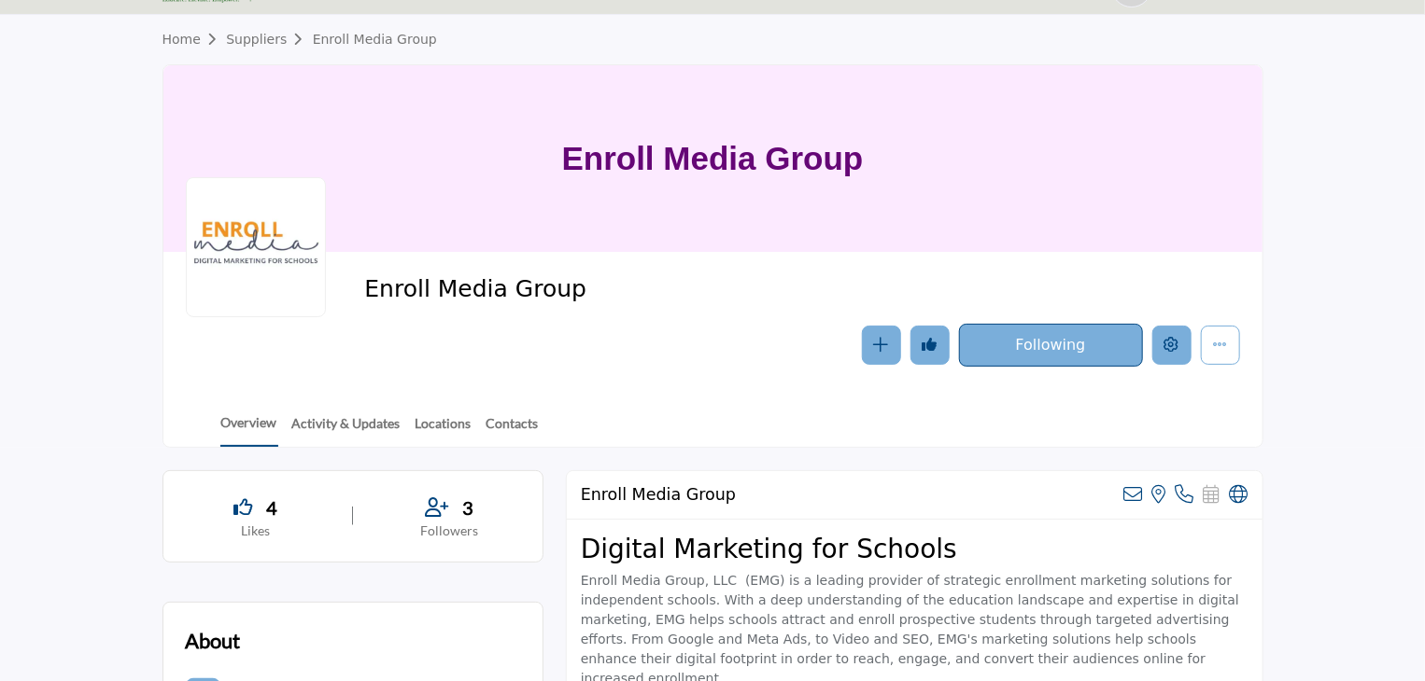
click at [1173, 350] on icon "Edit company" at bounding box center [1171, 344] width 15 height 15
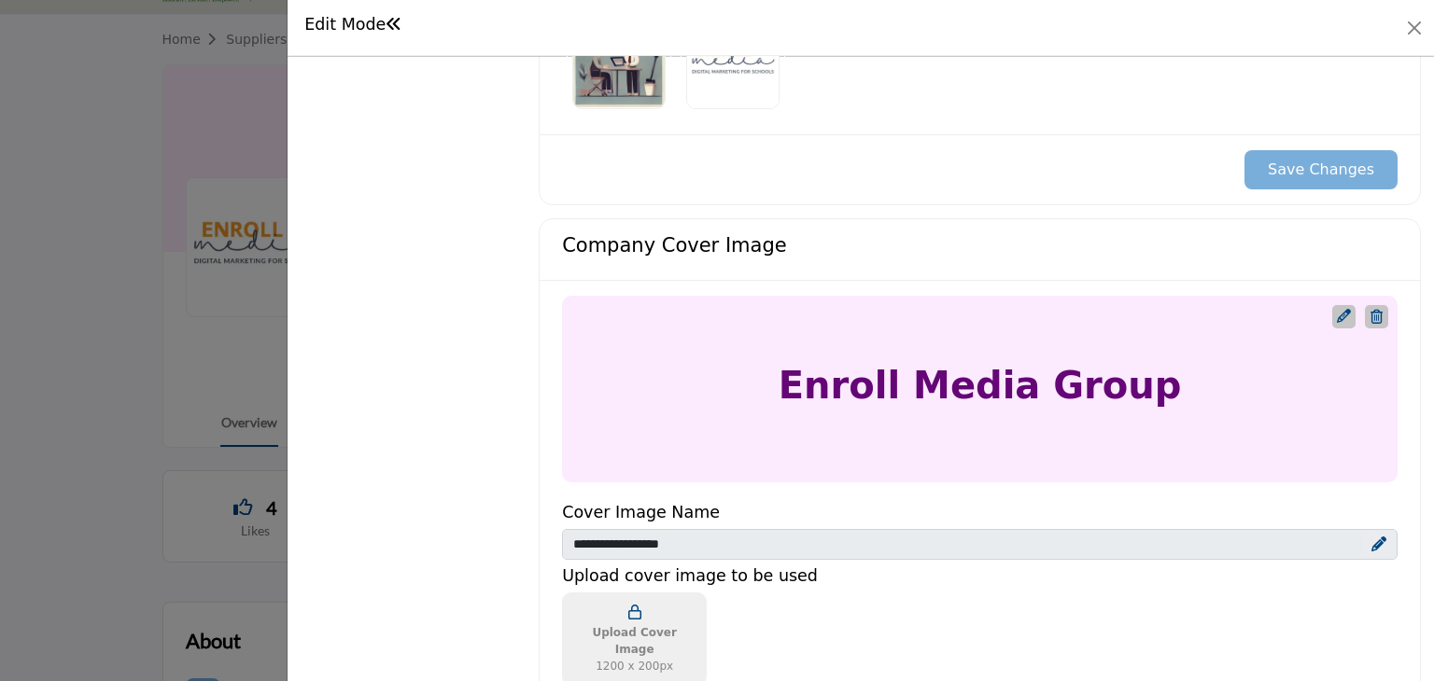
click at [1337, 309] on icon "Upgrade Custom Cover Text" at bounding box center [1344, 316] width 14 height 14
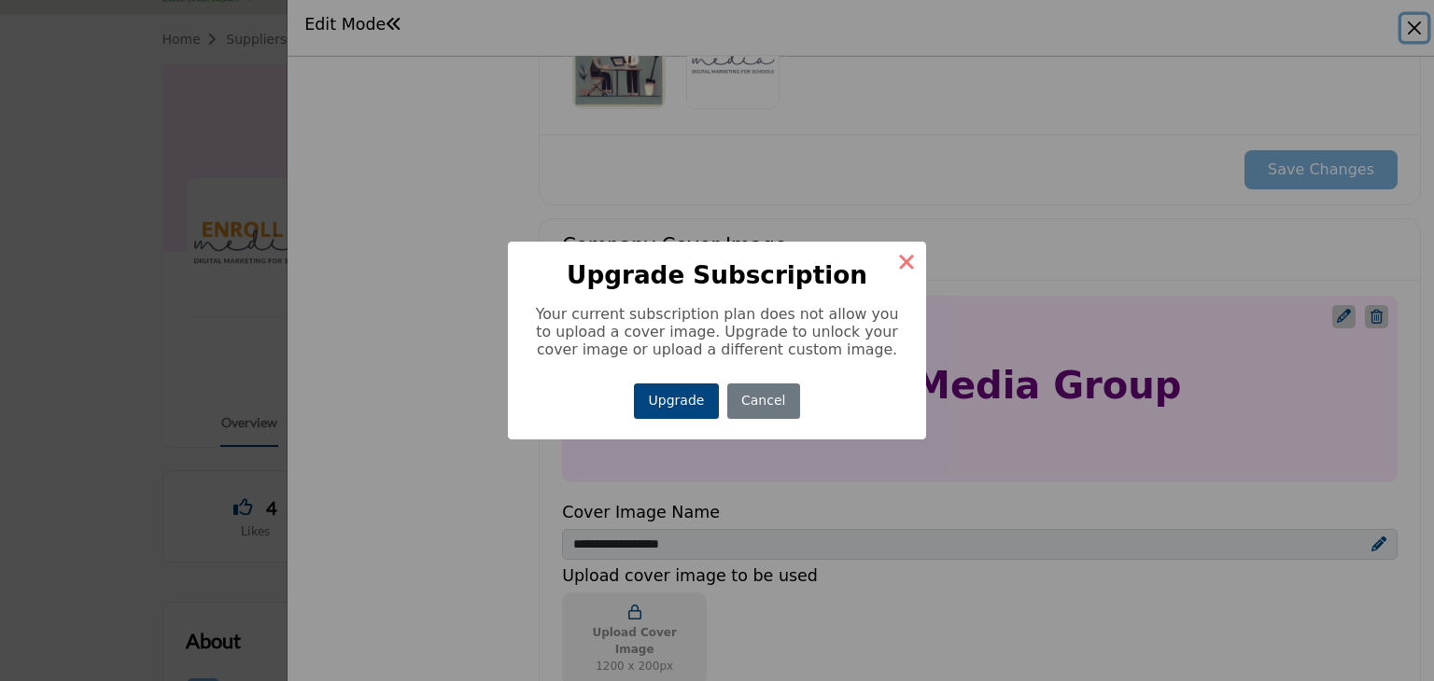
click at [911, 259] on button "×" at bounding box center [906, 261] width 39 height 39
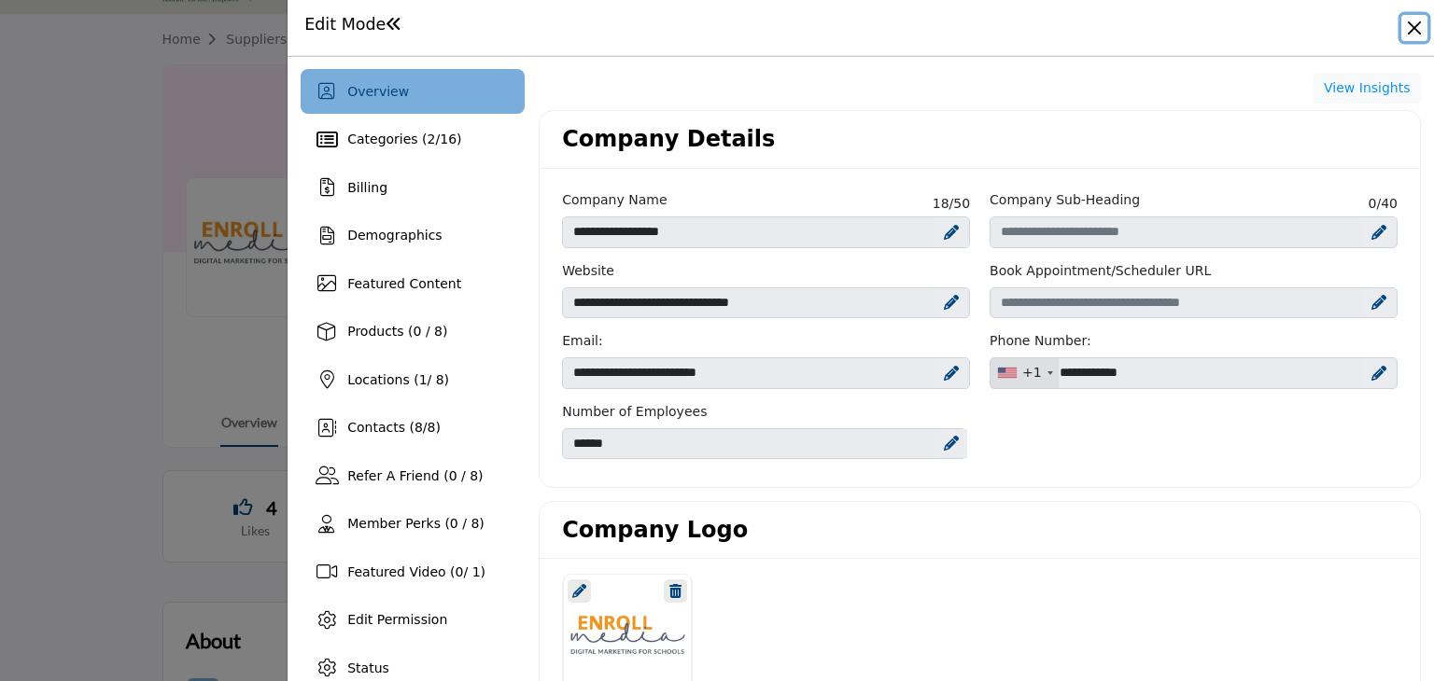
click at [1413, 19] on button "Close" at bounding box center [1414, 28] width 26 height 26
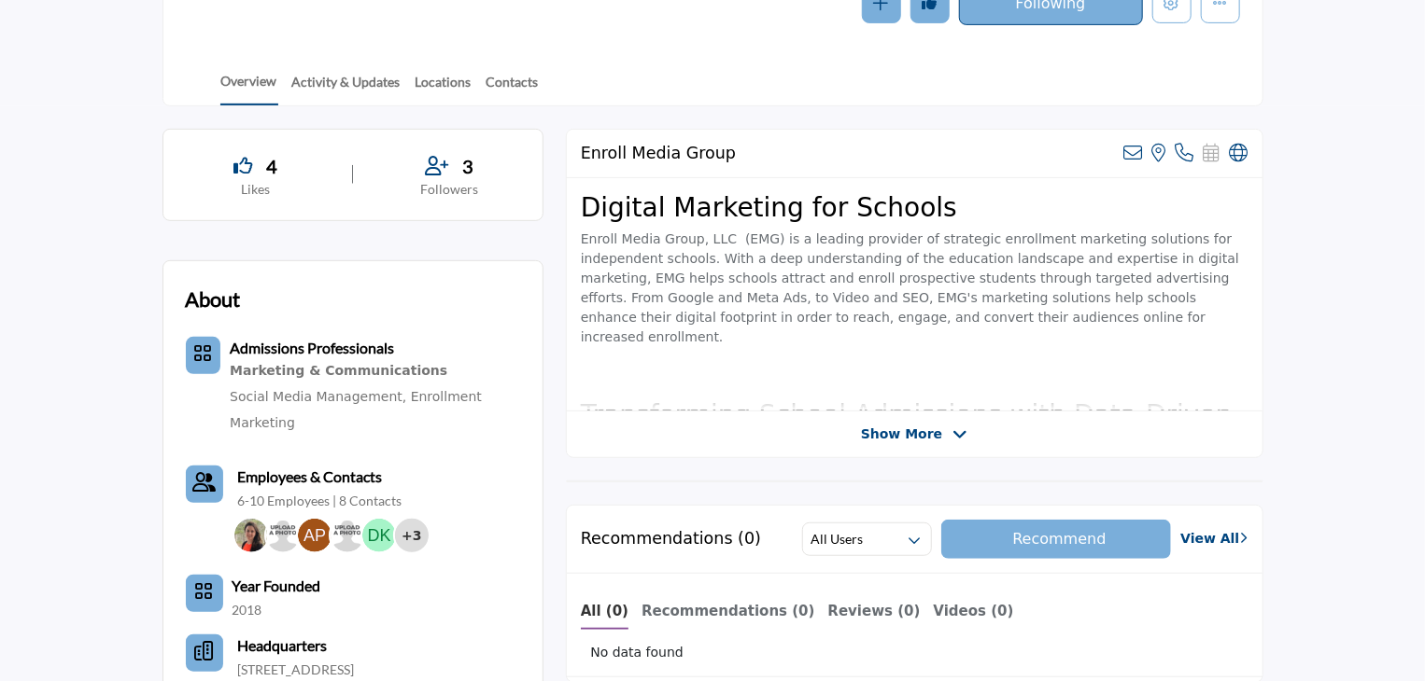
scroll to position [11, 0]
